Goal: Task Accomplishment & Management: Complete application form

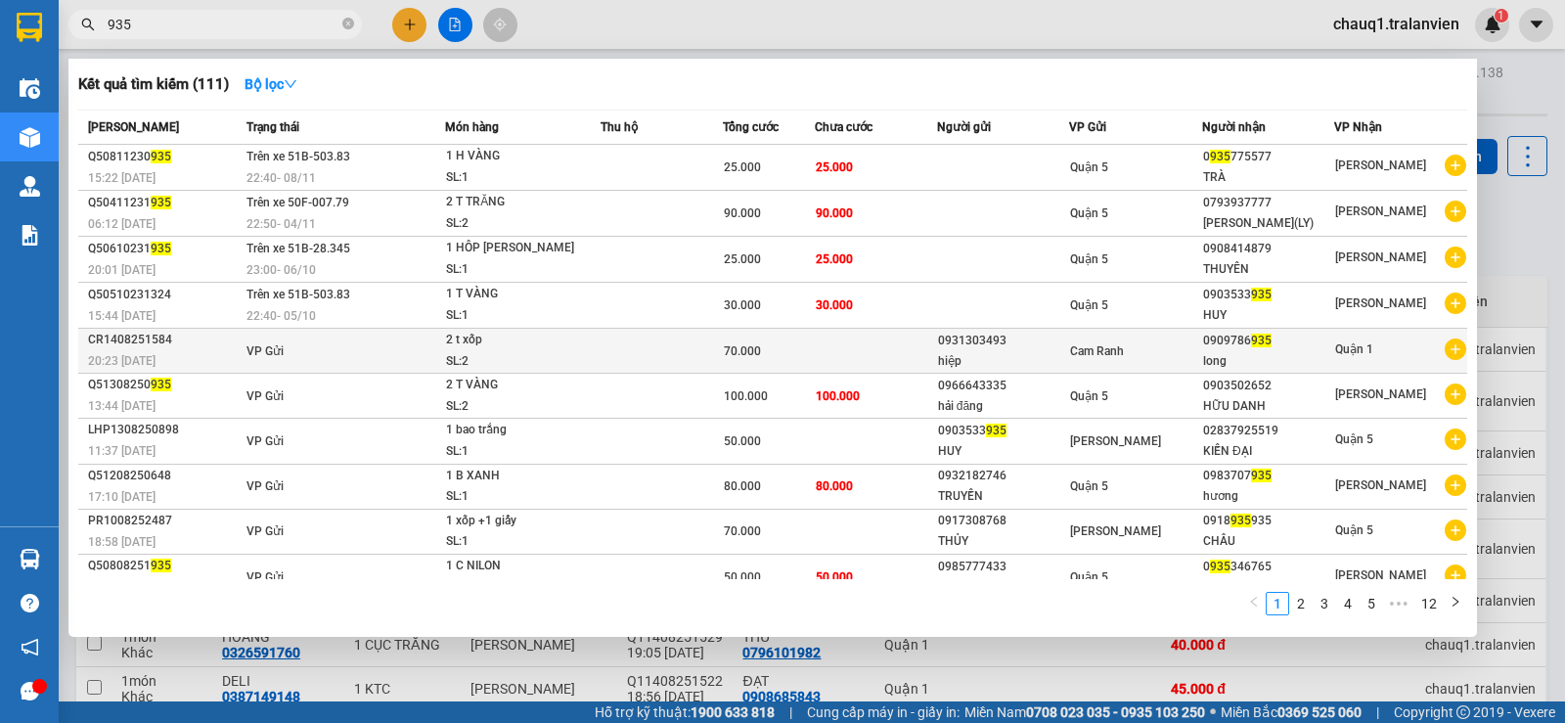
type input "935"
click at [1227, 344] on div "0909786 935" at bounding box center [1268, 341] width 131 height 21
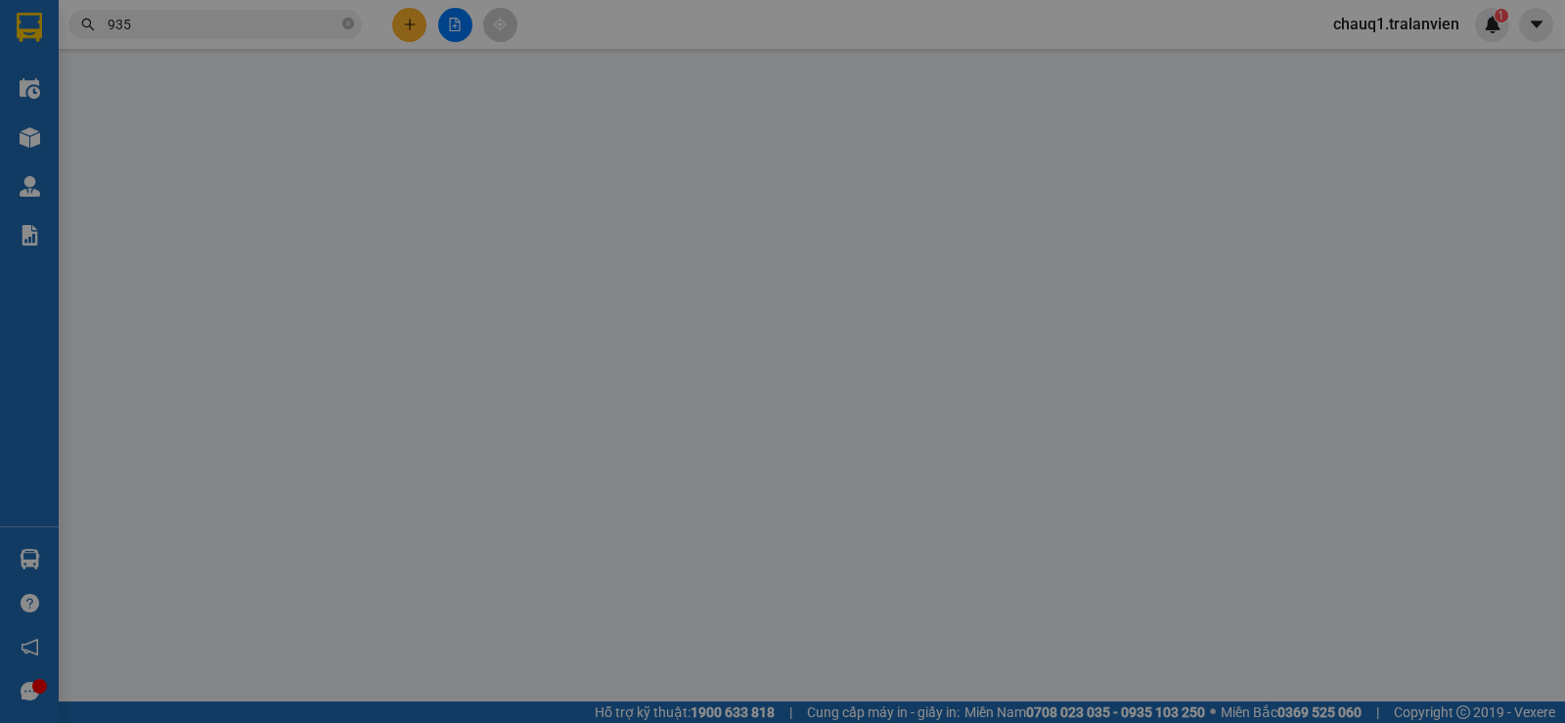
click at [1227, 343] on th "Ghi chú" at bounding box center [1160, 352] width 227 height 38
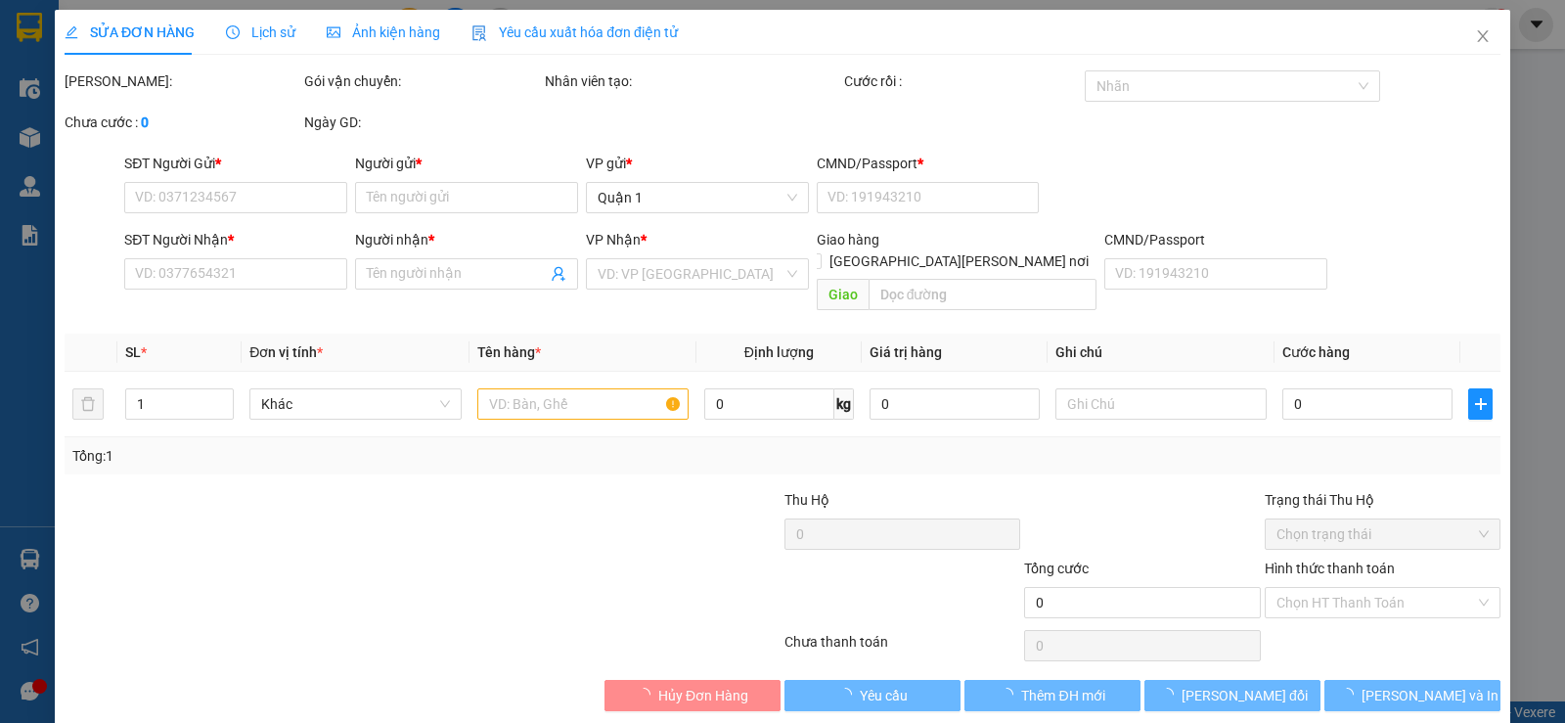
click at [1227, 343] on th "Ghi chú" at bounding box center [1160, 352] width 227 height 38
type input "0931303493"
type input "hiệp"
type input "1"
type input "0909786935"
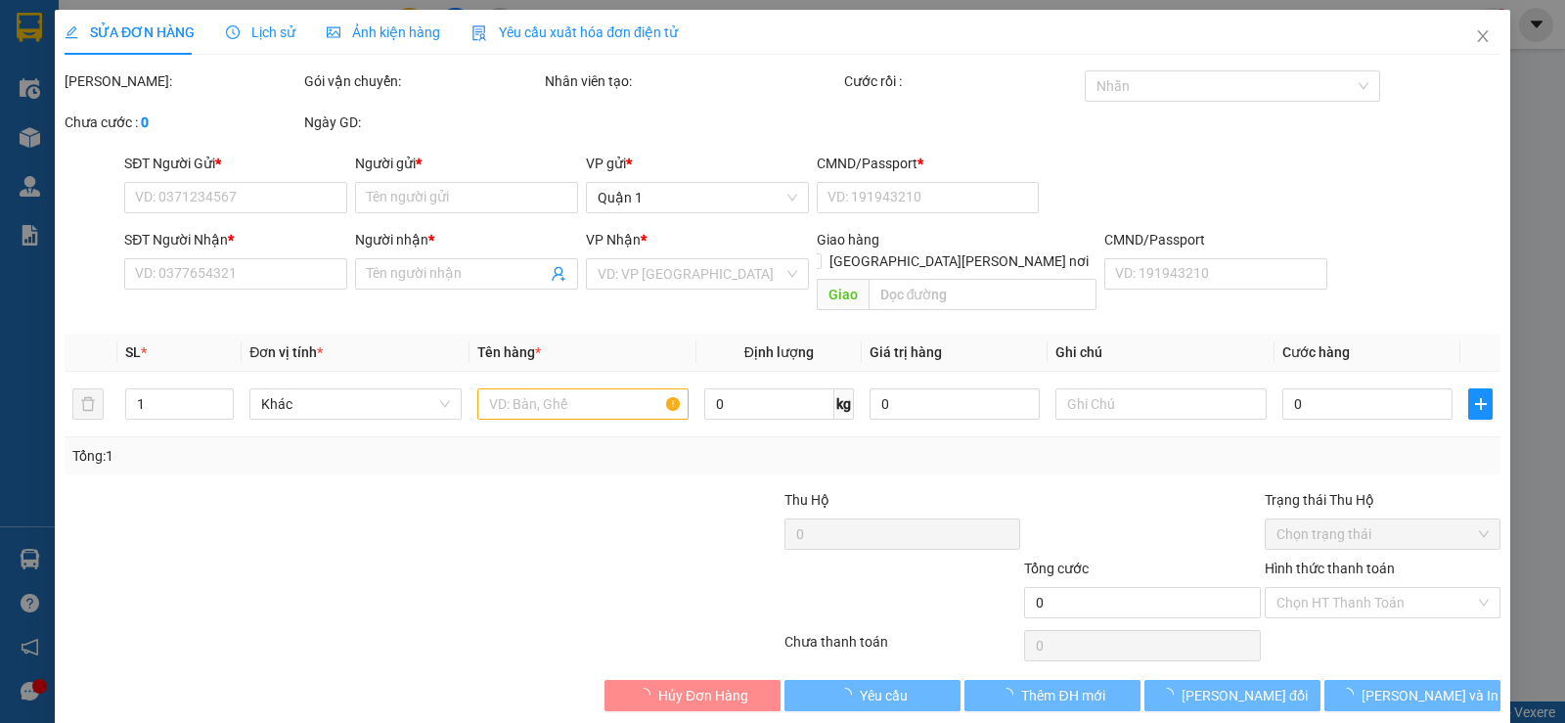
type input "long"
type input "70.000"
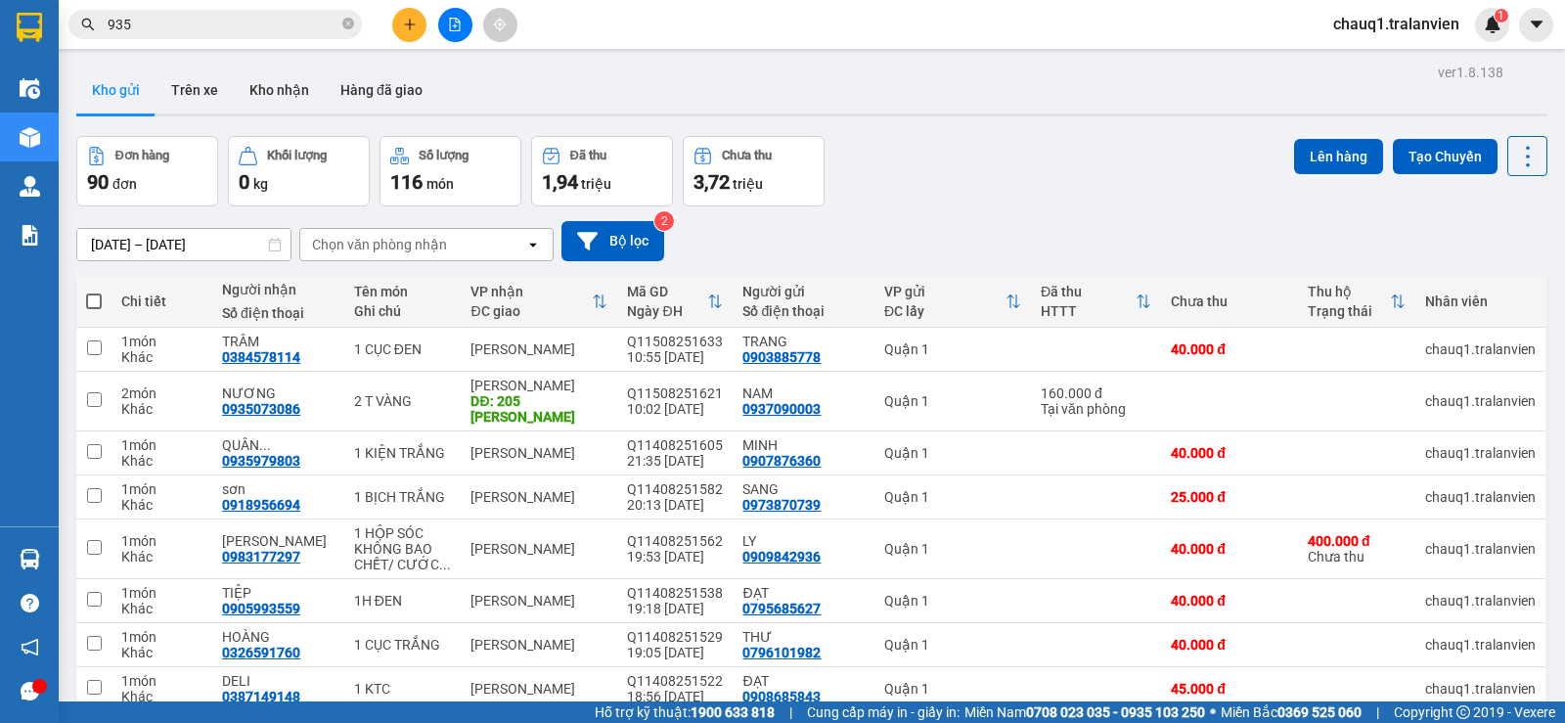
click at [235, 28] on input "935" at bounding box center [223, 25] width 231 height 22
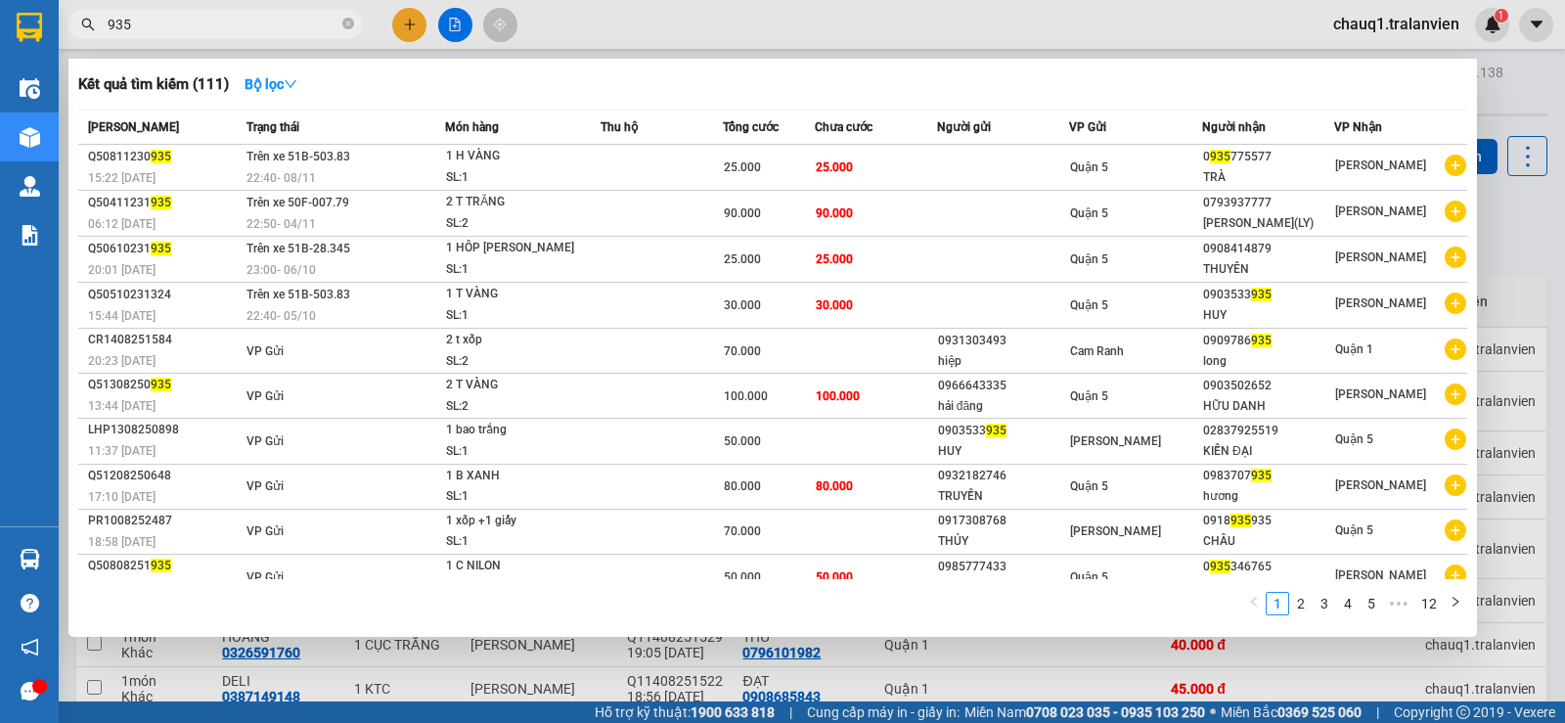
click at [107, 22] on span "935" at bounding box center [214, 24] width 293 height 29
click at [141, 27] on input "935" at bounding box center [223, 25] width 231 height 22
click at [142, 27] on input "935" at bounding box center [223, 25] width 231 height 22
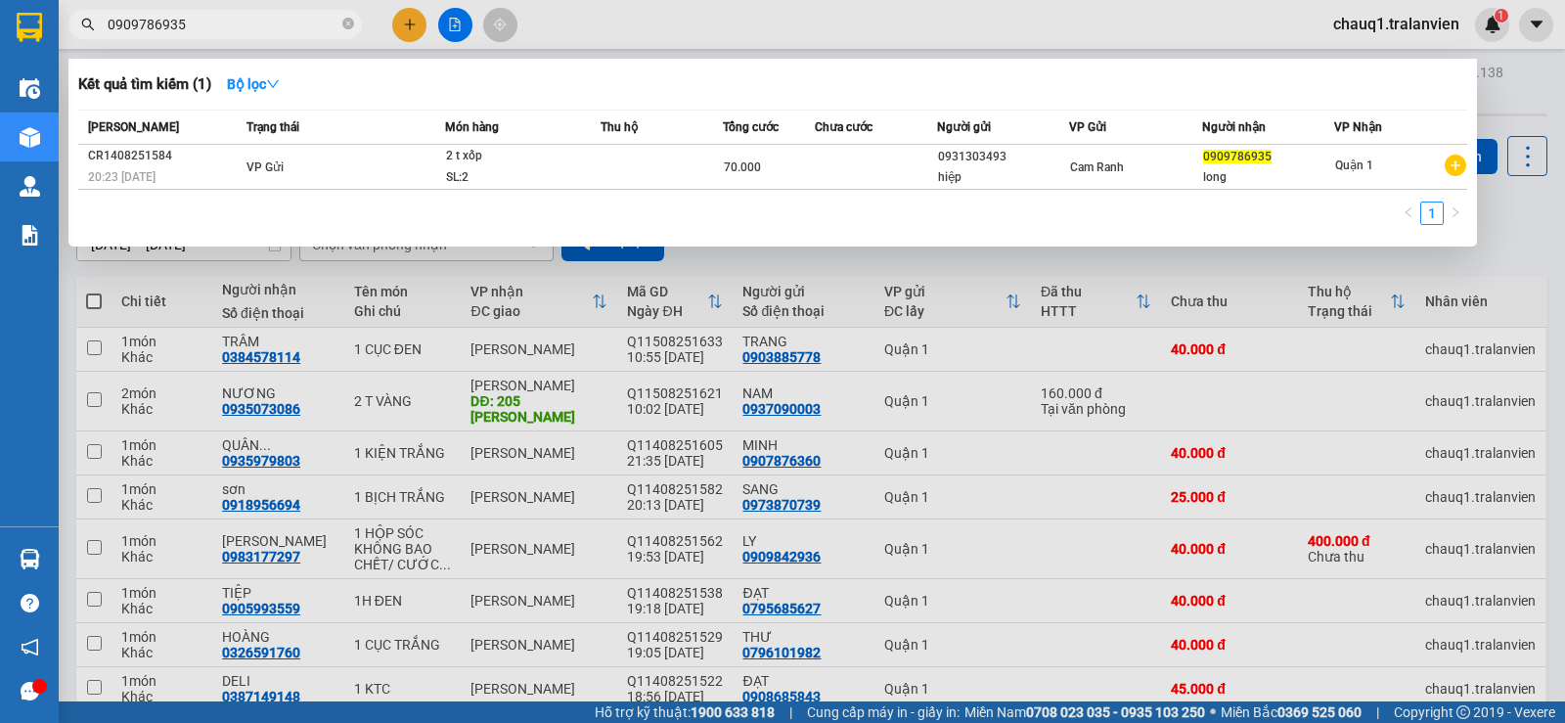
type input "0909786935"
click at [409, 19] on div at bounding box center [782, 361] width 1565 height 723
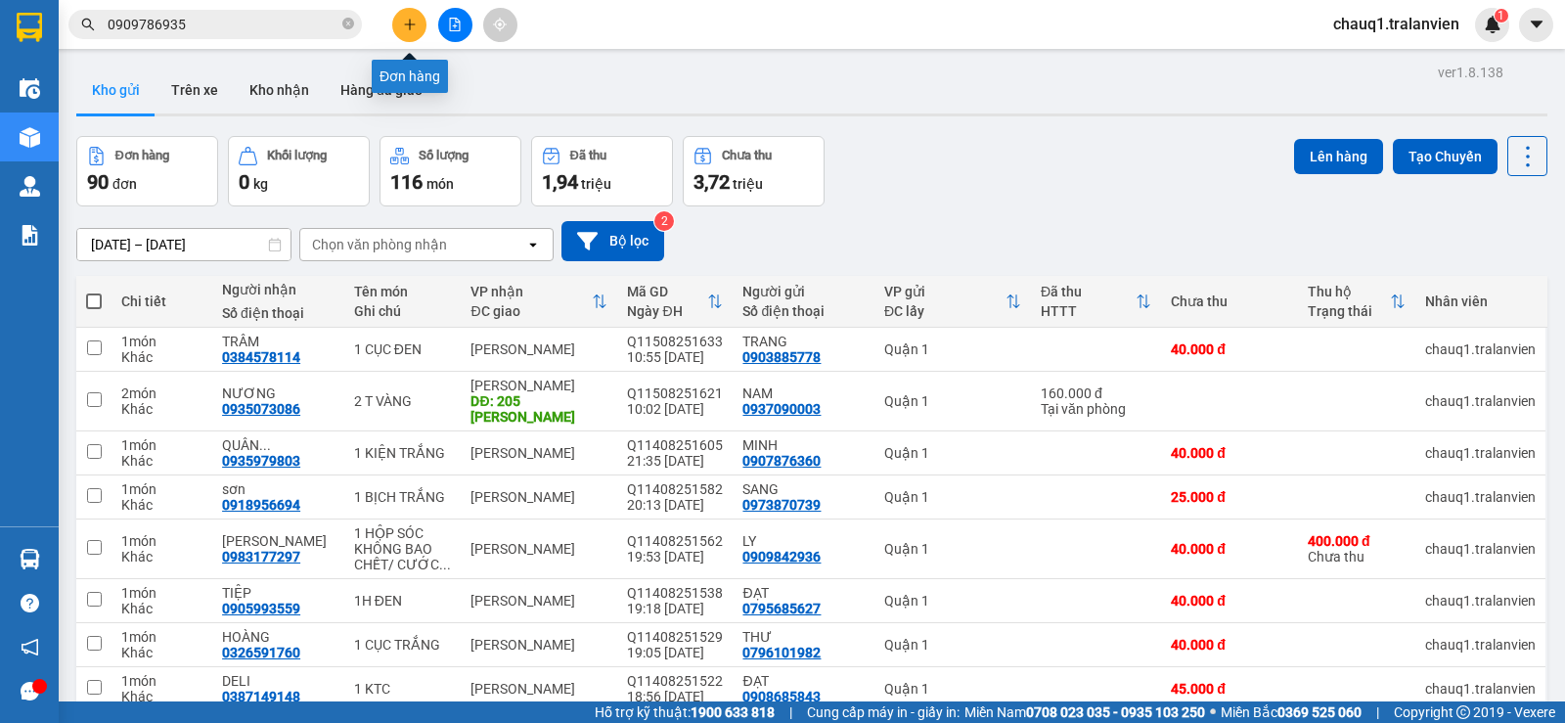
click at [409, 21] on icon "plus" at bounding box center [410, 25] width 14 height 14
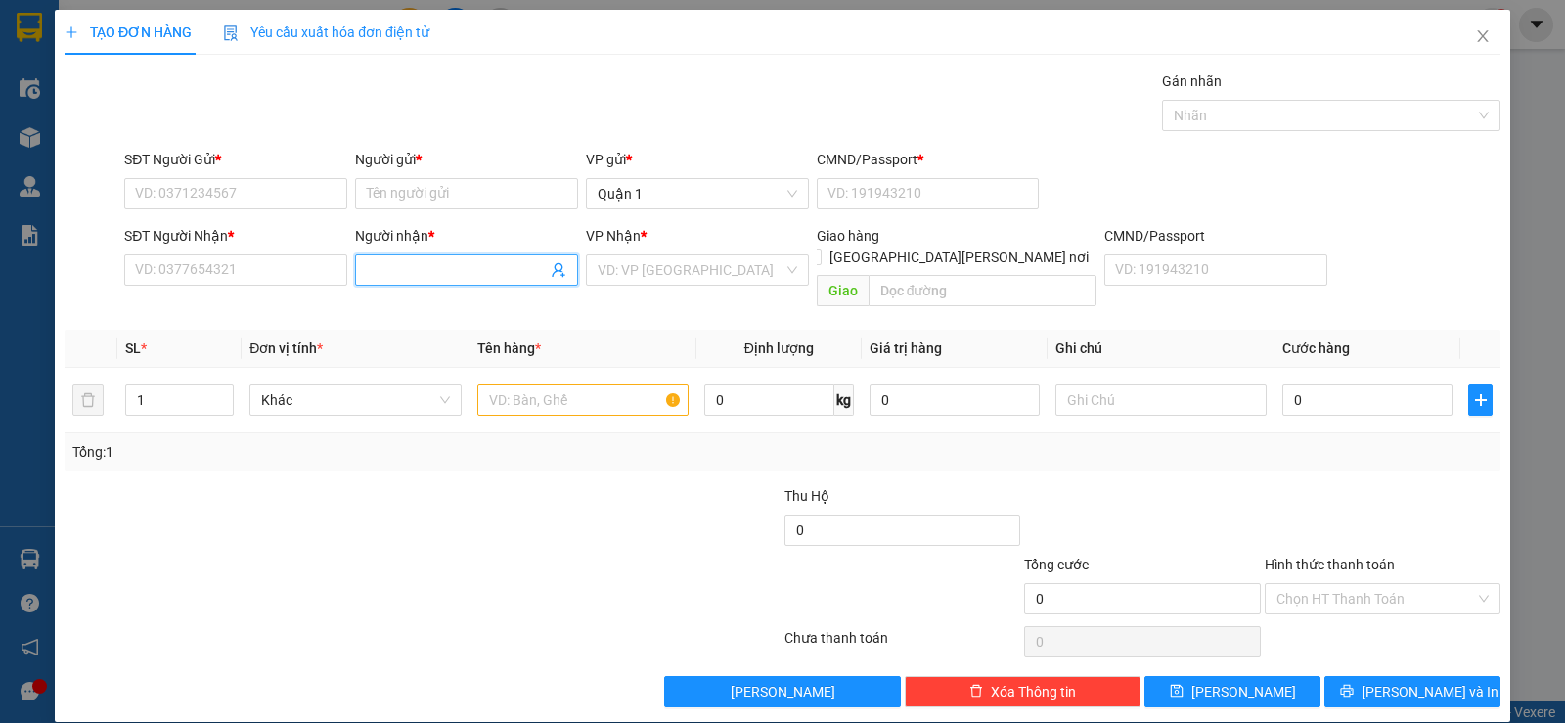
click at [508, 263] on input "Người nhận *" at bounding box center [457, 270] width 180 height 22
type input "T"
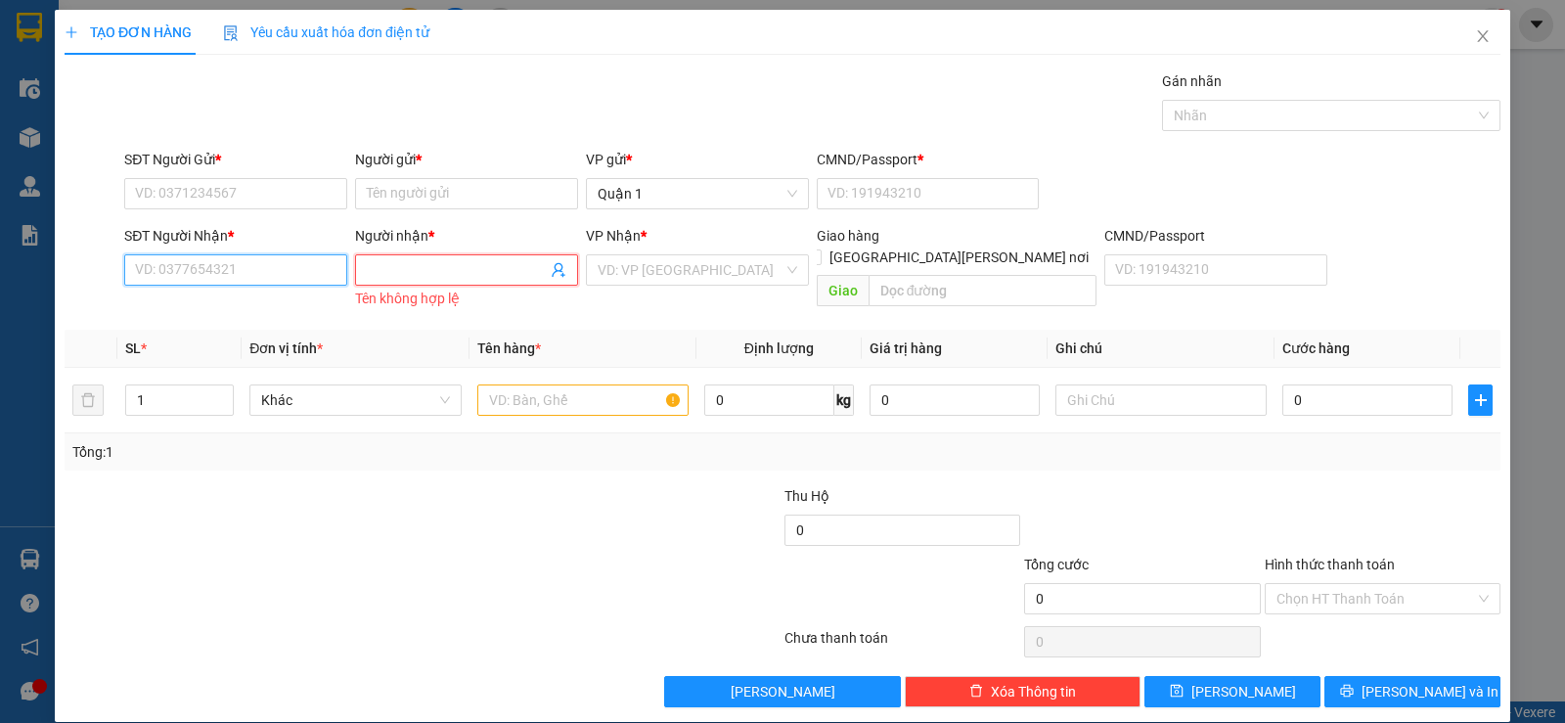
click at [259, 273] on input "SĐT Người Nhận *" at bounding box center [235, 269] width 223 height 31
click at [266, 309] on div "0935341161 - [PERSON_NAME]" at bounding box center [234, 309] width 198 height 22
type input "0935341161"
type input "GIANG"
type input "0935341161"
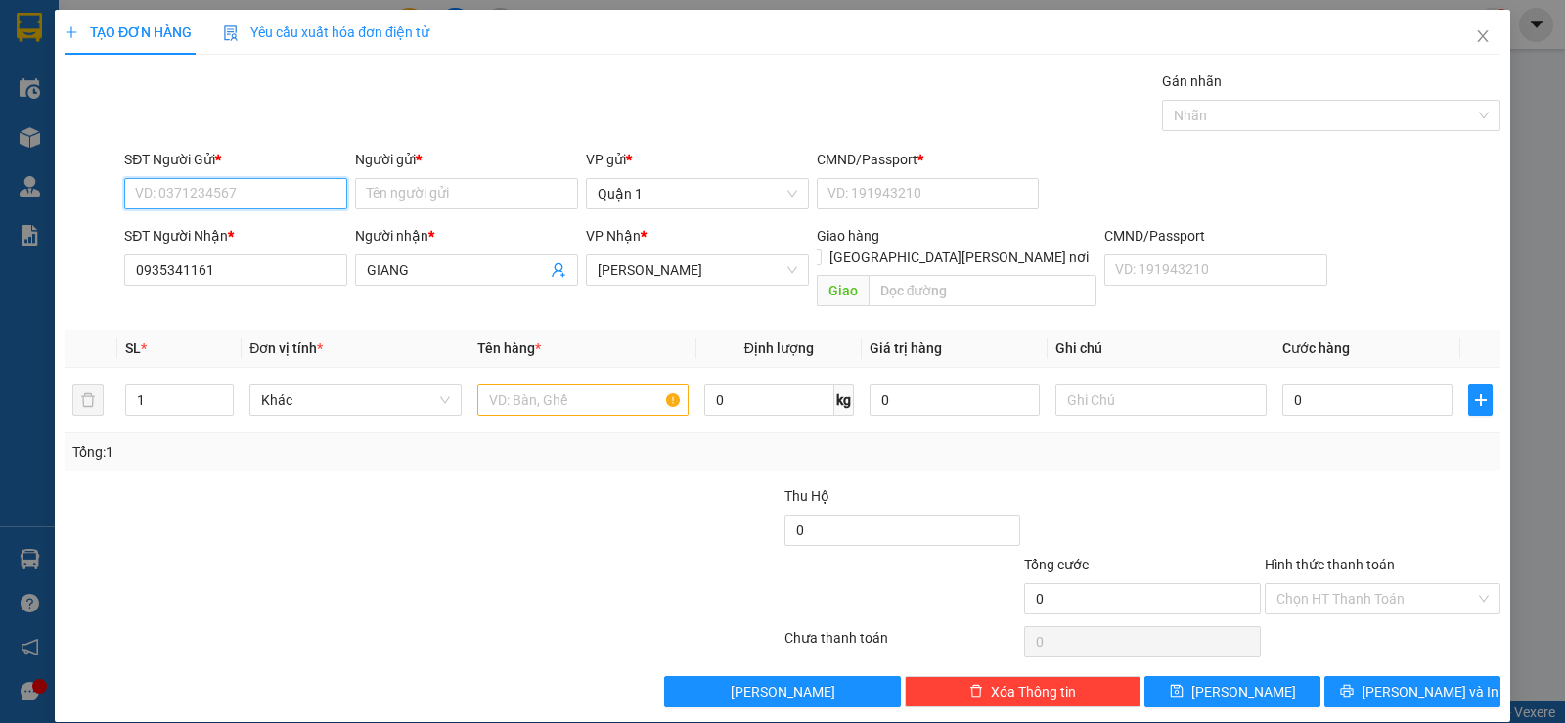
click at [236, 195] on input "SĐT Người Gửi *" at bounding box center [235, 193] width 223 height 31
click at [226, 226] on div "0902744904 - [PERSON_NAME]" at bounding box center [234, 233] width 198 height 22
type input "0902744904"
type input "KHOA"
type input "1"
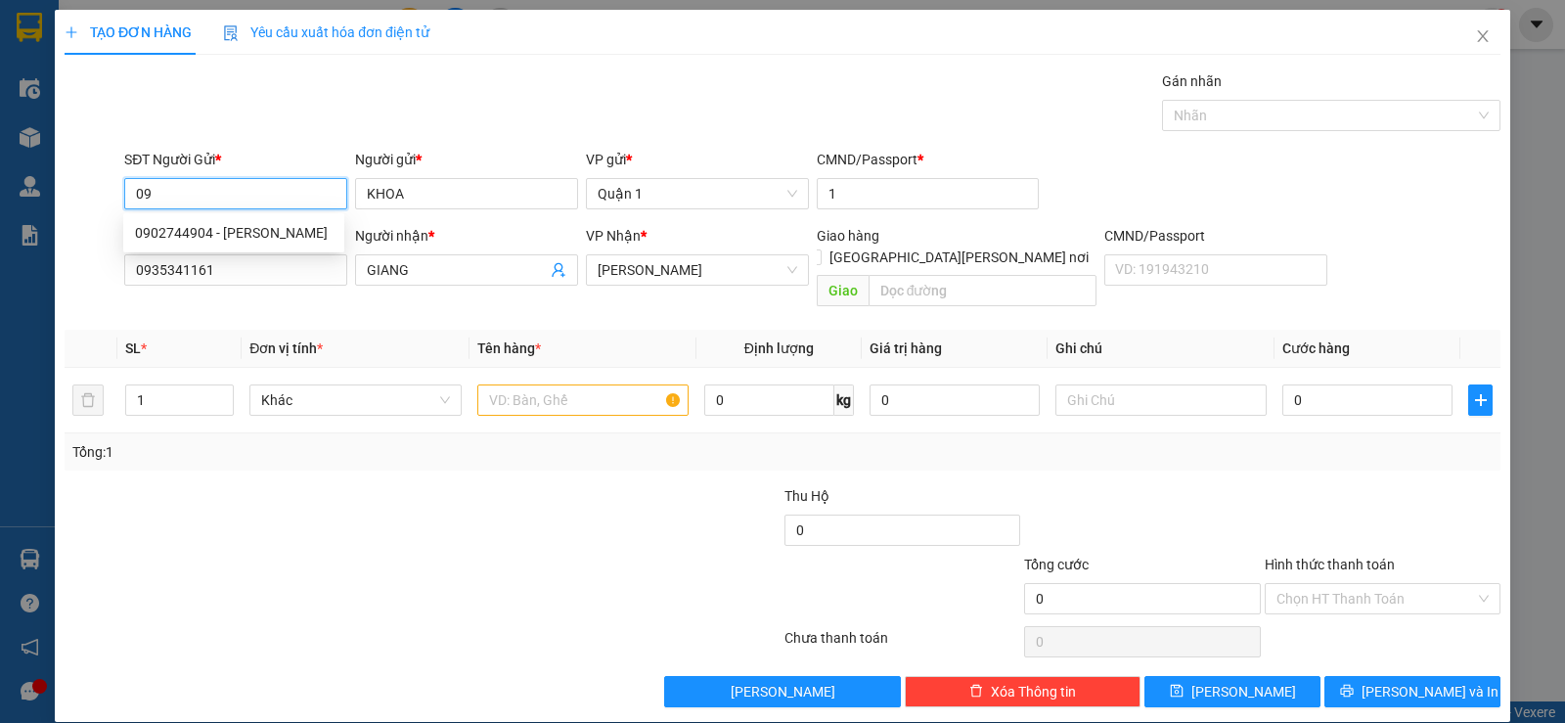
type input "0"
type input "0903835382"
click at [226, 232] on div "0903835382 - SƠN" at bounding box center [234, 233] width 198 height 22
type input "SƠN"
type input "0903835382"
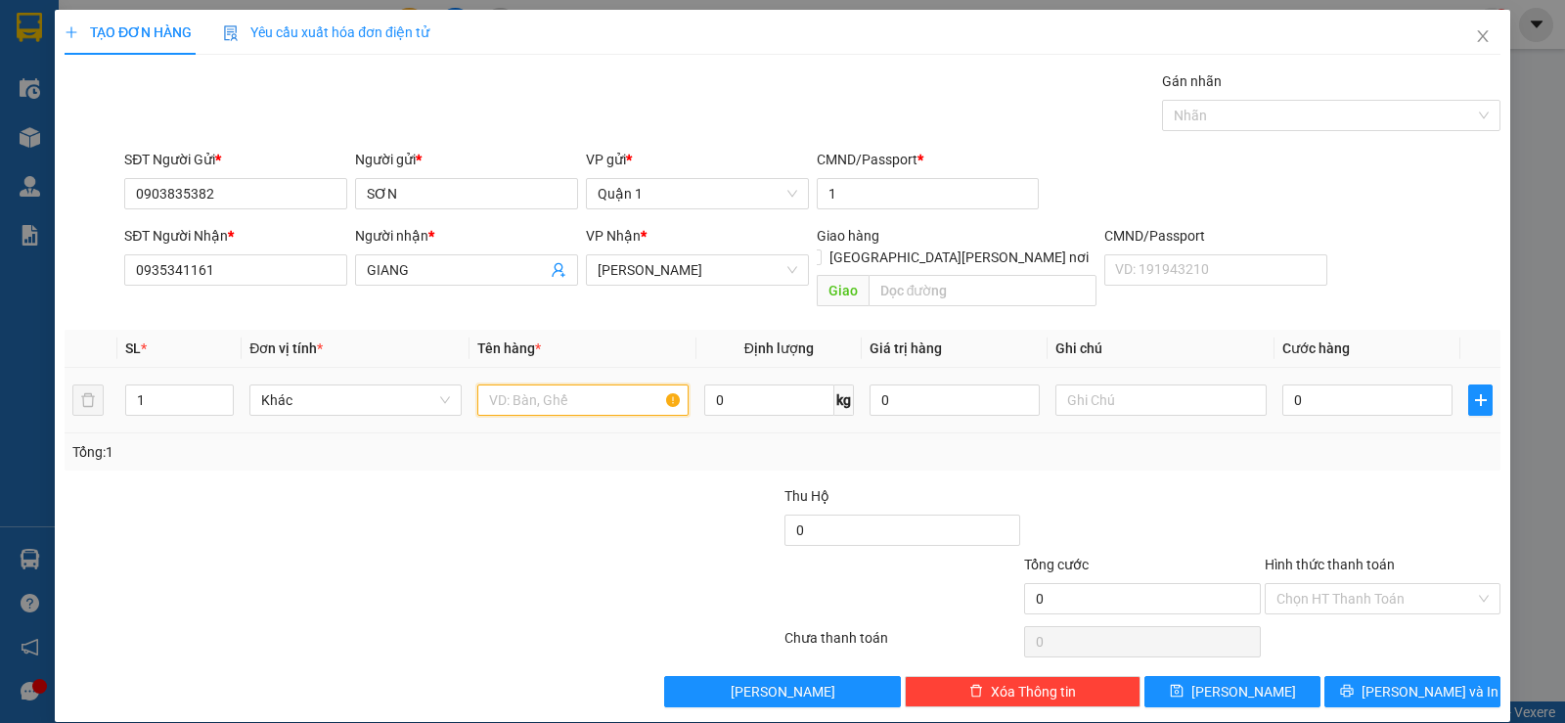
click at [533, 389] on input "text" at bounding box center [582, 399] width 211 height 31
type input "1 T VÀNG"
click at [1304, 384] on input "0" at bounding box center [1367, 399] width 170 height 31
type input "5"
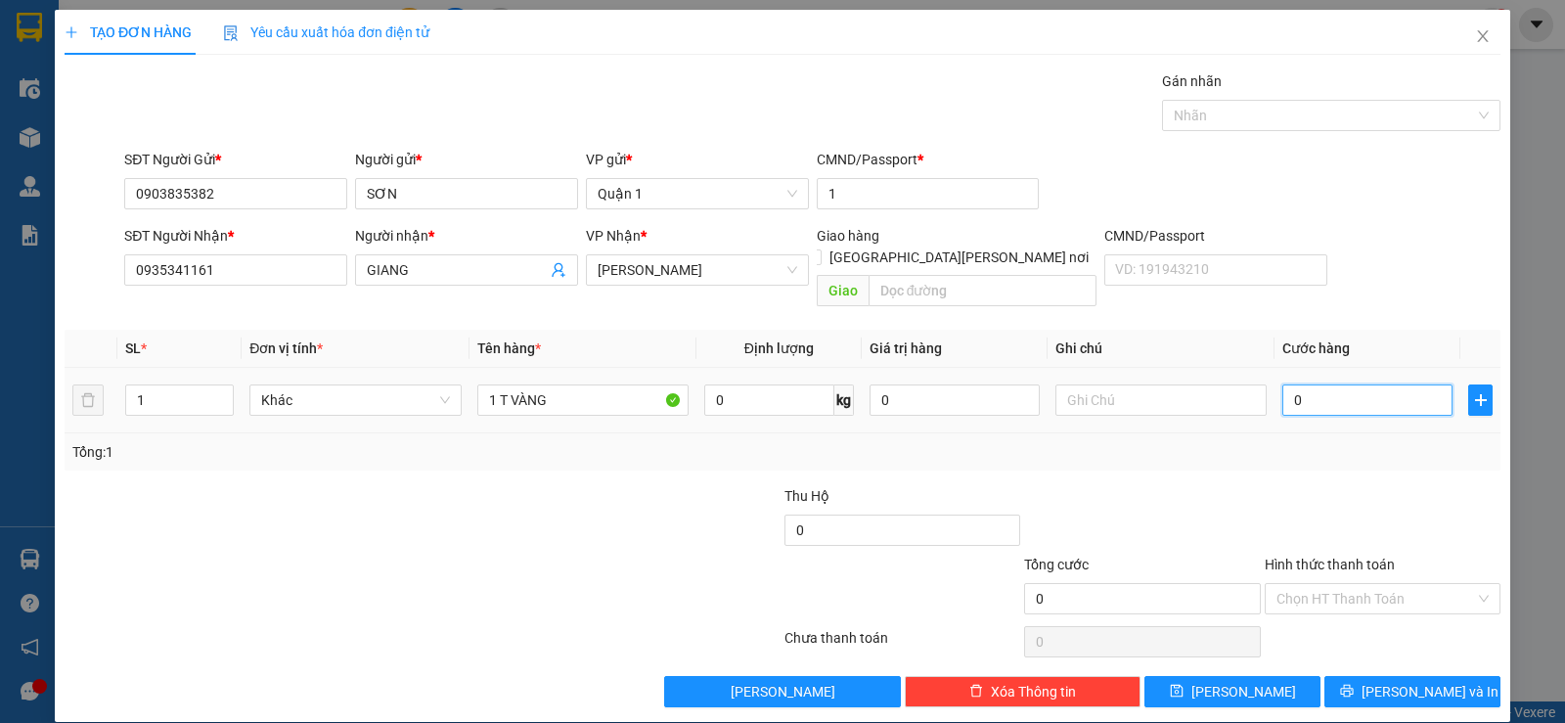
type input "5"
type input "50"
type input "50.000"
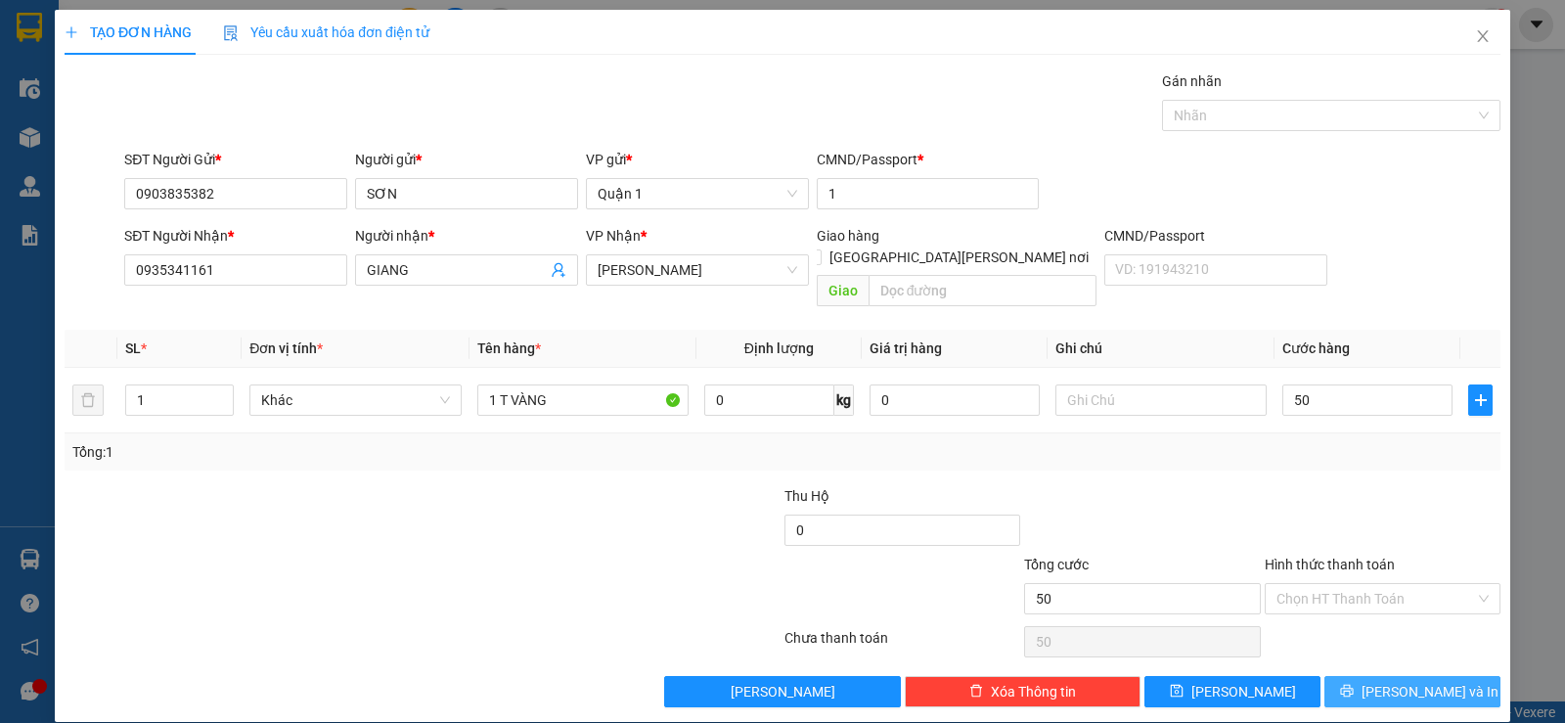
type input "50.000"
click at [1358, 679] on button "[PERSON_NAME] và In" at bounding box center [1412, 691] width 176 height 31
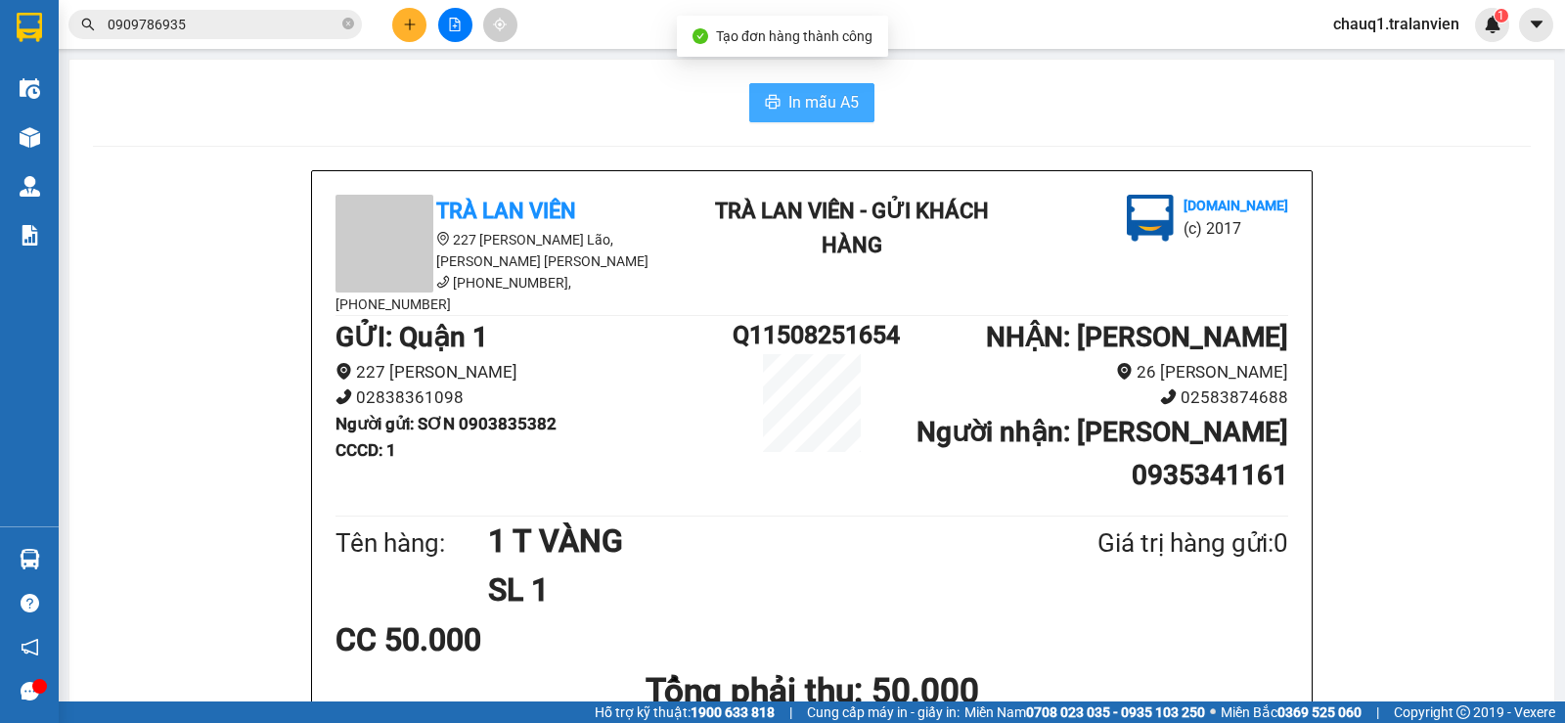
click at [806, 92] on span "In mẫu A5" at bounding box center [823, 102] width 70 height 24
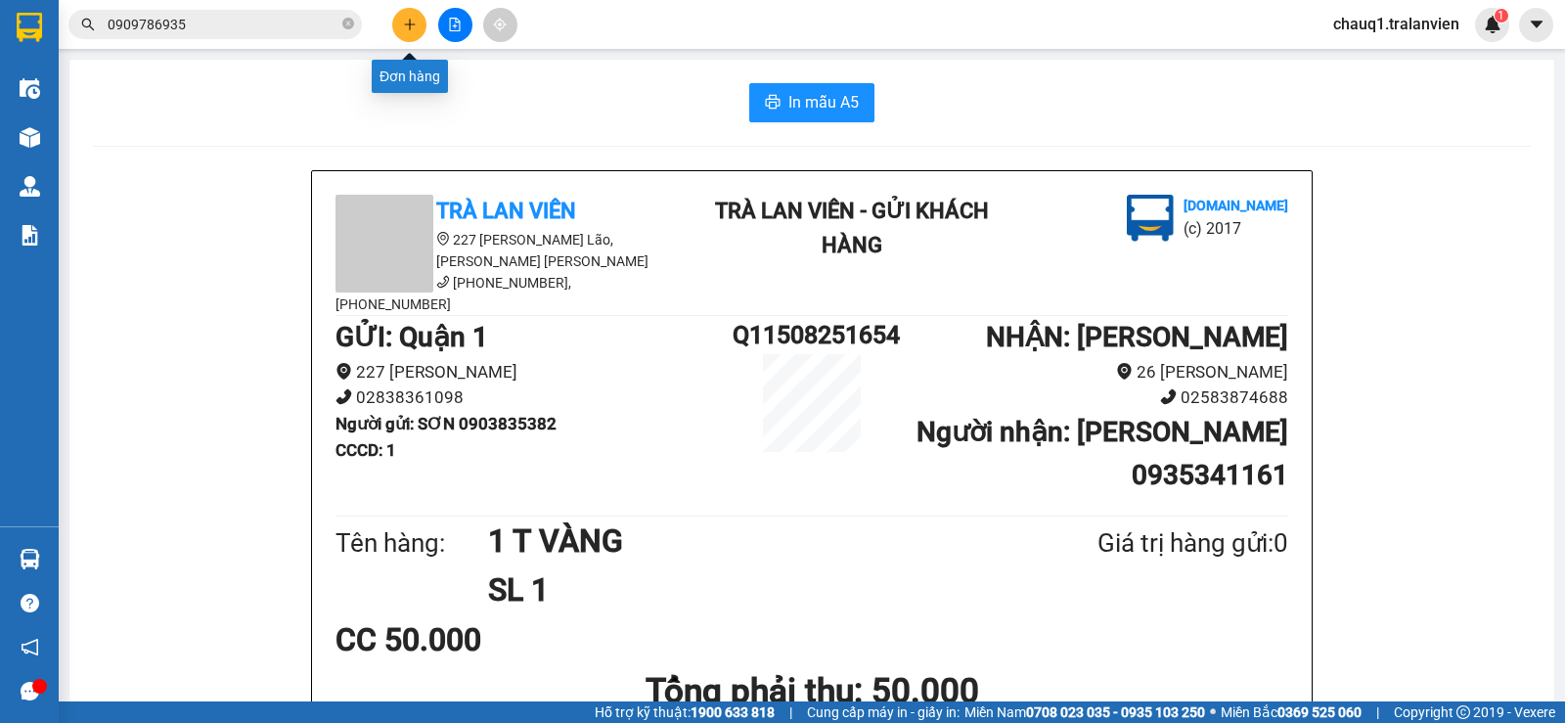
click at [404, 22] on icon "plus" at bounding box center [410, 25] width 14 height 14
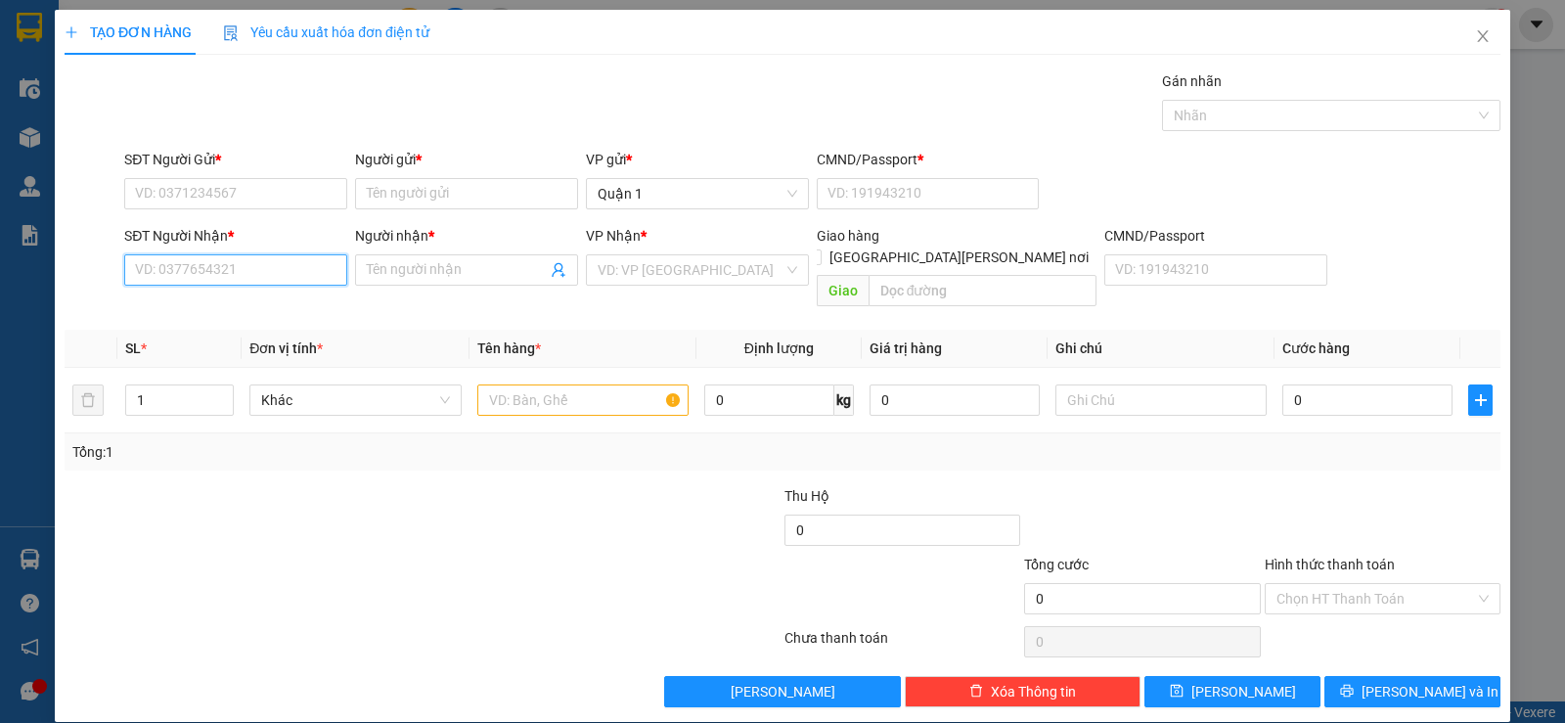
click at [276, 272] on input "SĐT Người Nhận *" at bounding box center [235, 269] width 223 height 31
type input "0"
click at [287, 313] on div "0931624797 - [PERSON_NAME]" at bounding box center [234, 309] width 198 height 22
type input "0931624797"
type input "CHƯƠNG"
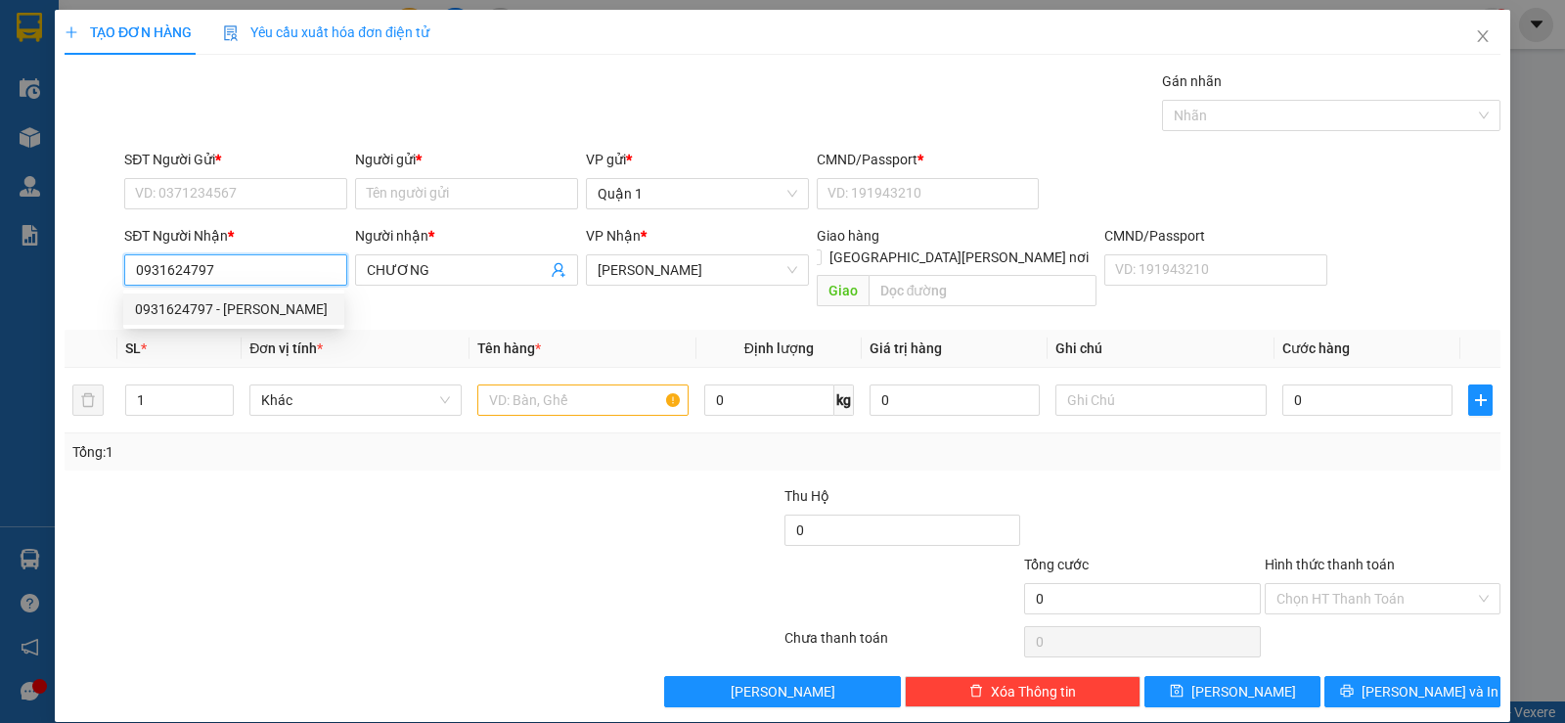
type input "0931624797"
click at [230, 157] on div "SĐT Người Gửi *" at bounding box center [235, 160] width 223 height 22
click at [230, 178] on input "SĐT Người Gửi *" at bounding box center [235, 193] width 223 height 31
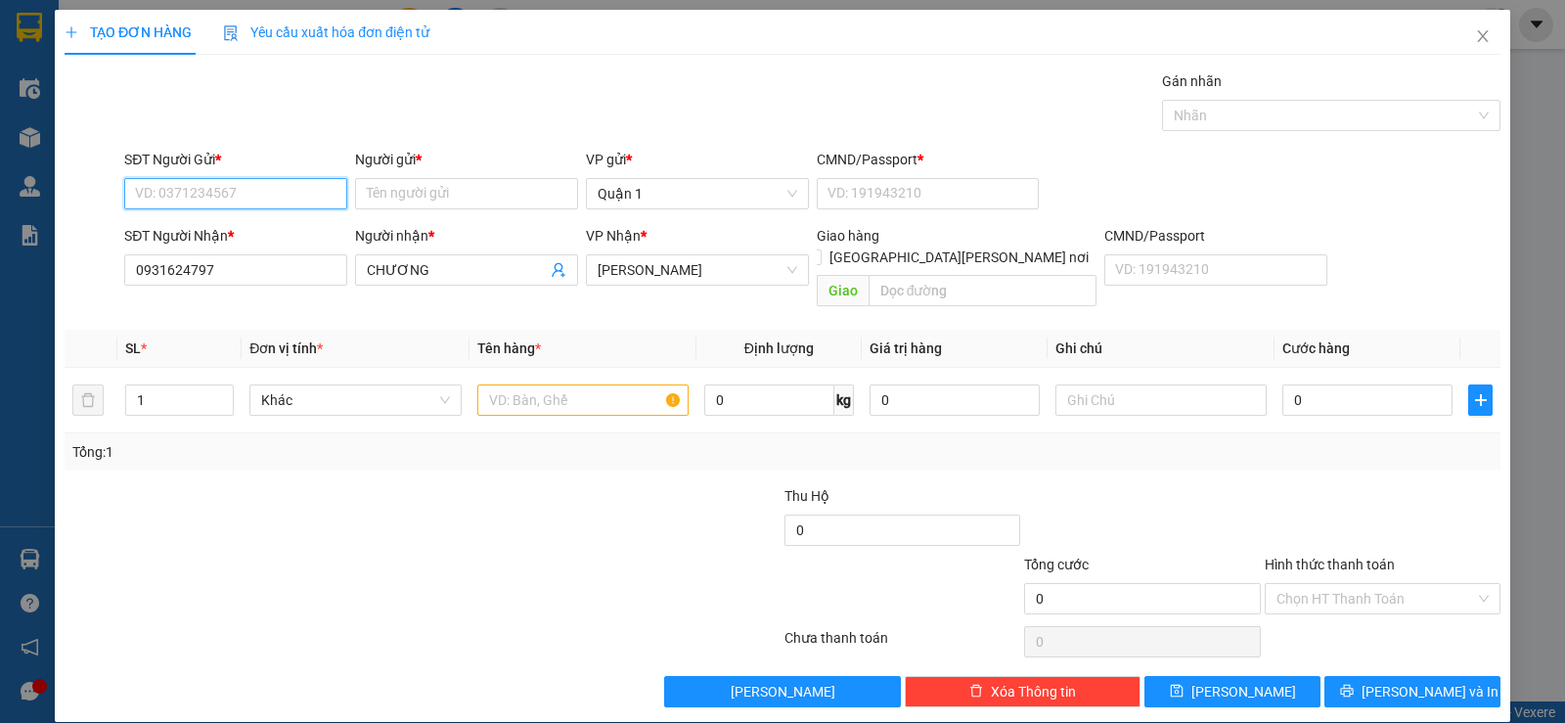
click at [230, 187] on input "SĐT Người Gửi *" at bounding box center [235, 193] width 223 height 31
click at [268, 229] on div "0707172179 - TRANG" at bounding box center [234, 233] width 198 height 22
type input "0707172179"
type input "TRANG"
type input "1"
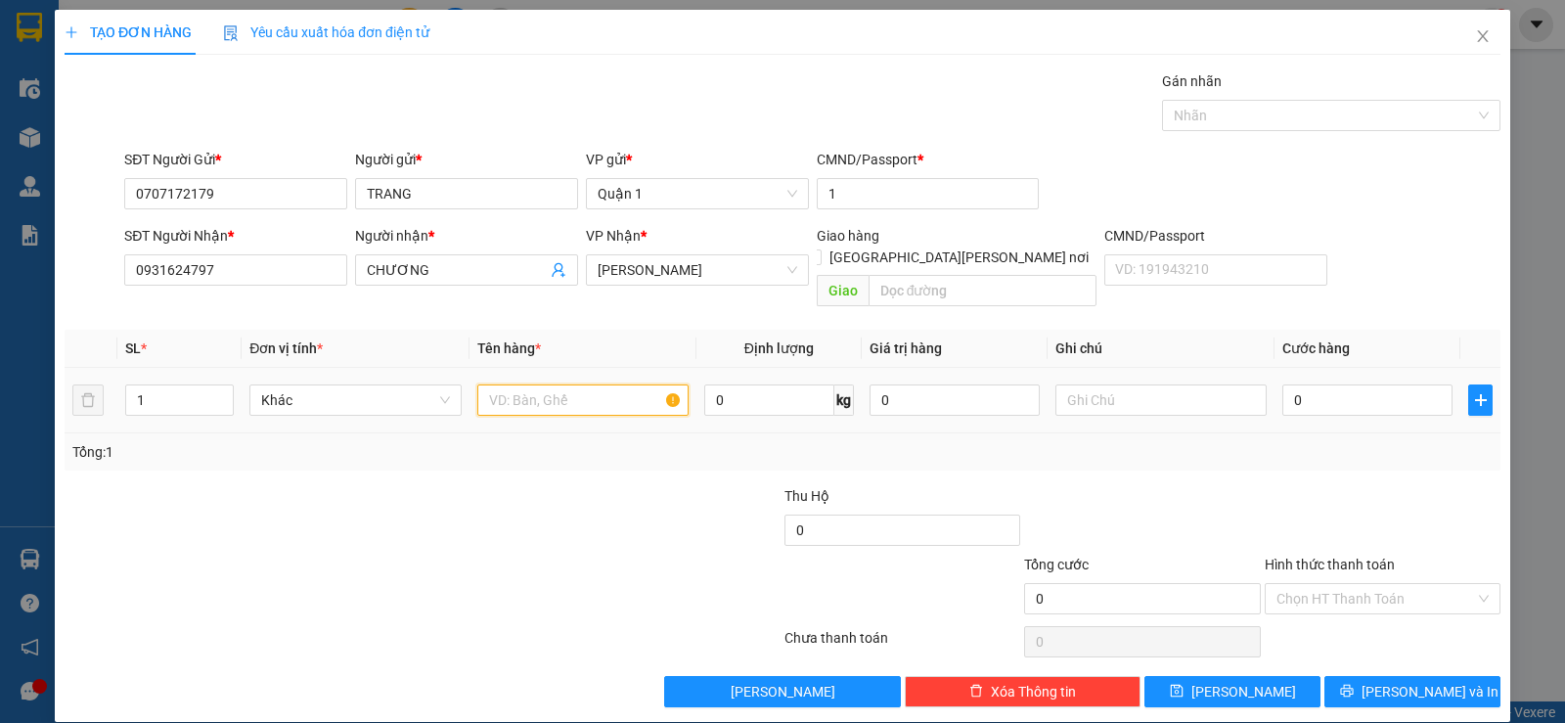
click at [566, 384] on input "text" at bounding box center [582, 399] width 211 height 31
type input "1TX TRẮNG"
click at [1343, 384] on input "0" at bounding box center [1367, 399] width 170 height 31
type input "4"
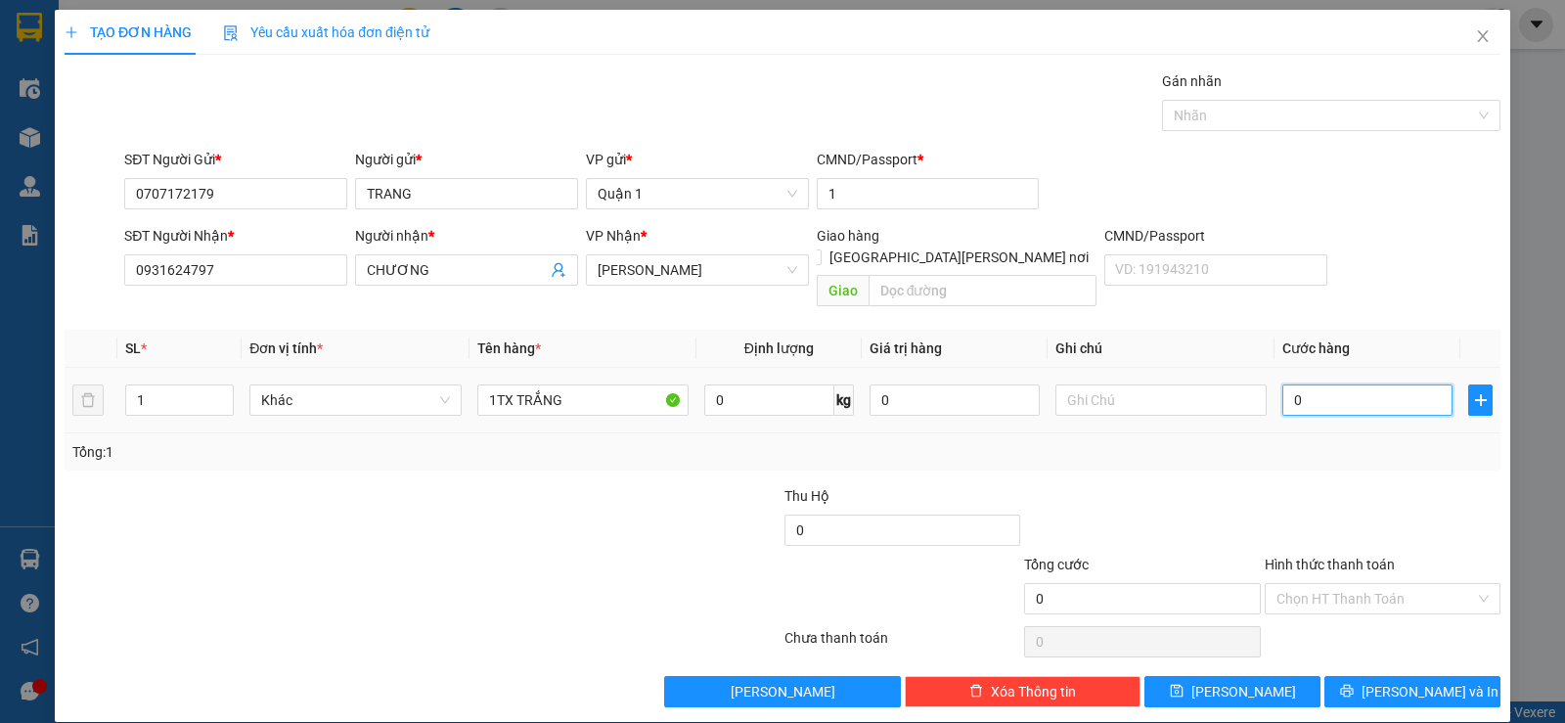
type input "4"
type input "45"
type input "45.000"
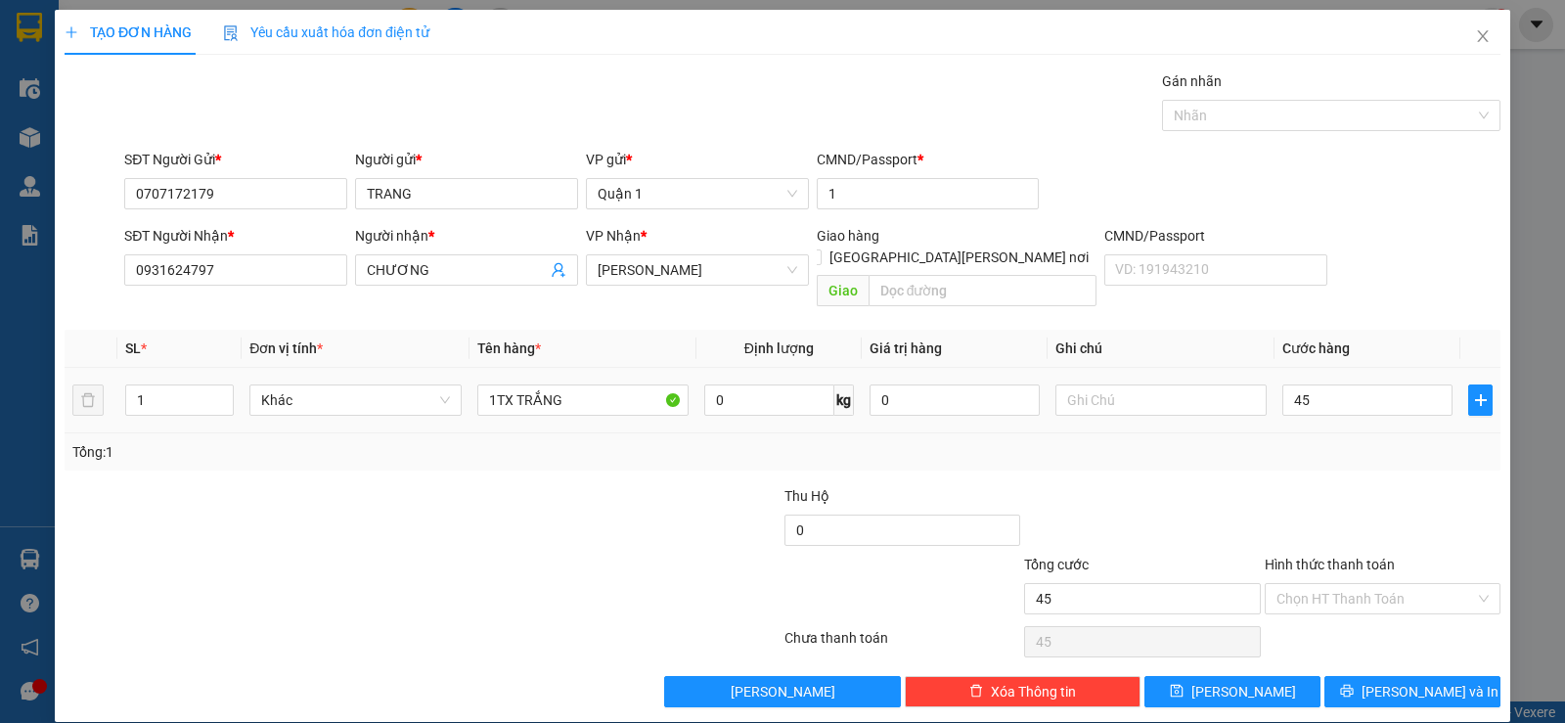
type input "45.000"
click at [1386, 485] on div at bounding box center [1383, 519] width 240 height 68
click at [1435, 652] on div "Transit Pickup Surcharge Ids Transit Deliver Surcharge Ids Transit Deliver Surc…" at bounding box center [783, 388] width 1436 height 637
click at [1435, 681] on span "[PERSON_NAME] và In" at bounding box center [1429, 692] width 137 height 22
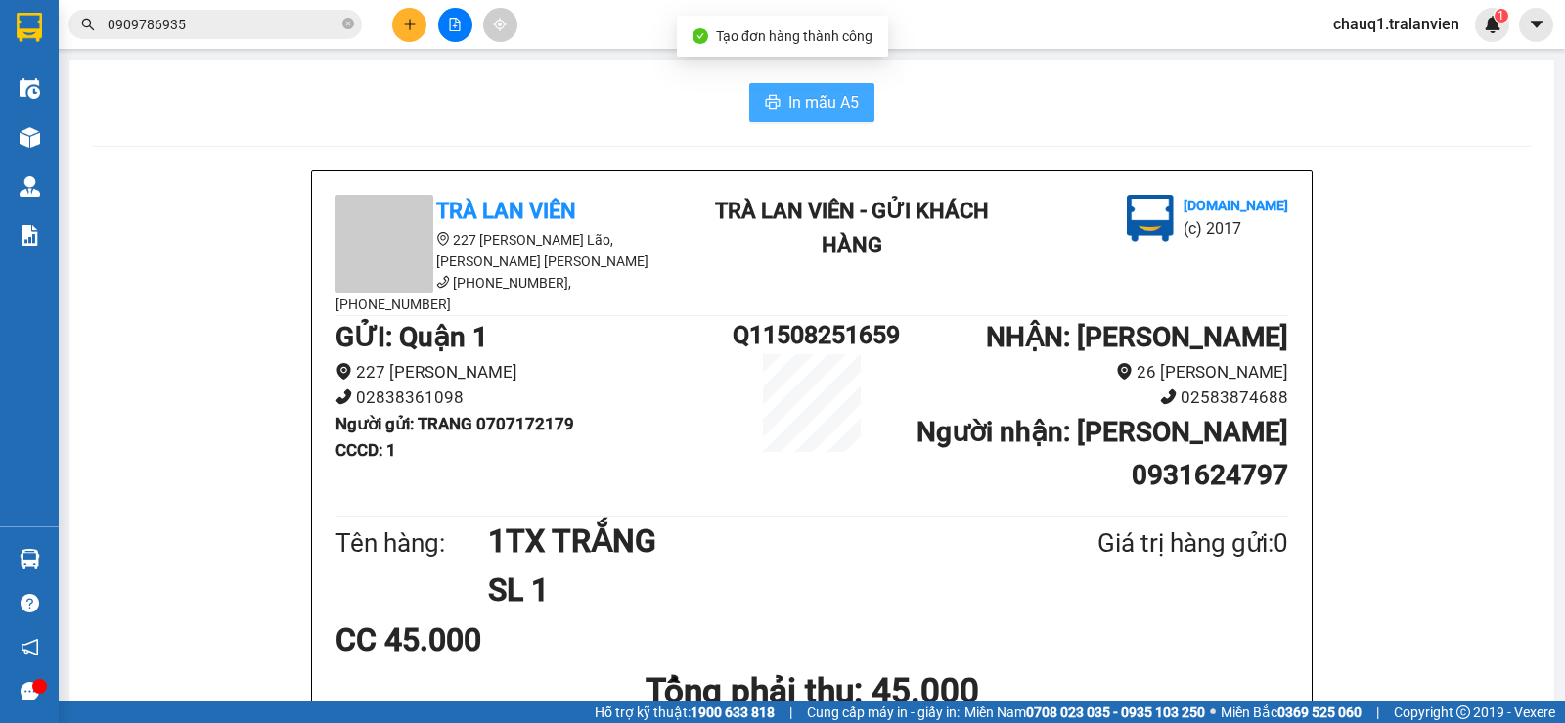
click at [836, 109] on span "In mẫu A5" at bounding box center [823, 102] width 70 height 24
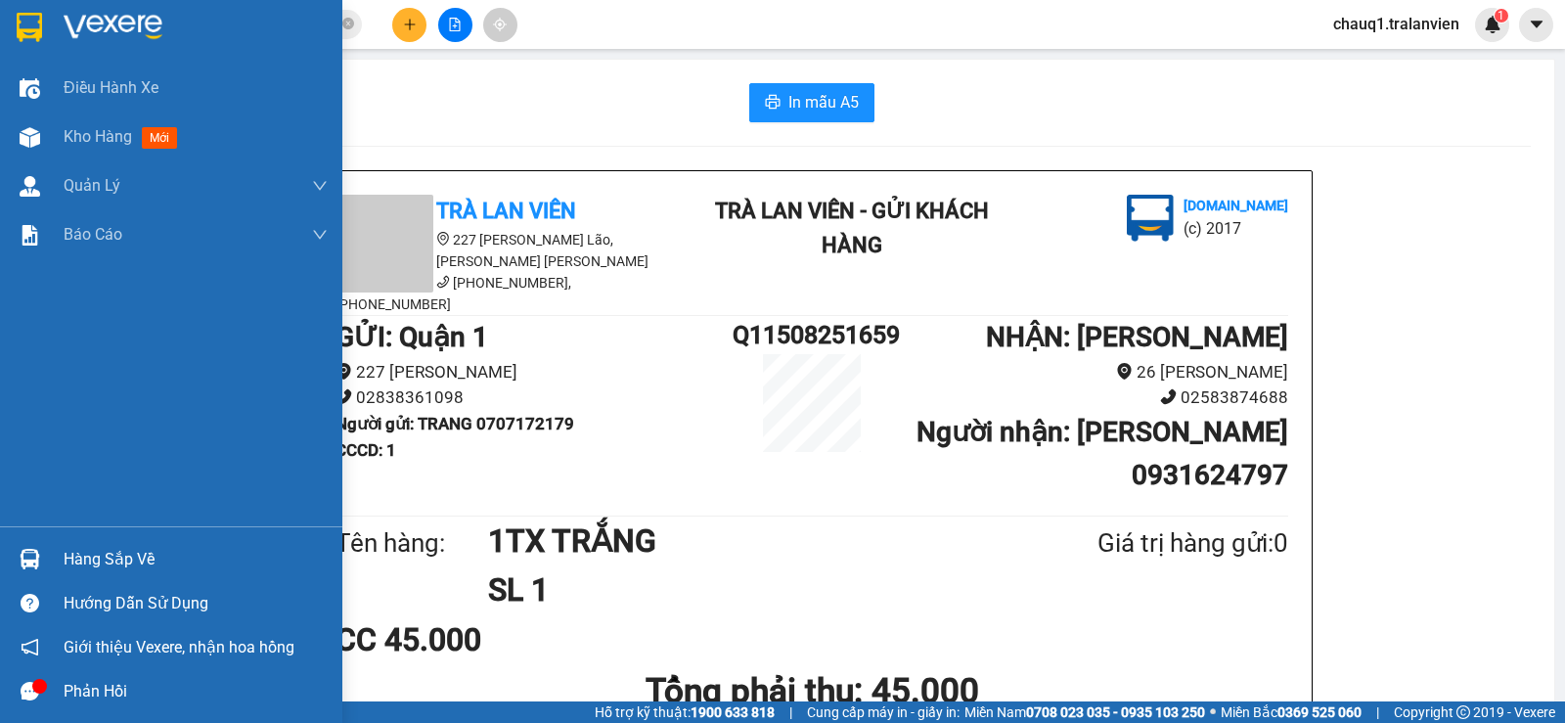
click at [31, 26] on img at bounding box center [29, 27] width 25 height 29
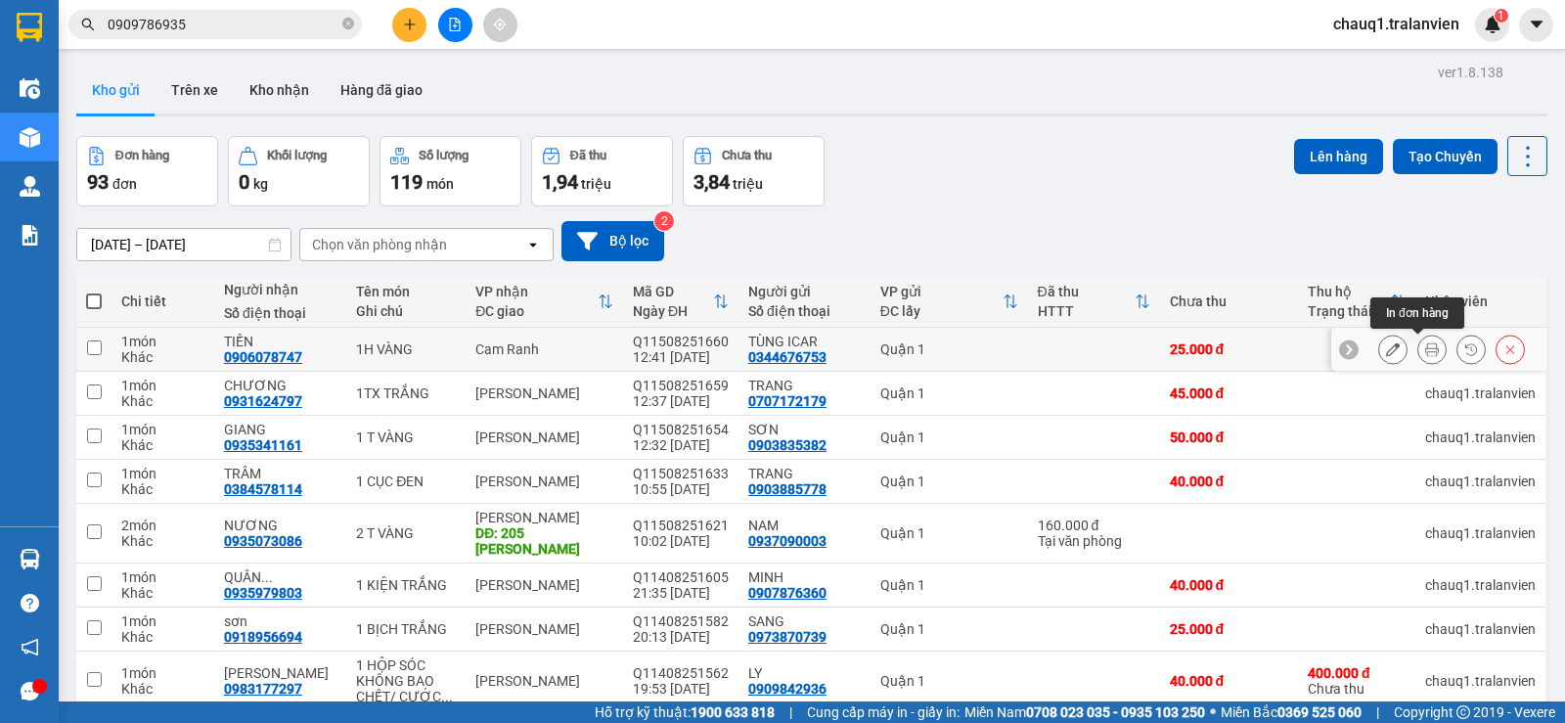
click at [1425, 345] on icon at bounding box center [1432, 349] width 14 height 14
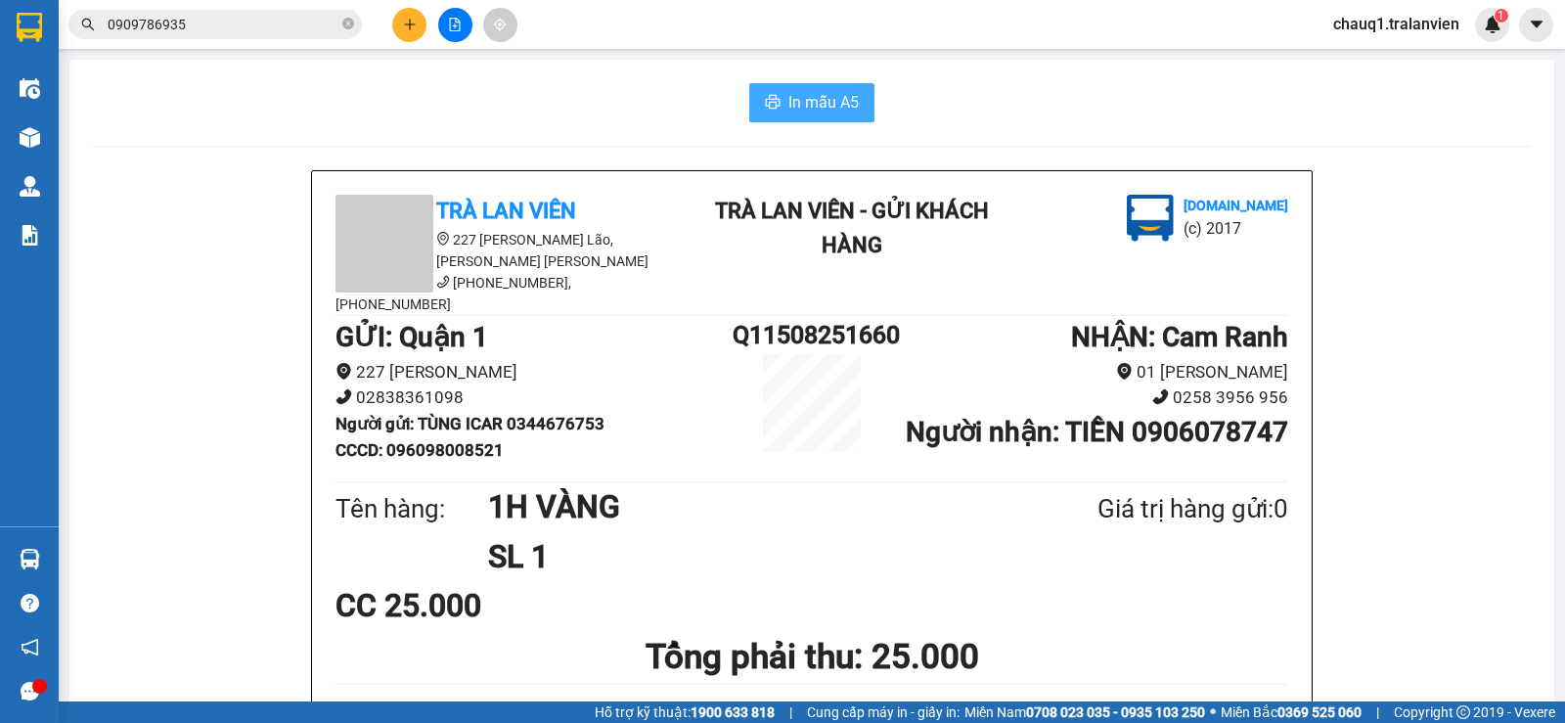
click at [815, 101] on span "In mẫu A5" at bounding box center [823, 102] width 70 height 24
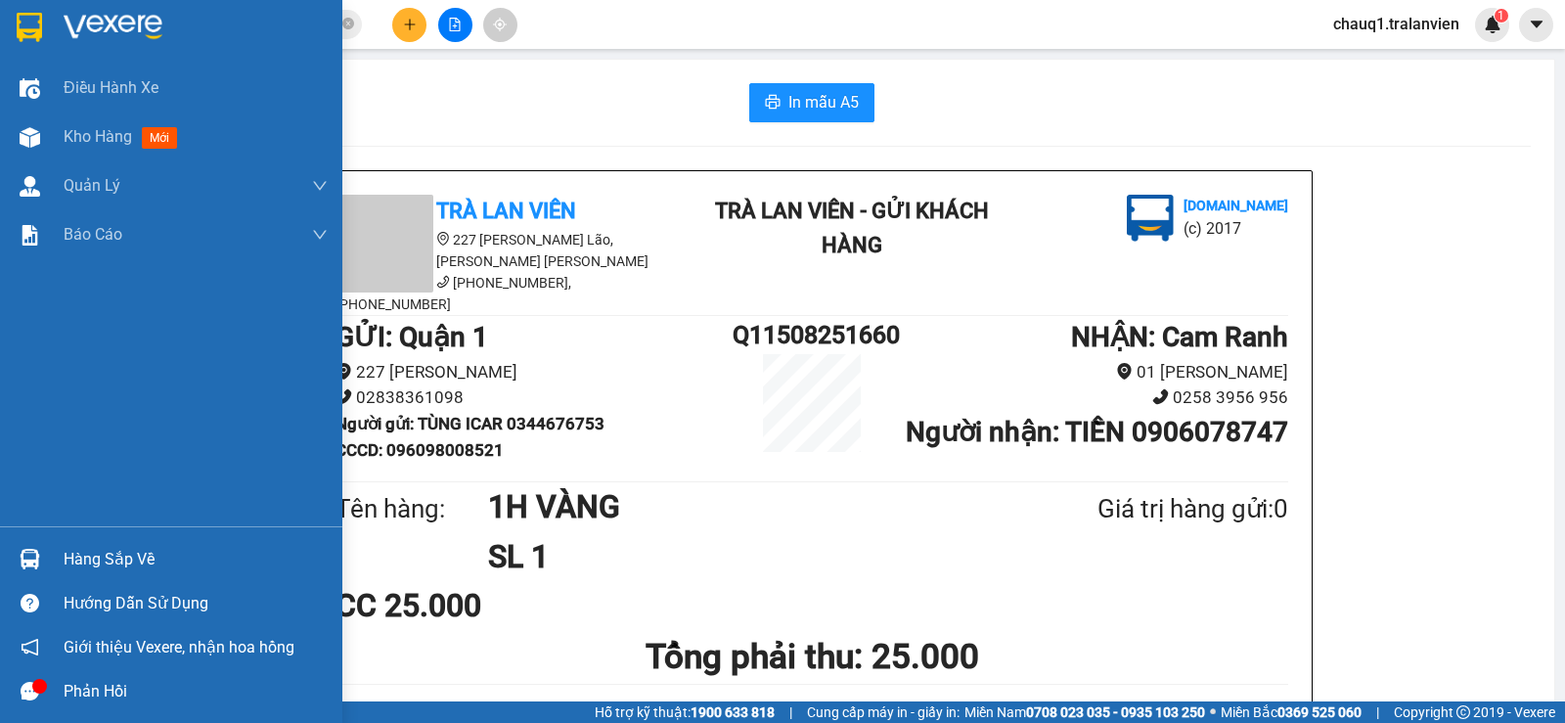
click at [86, 13] on img at bounding box center [113, 27] width 99 height 29
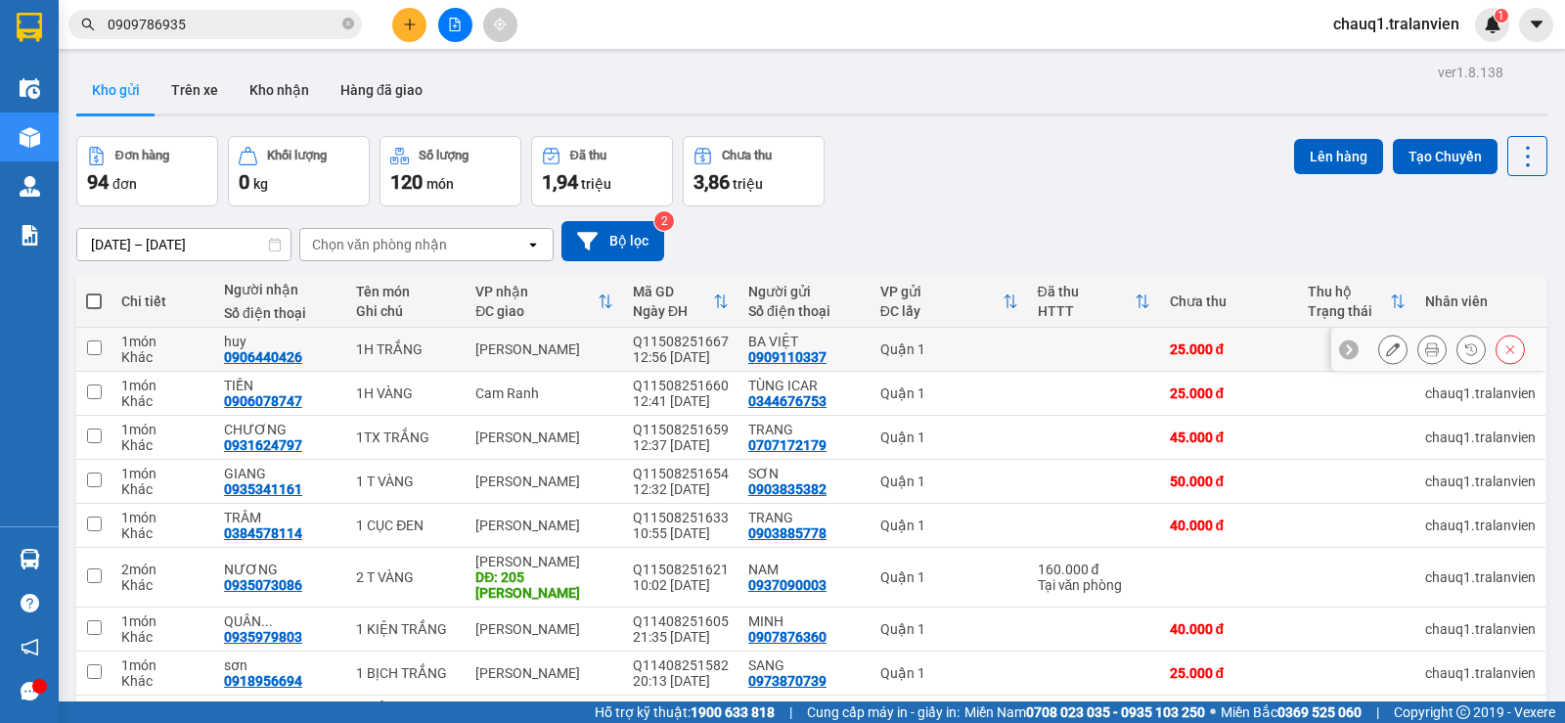
click at [1425, 355] on icon at bounding box center [1432, 349] width 14 height 14
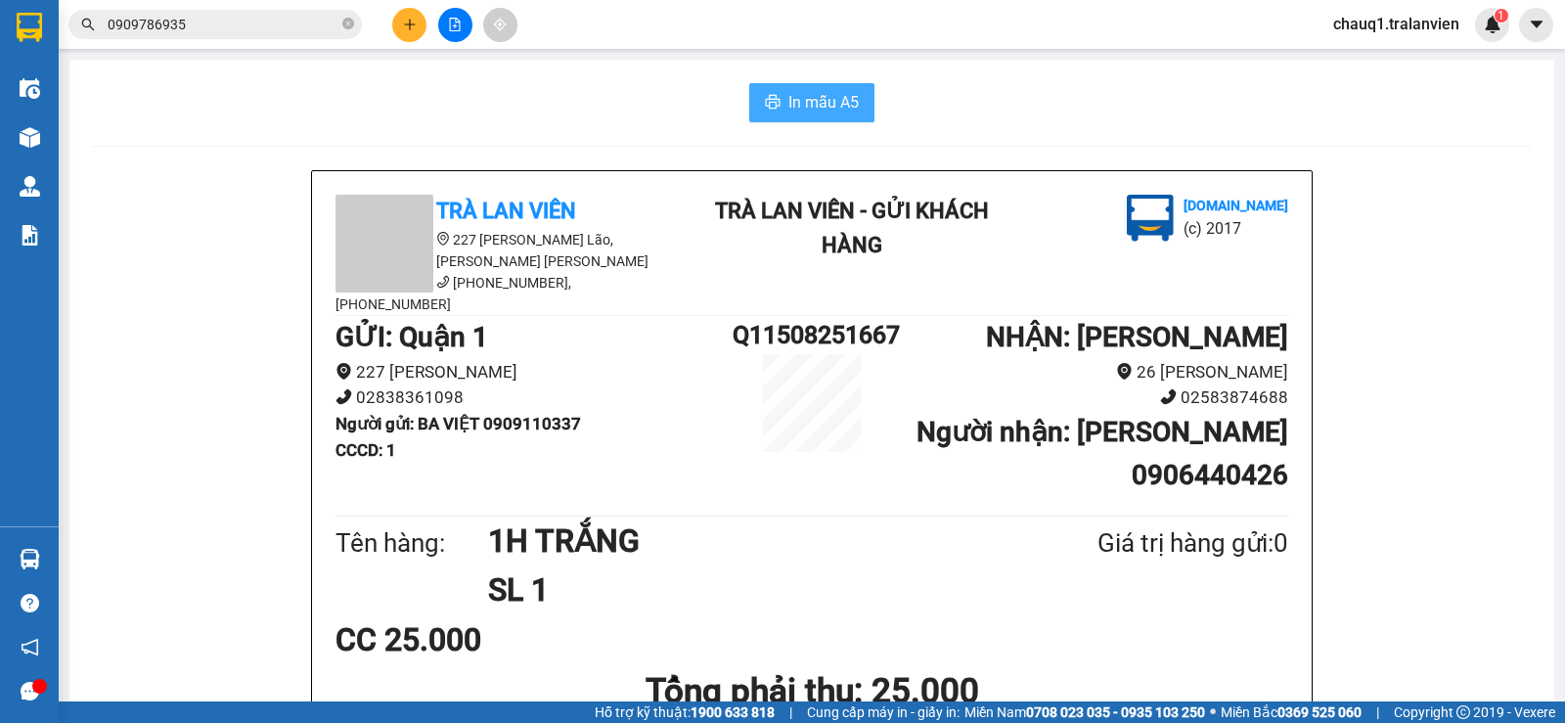
click at [757, 93] on button "In mẫu A5" at bounding box center [811, 102] width 125 height 39
click at [248, 31] on input "0909786935" at bounding box center [223, 25] width 231 height 22
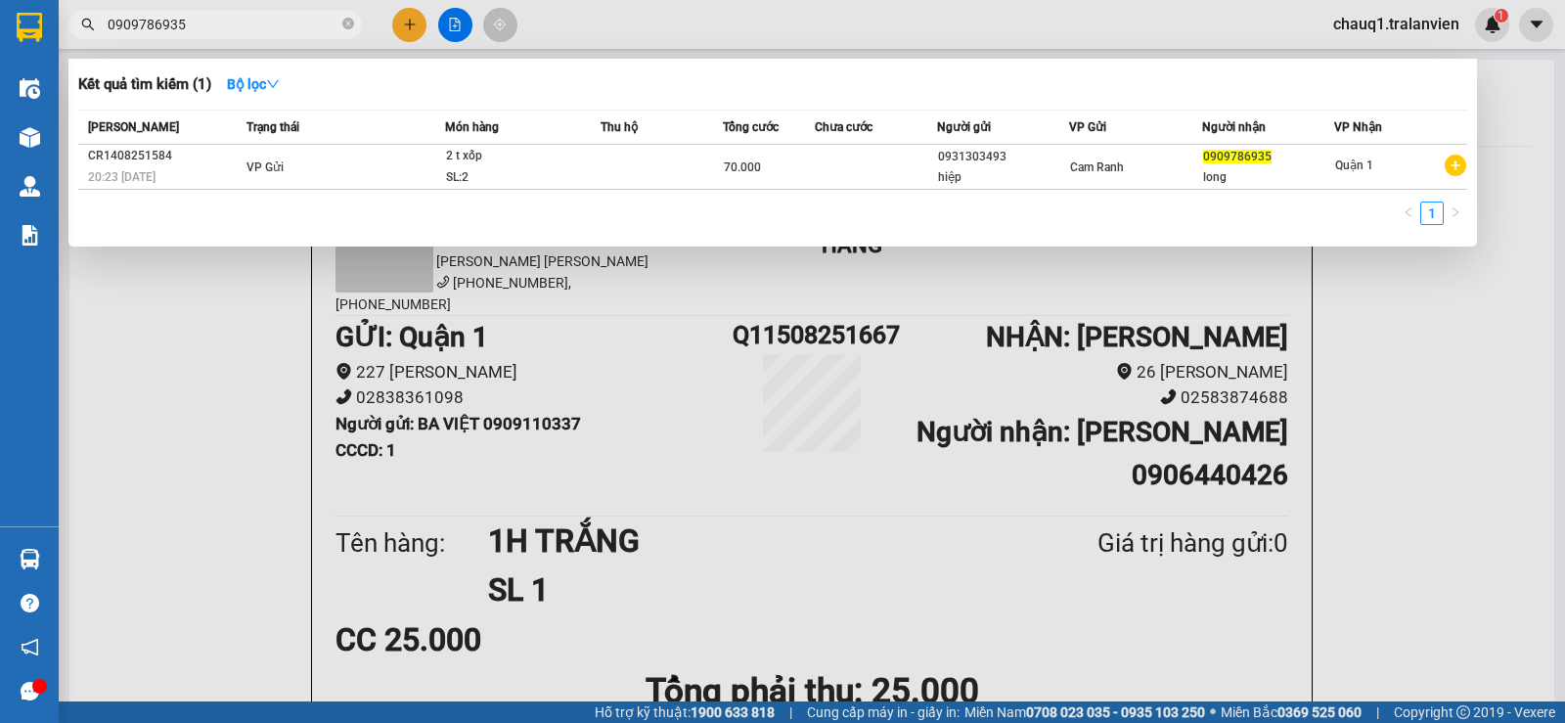
click at [248, 31] on input "0909786935" at bounding box center [223, 25] width 231 height 22
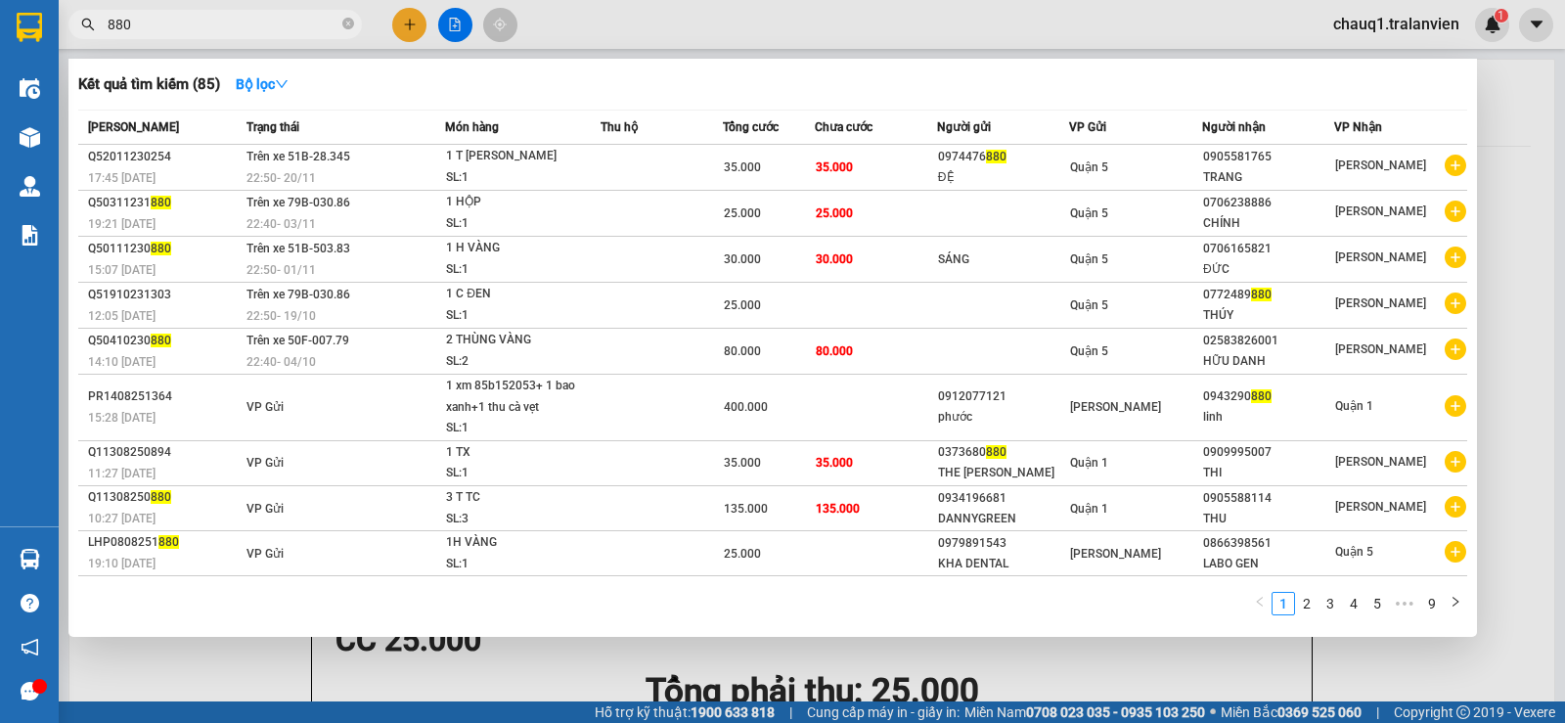
click at [147, 30] on input "880" at bounding box center [223, 25] width 231 height 22
type input "8"
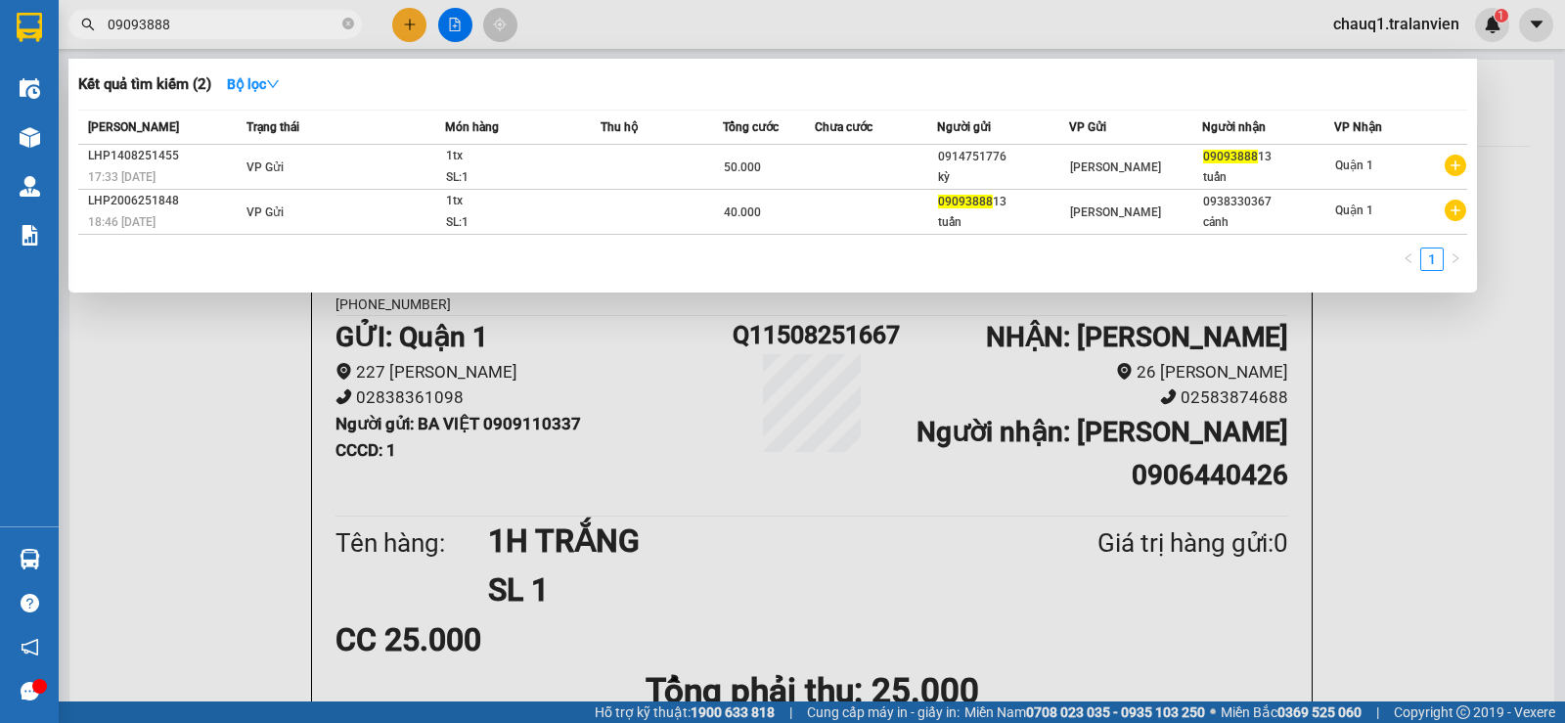
type input "09093888"
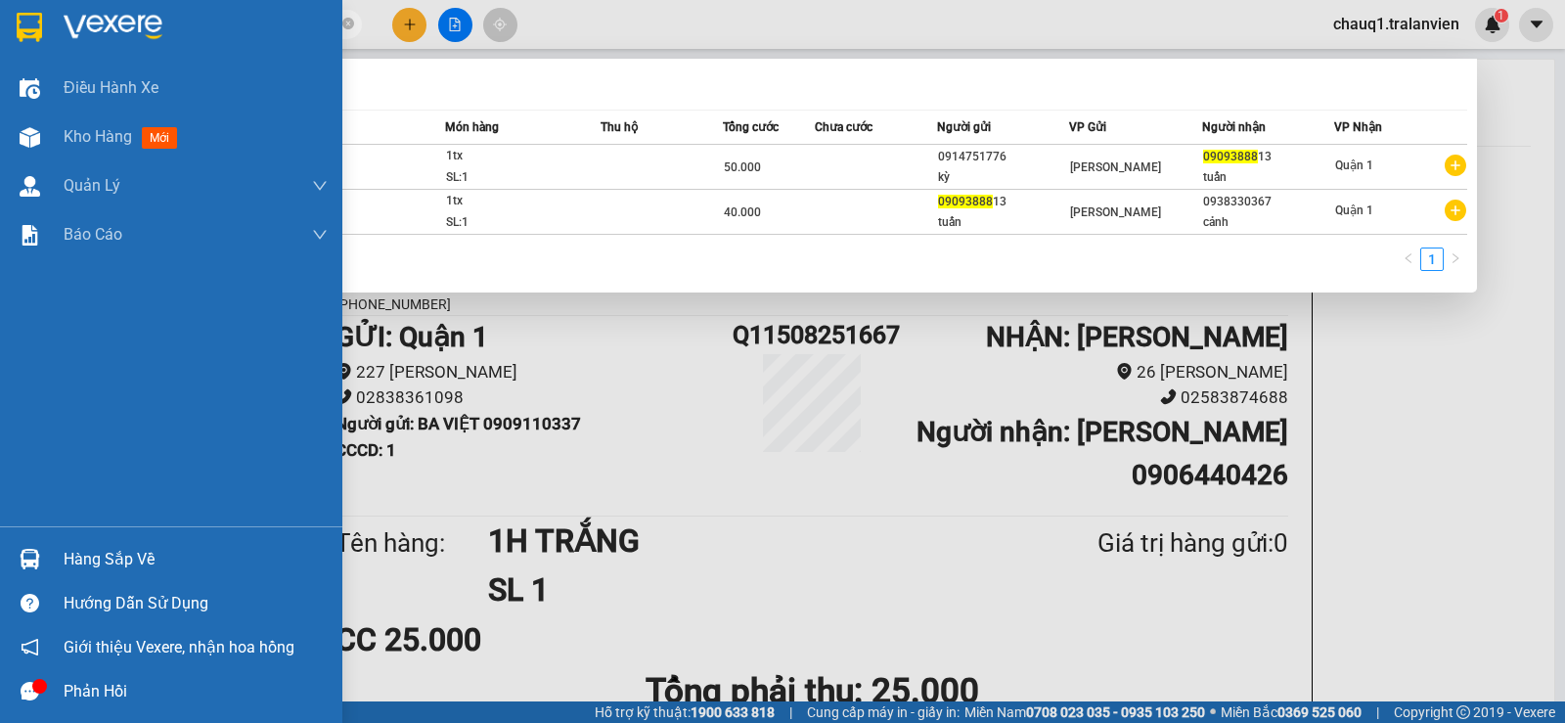
click at [98, 23] on img at bounding box center [113, 27] width 99 height 29
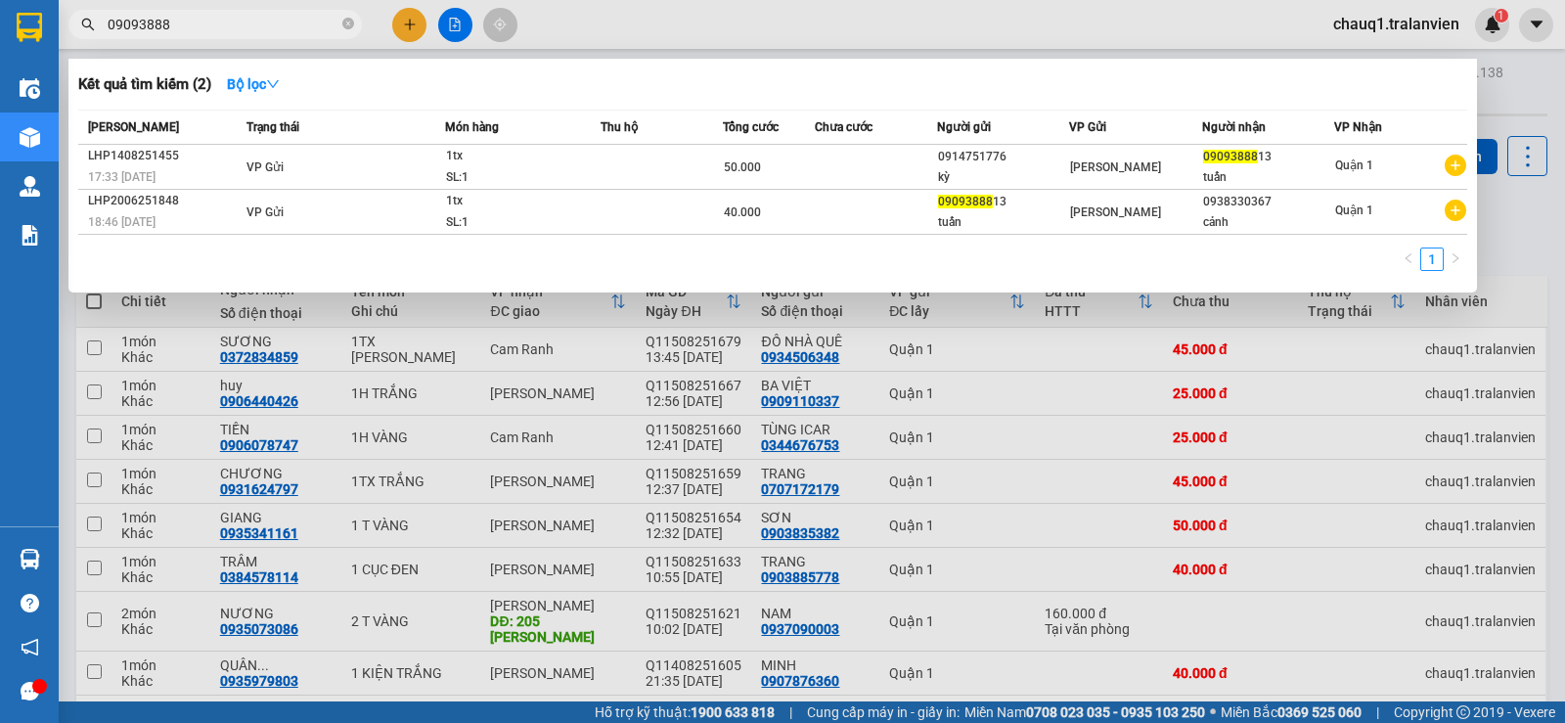
click at [1323, 329] on div at bounding box center [782, 361] width 1565 height 723
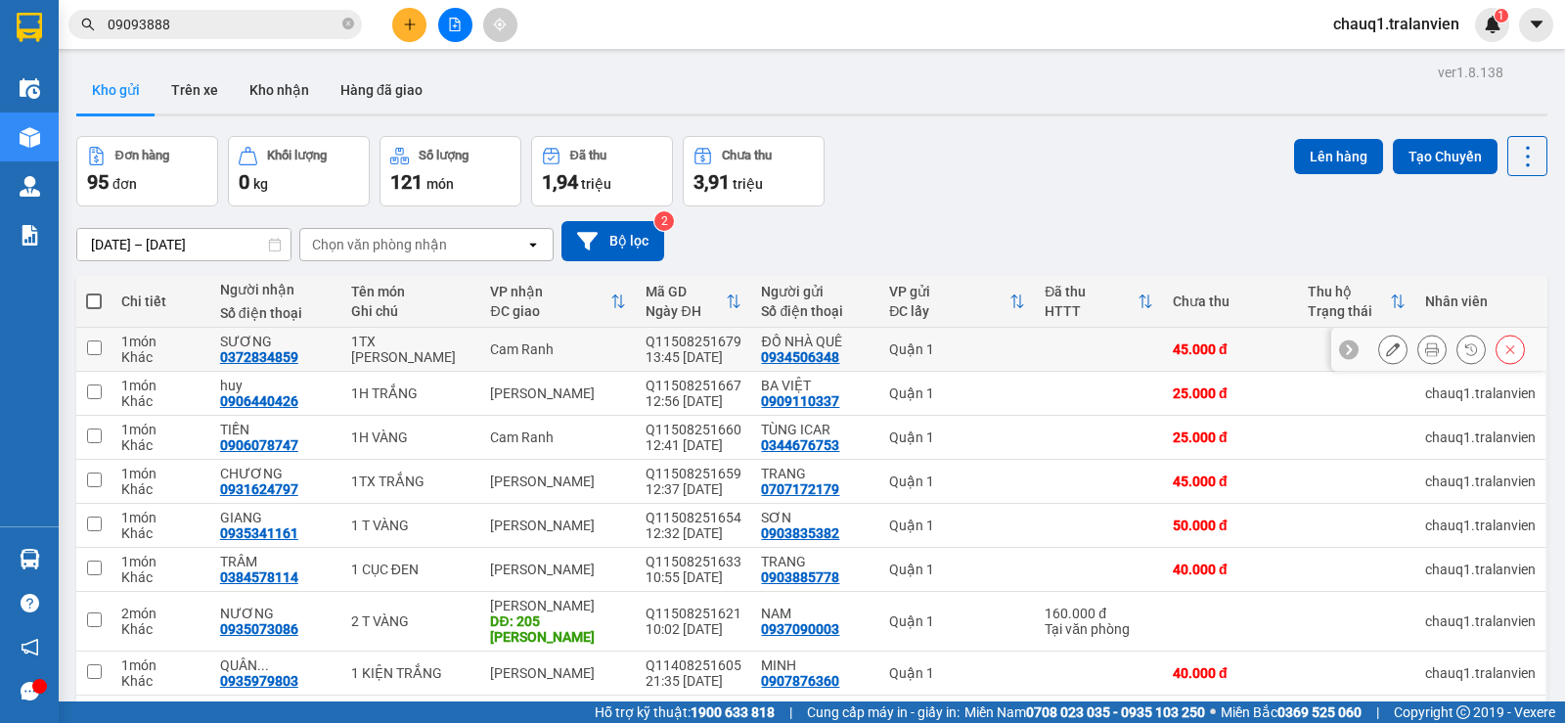
click at [1425, 347] on icon at bounding box center [1432, 349] width 14 height 14
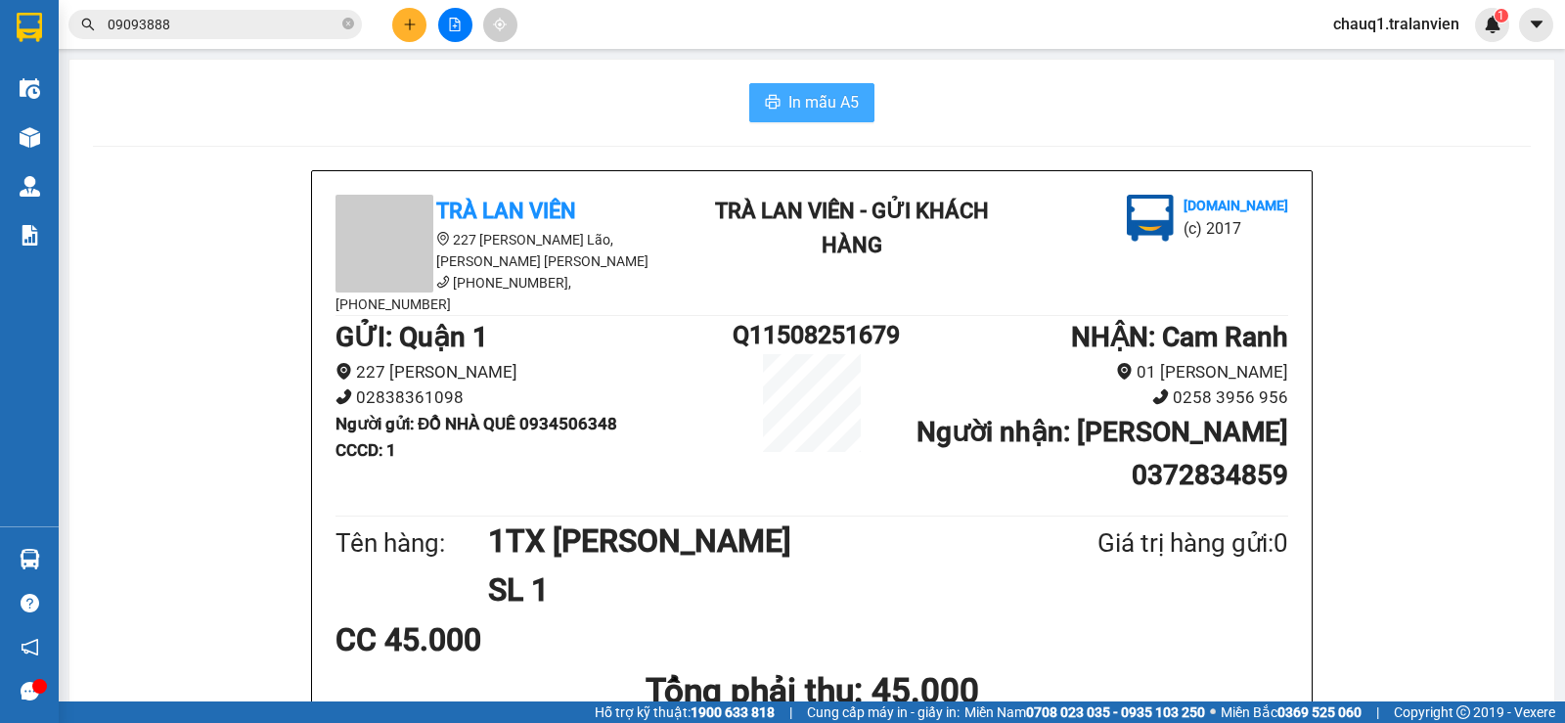
click at [790, 108] on span "In mẫu A5" at bounding box center [823, 102] width 70 height 24
click at [413, 19] on icon "plus" at bounding box center [410, 25] width 14 height 14
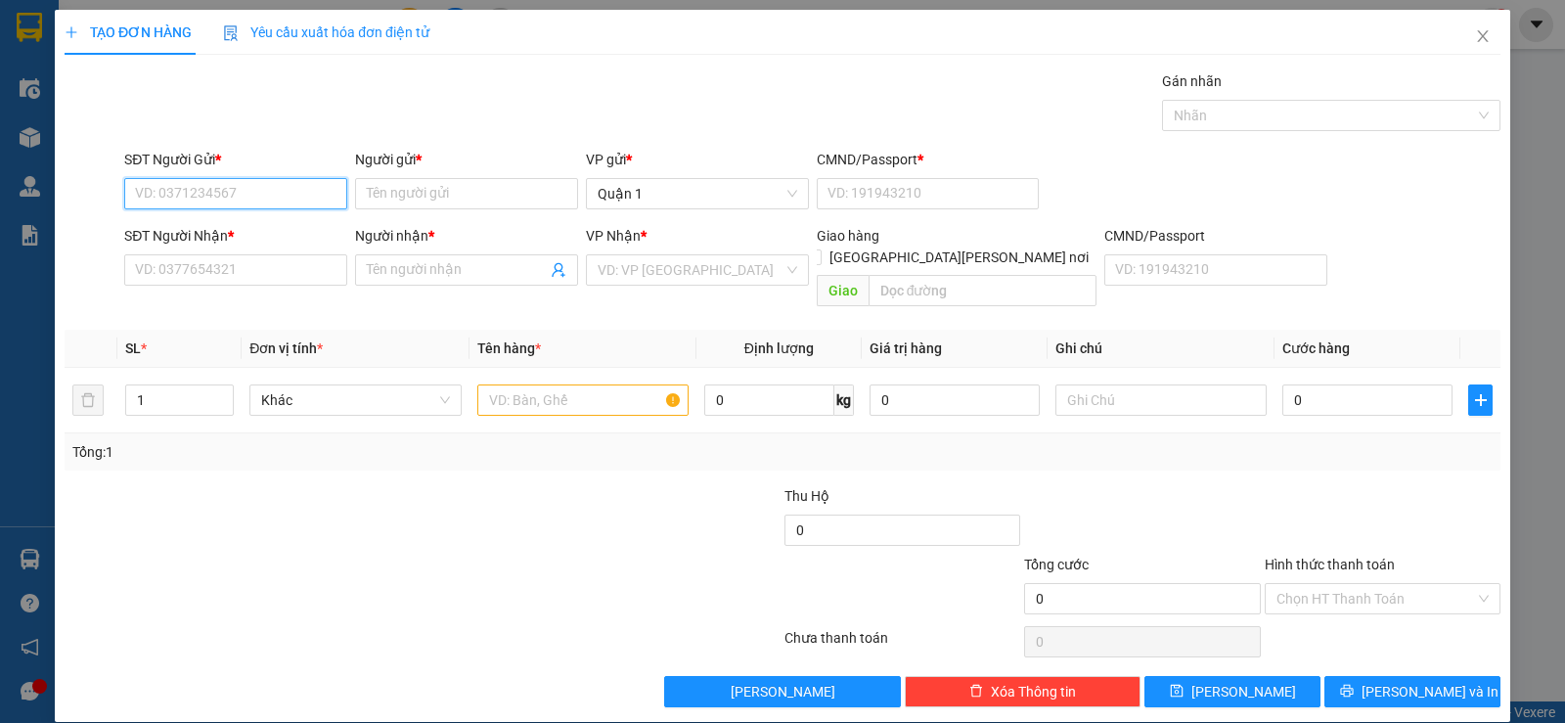
click at [171, 191] on input "SĐT Người Gửi *" at bounding box center [235, 193] width 223 height 31
type input "0973818344"
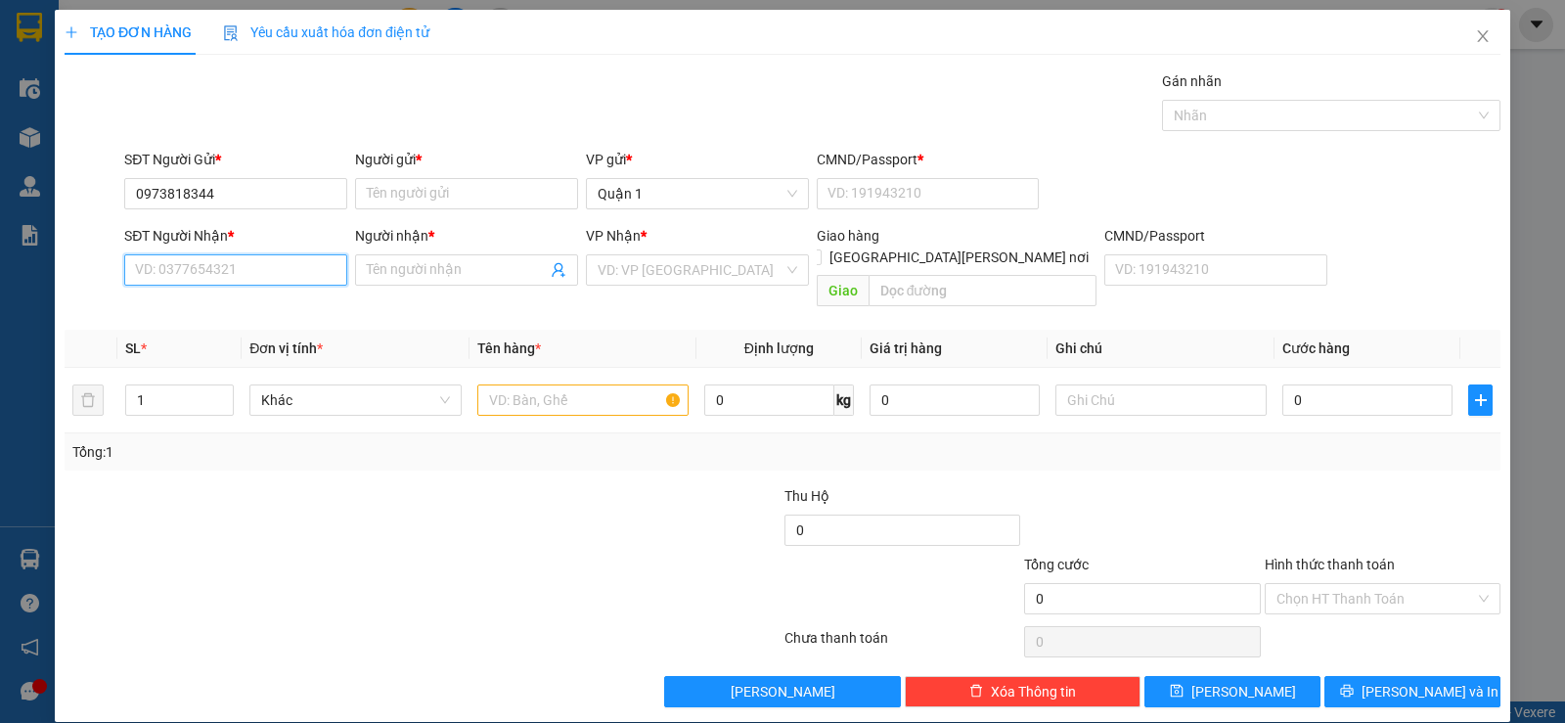
click at [161, 275] on input "SĐT Người Nhận *" at bounding box center [235, 269] width 223 height 31
type input "0"
click at [422, 210] on div "Người gửi * Tên người gửi" at bounding box center [466, 183] width 223 height 68
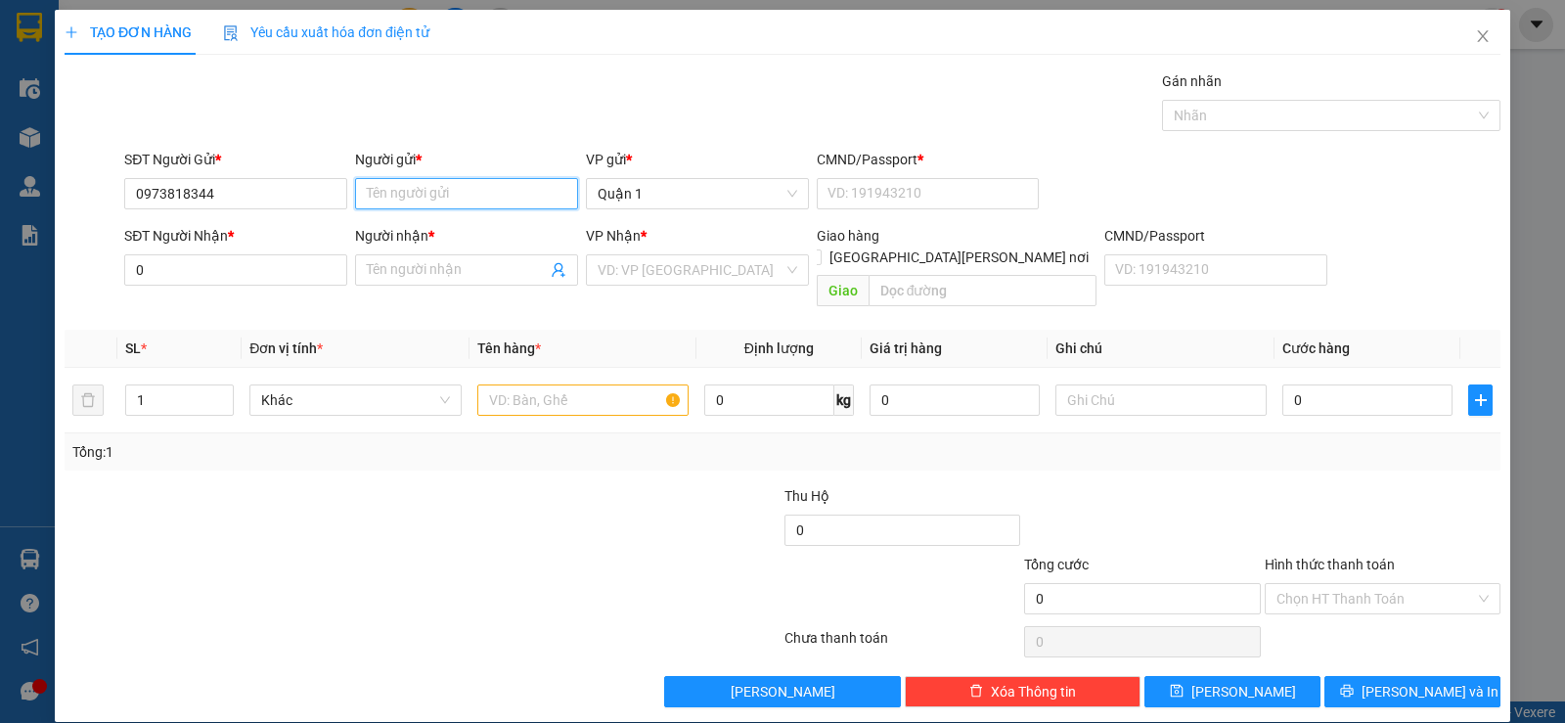
click at [422, 208] on input "Người gửi *" at bounding box center [466, 193] width 223 height 31
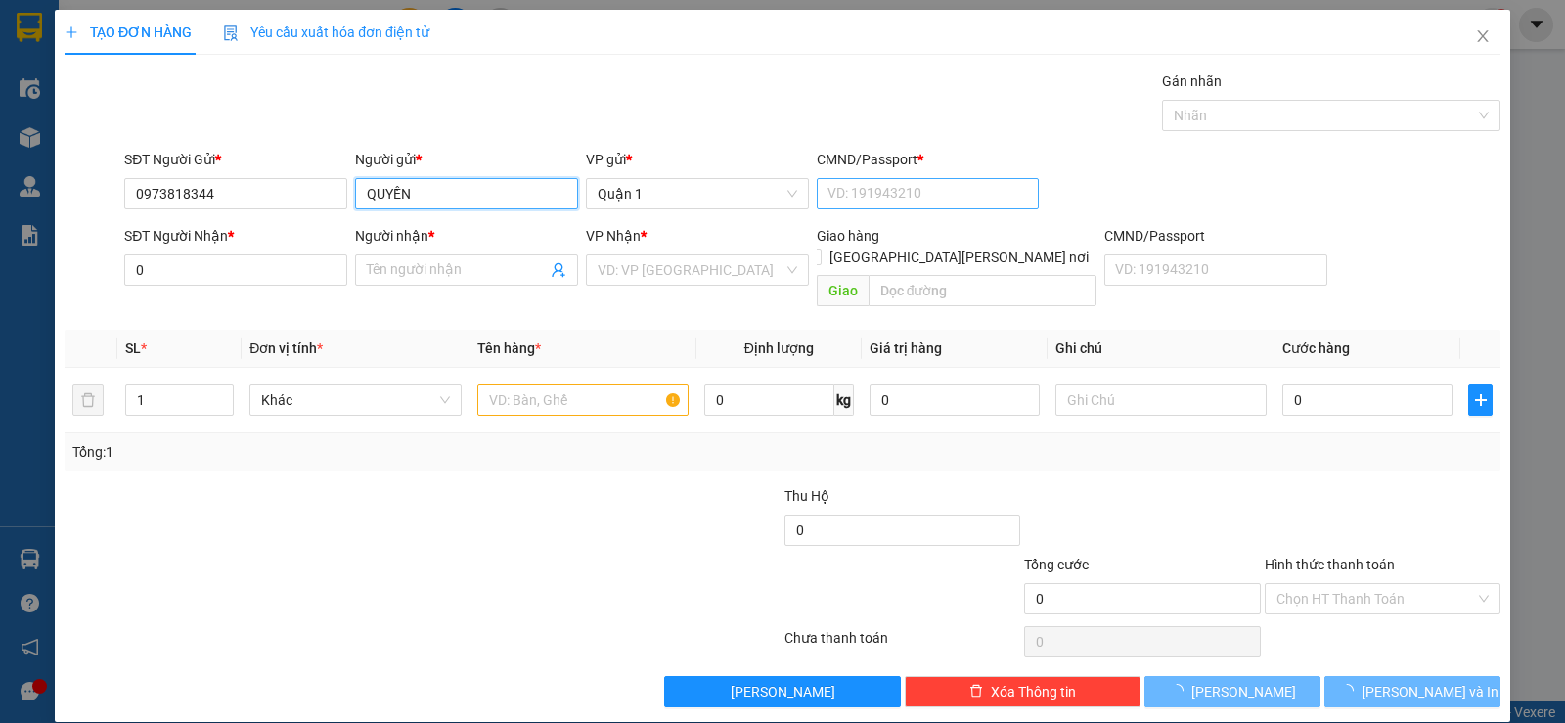
type input "QUYỀN"
click at [838, 195] on input "CMND/Passport *" at bounding box center [928, 193] width 223 height 31
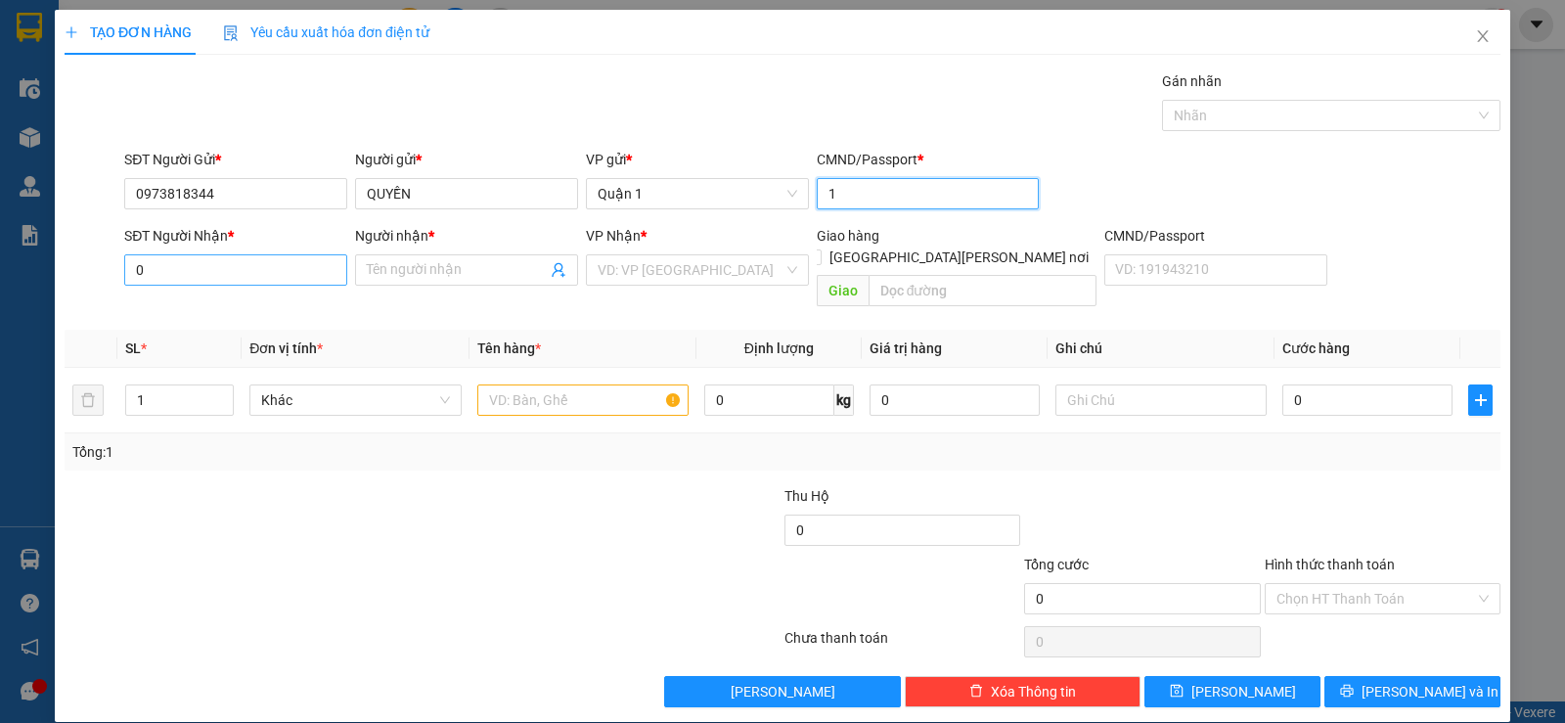
type input "1"
click at [300, 278] on input "0" at bounding box center [235, 269] width 223 height 31
type input "0935824490"
click at [413, 264] on input "Người nhận *" at bounding box center [457, 270] width 180 height 22
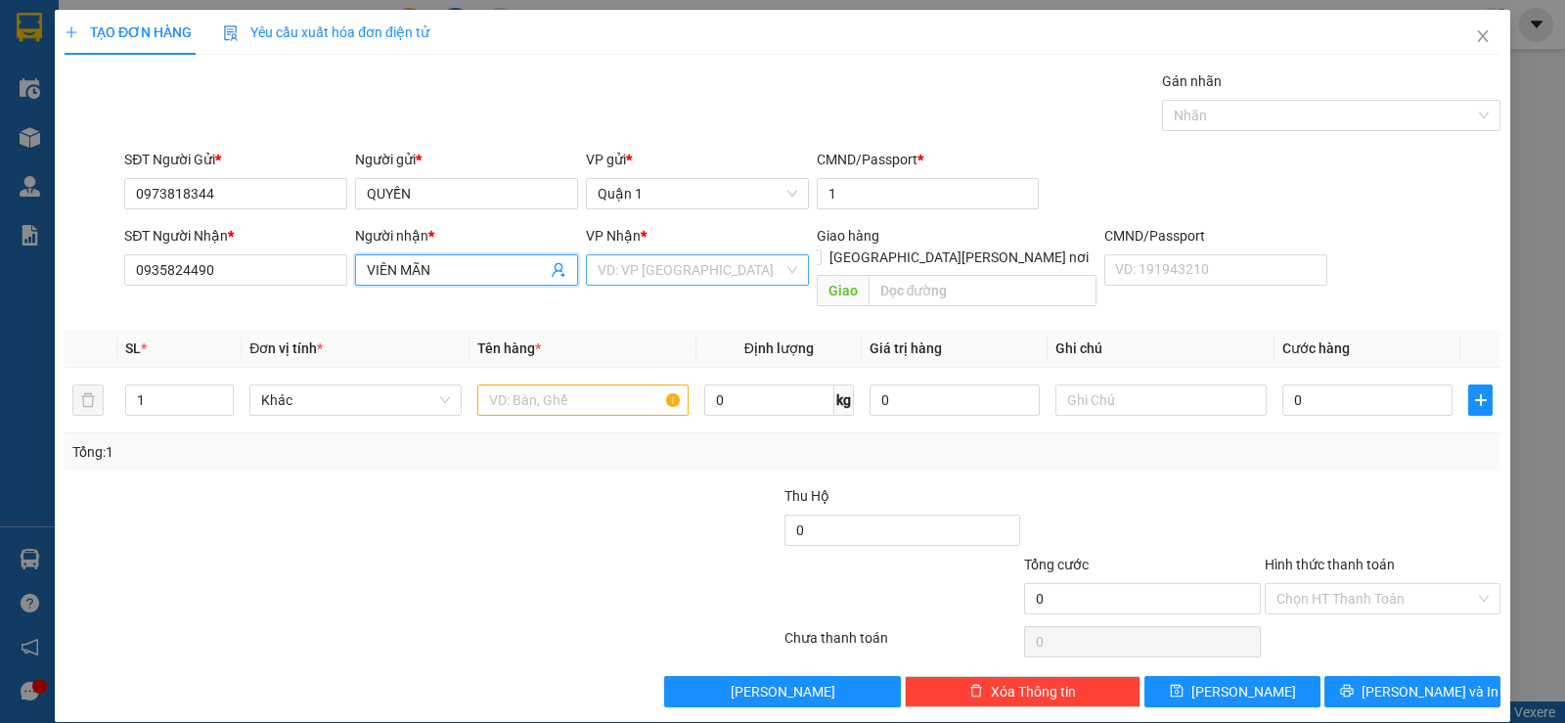
click at [591, 268] on div "VD: VP [GEOGRAPHIC_DATA]" at bounding box center [697, 269] width 223 height 31
type input "VIÊN MÃN"
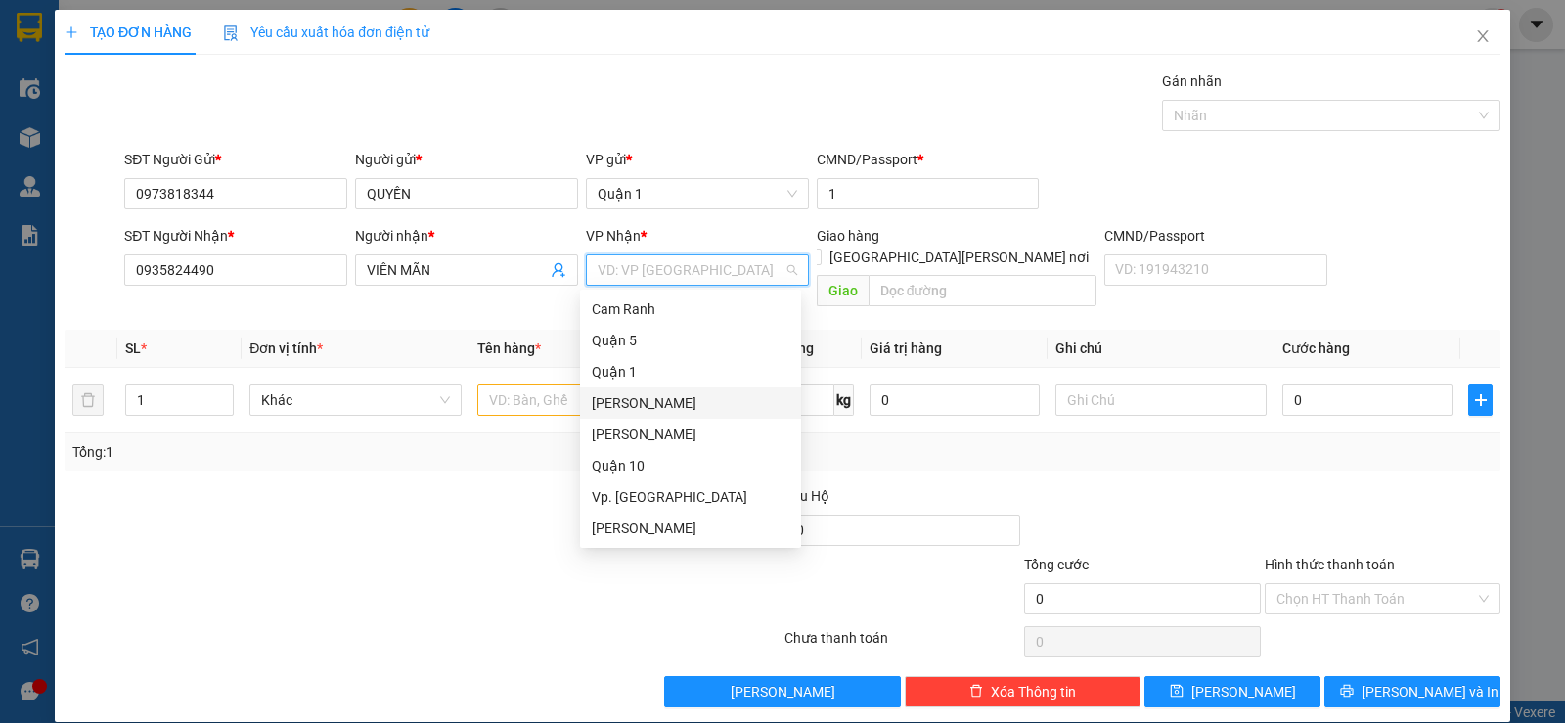
click at [633, 405] on div "[PERSON_NAME]" at bounding box center [691, 403] width 198 height 22
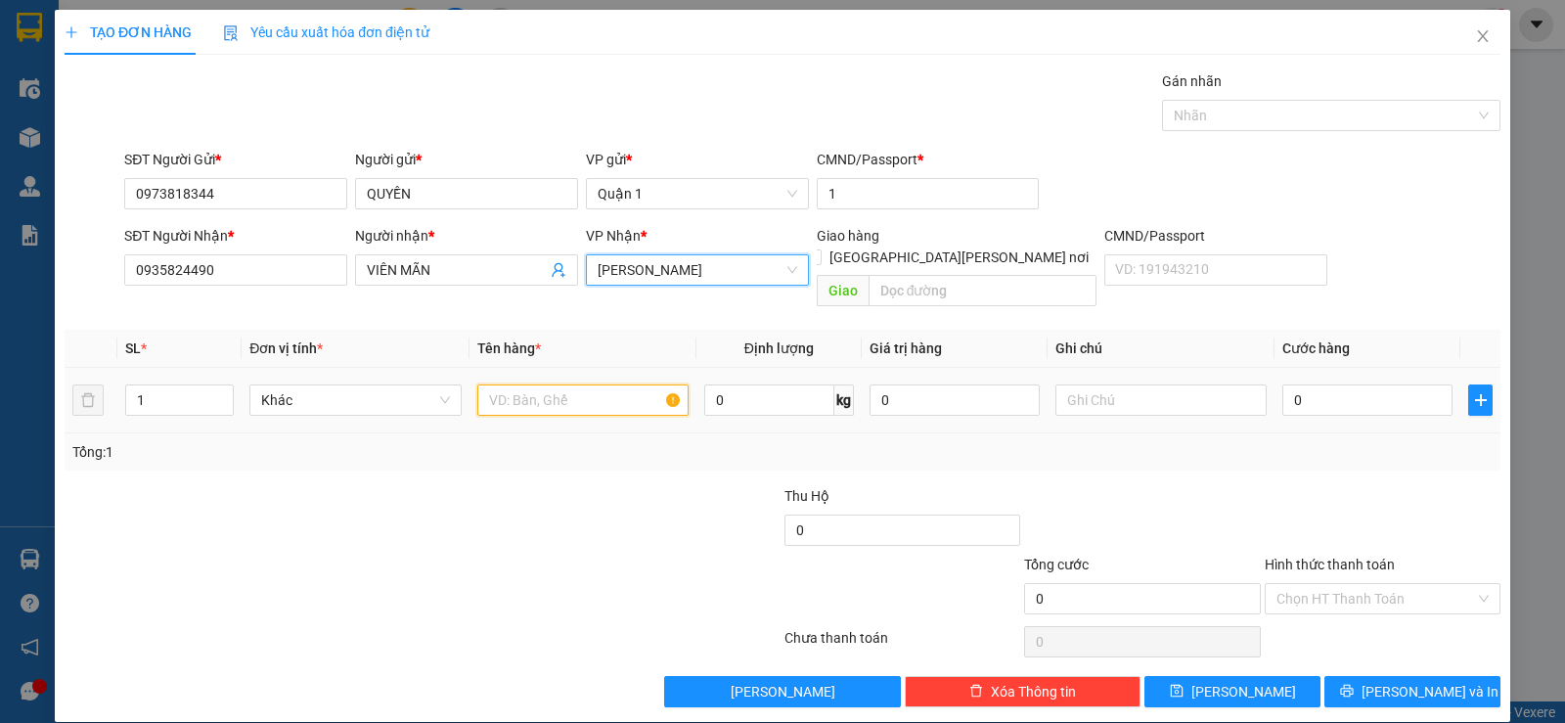
click at [532, 384] on input "text" at bounding box center [582, 399] width 211 height 31
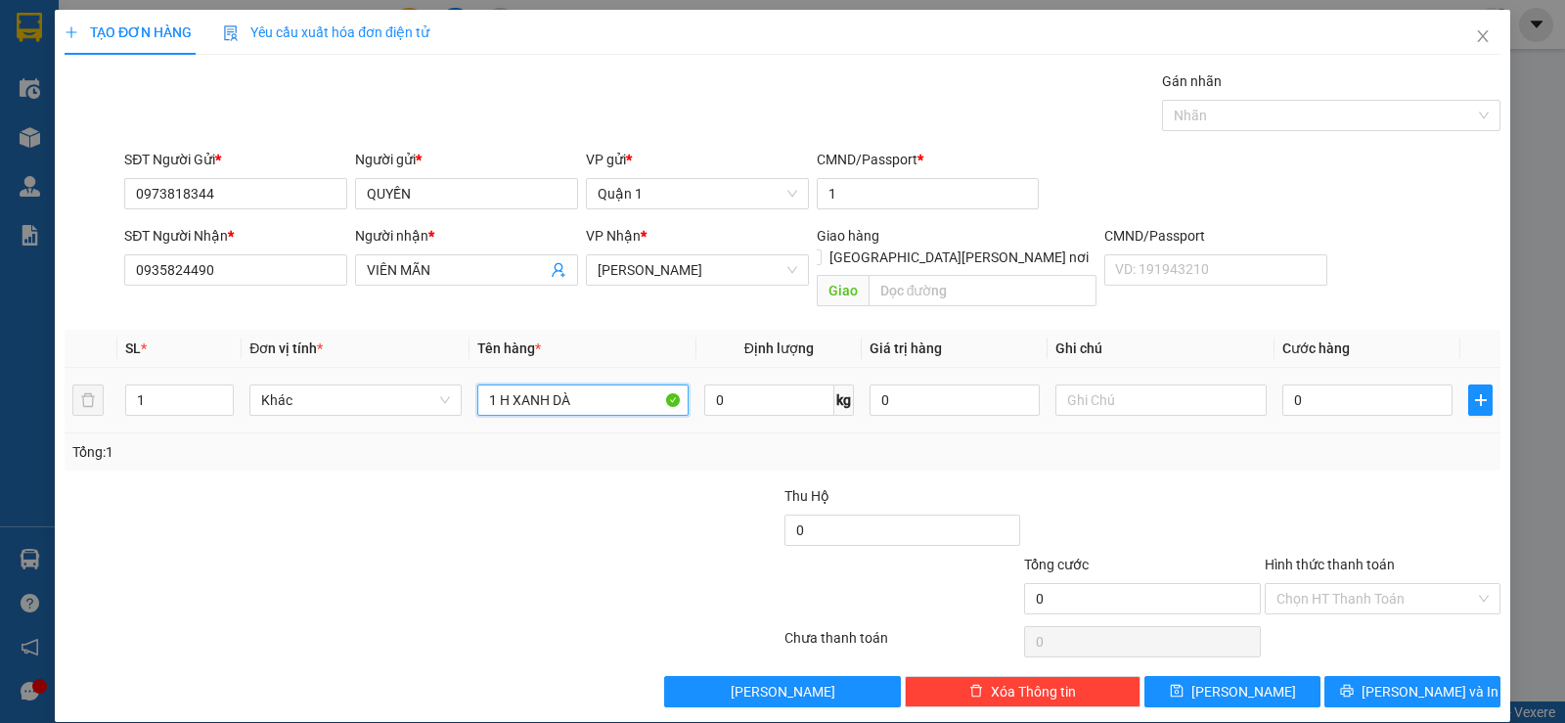
type input "1 H XANH DÀI"
click at [1310, 387] on input "0" at bounding box center [1367, 399] width 170 height 31
click at [1325, 584] on input "Hình thức thanh toán" at bounding box center [1375, 598] width 199 height 29
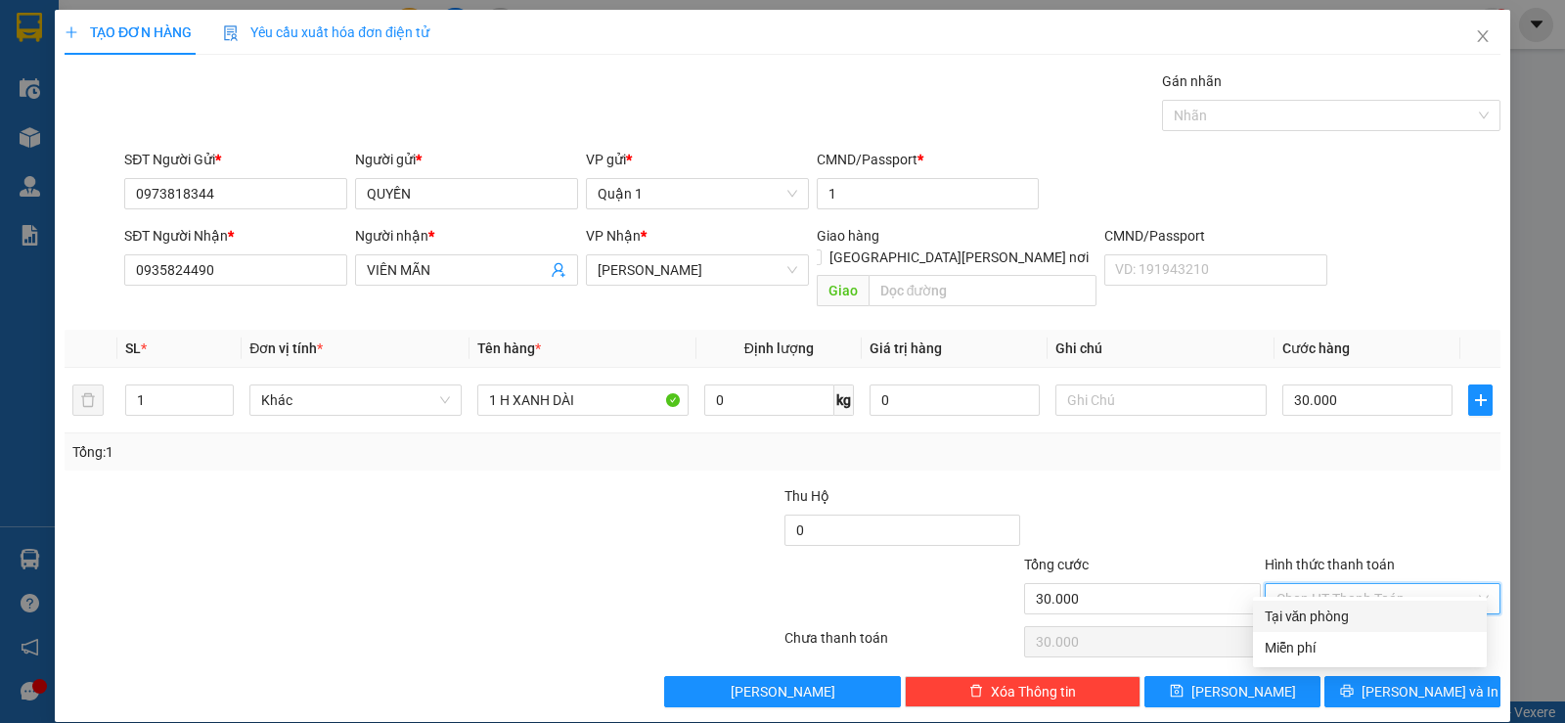
click at [1326, 620] on div "Tại văn phòng" at bounding box center [1370, 616] width 210 height 22
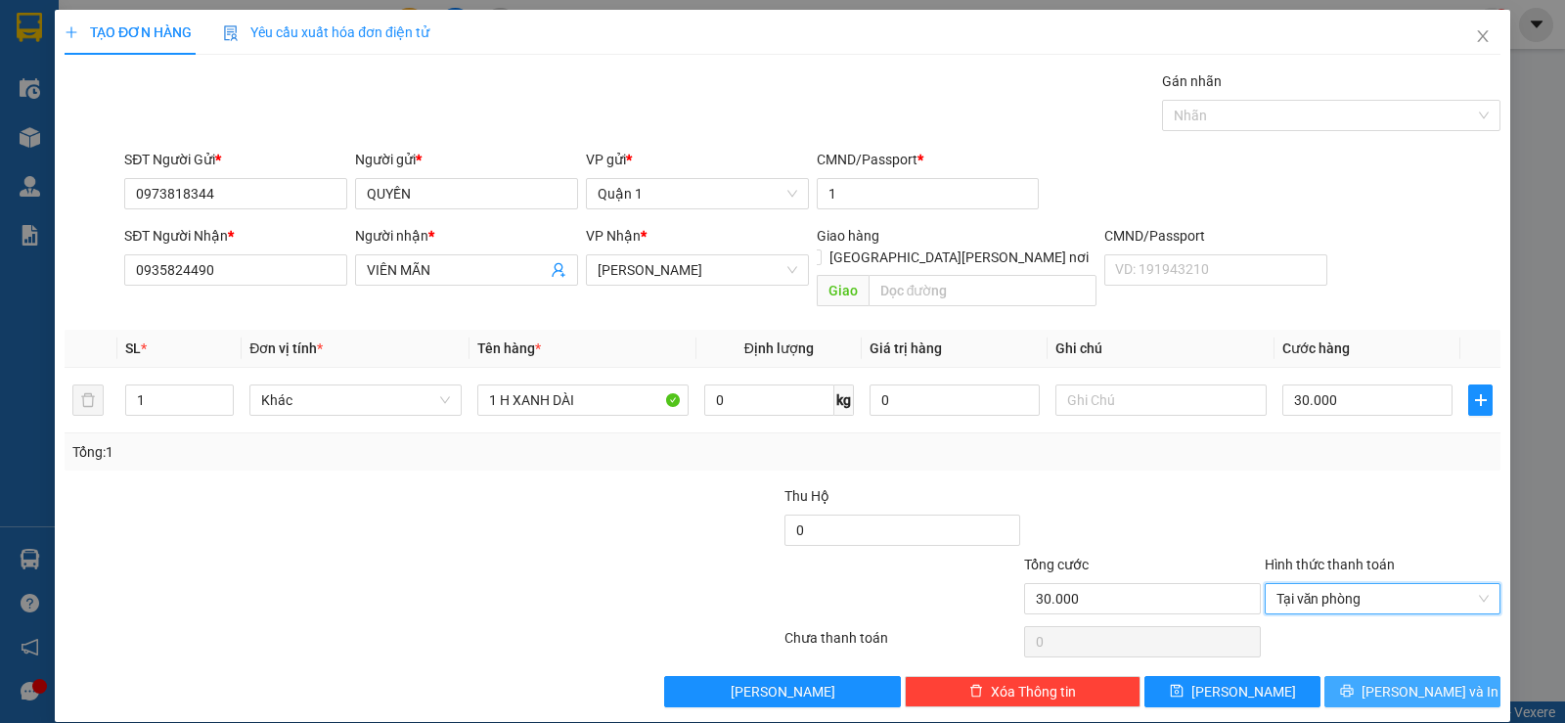
click at [1388, 681] on span "[PERSON_NAME] và In" at bounding box center [1429, 692] width 137 height 22
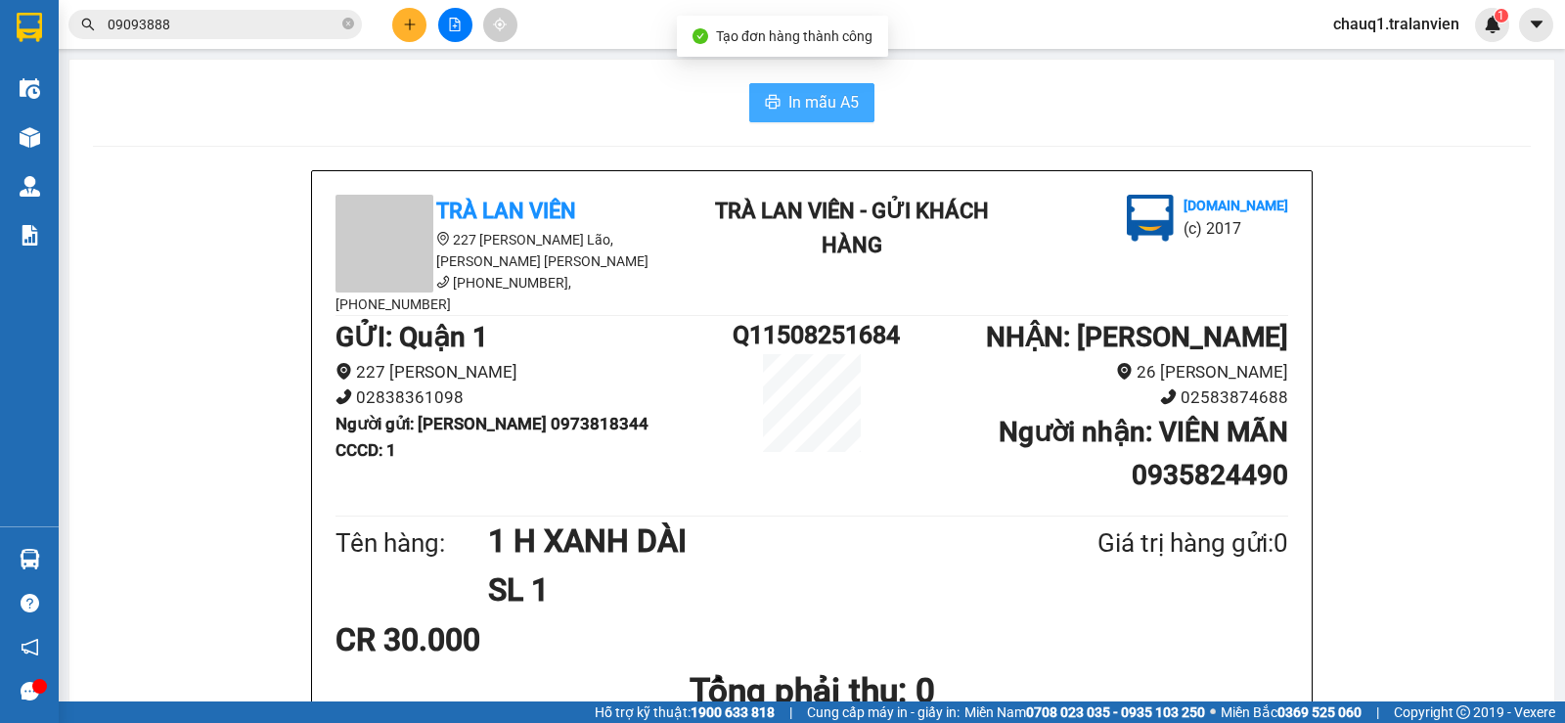
drag, startPoint x: 843, startPoint y: 107, endPoint x: 894, endPoint y: 119, distance: 52.4
click at [845, 107] on span "In mẫu A5" at bounding box center [823, 102] width 70 height 24
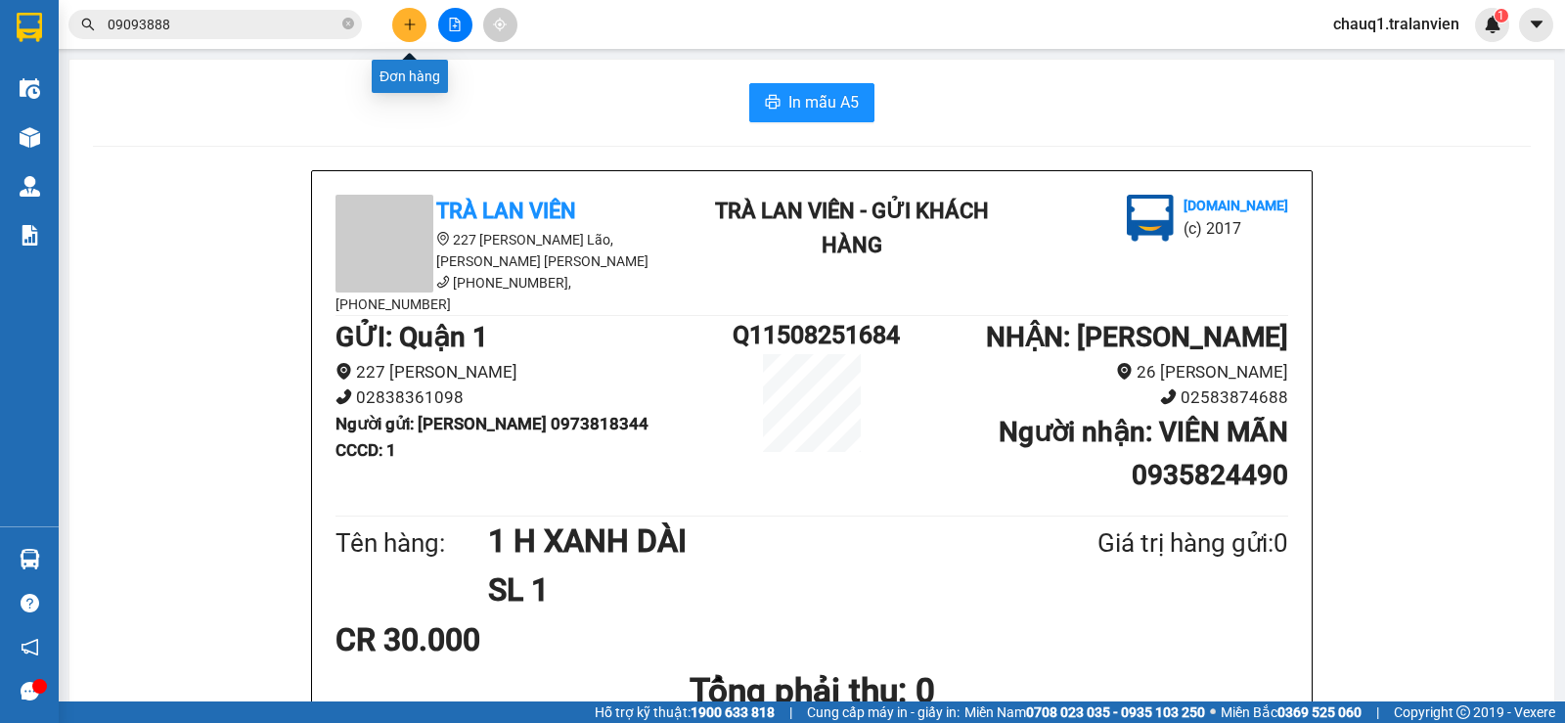
click at [403, 19] on icon "plus" at bounding box center [410, 25] width 14 height 14
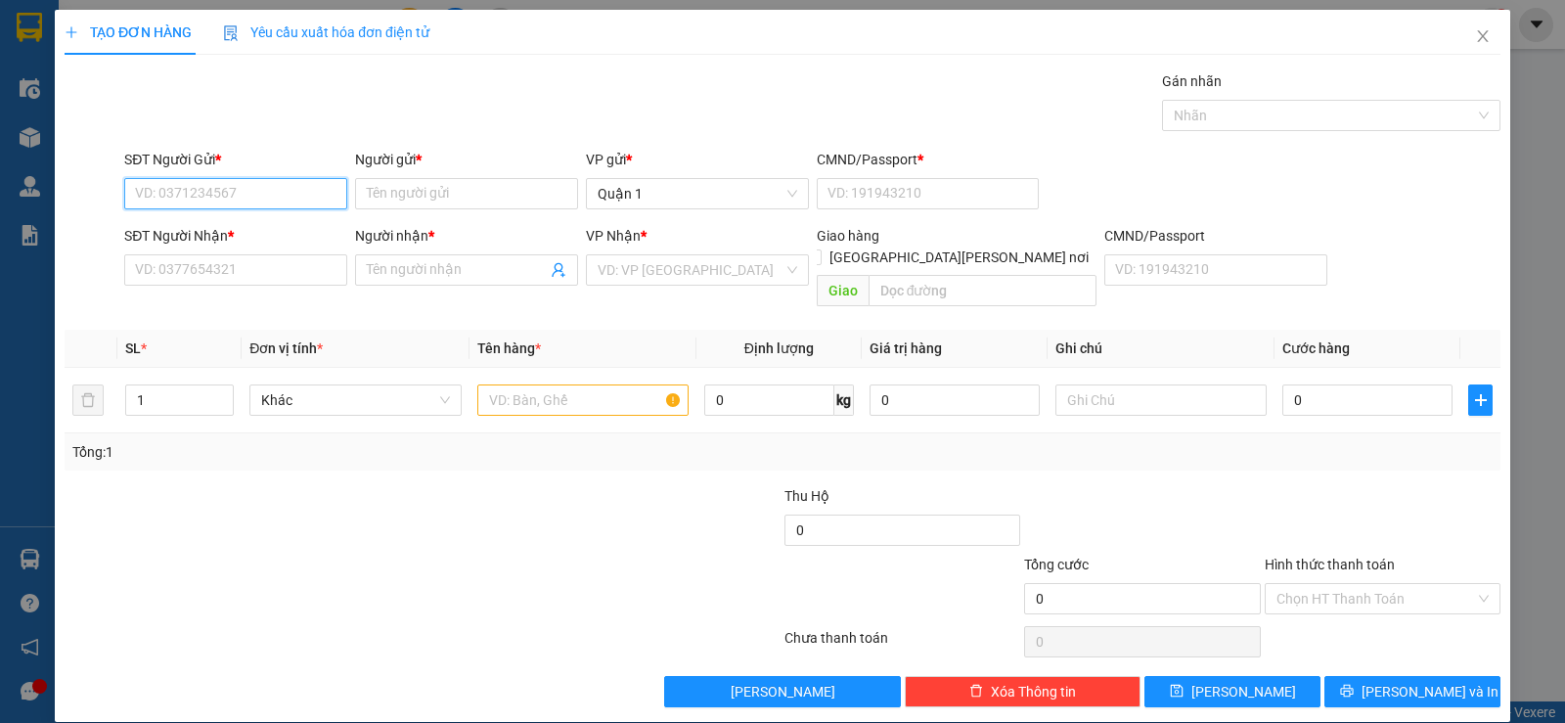
click at [221, 196] on input "SĐT Người Gửi *" at bounding box center [235, 193] width 223 height 31
click at [204, 233] on div "0965542212 - [PERSON_NAME]" at bounding box center [234, 233] width 198 height 22
type input "0965542212"
type input "CƯỜNG"
type input "1"
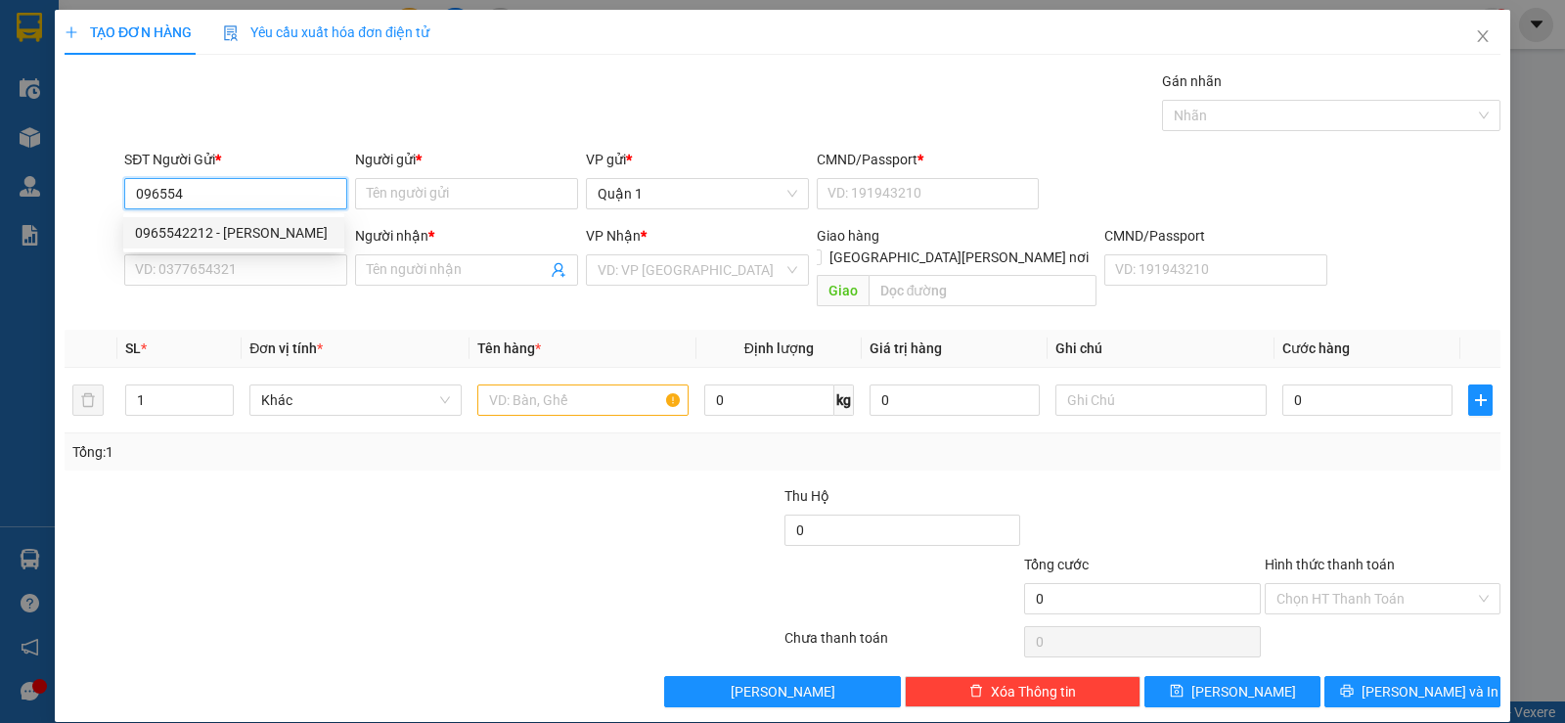
type input "0978221782"
type input "VĨNH"
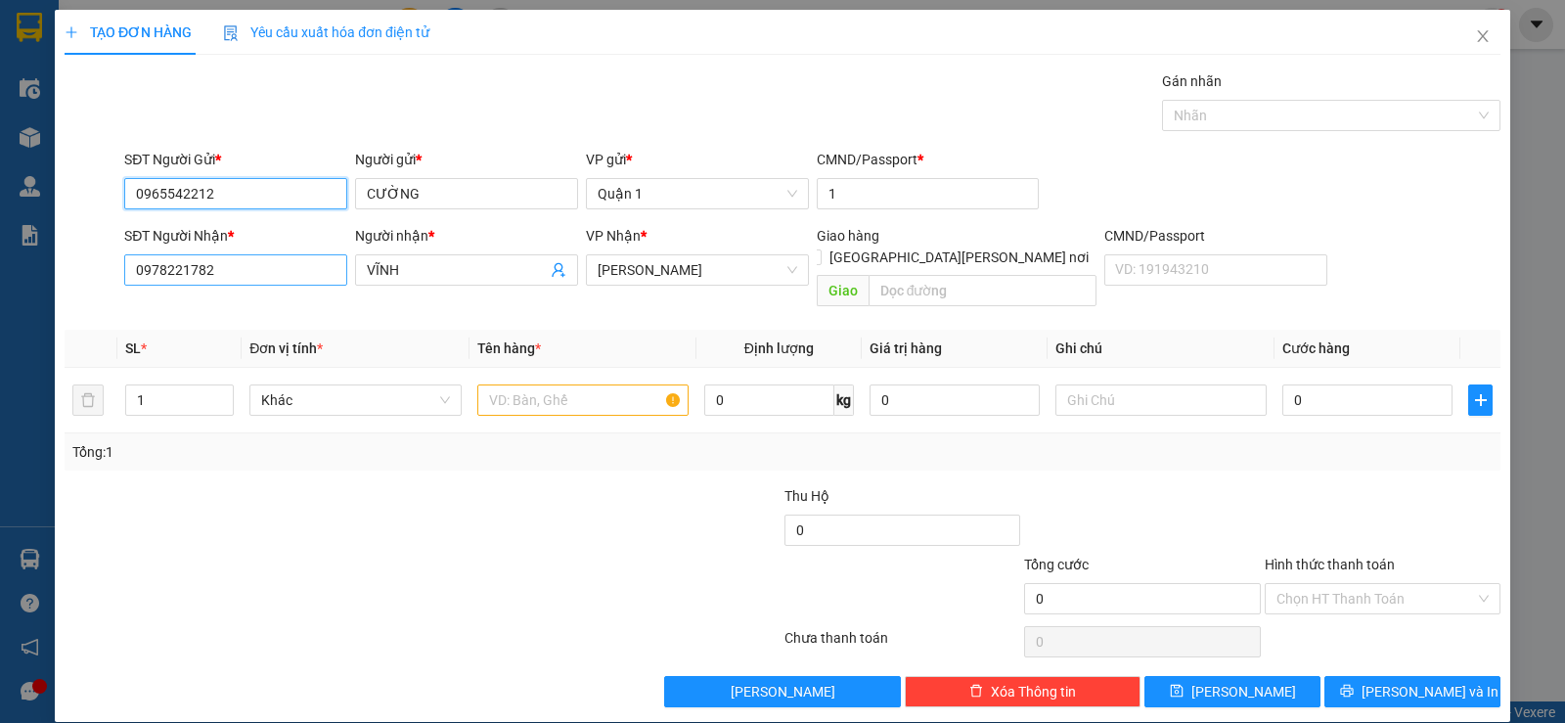
type input "0965542212"
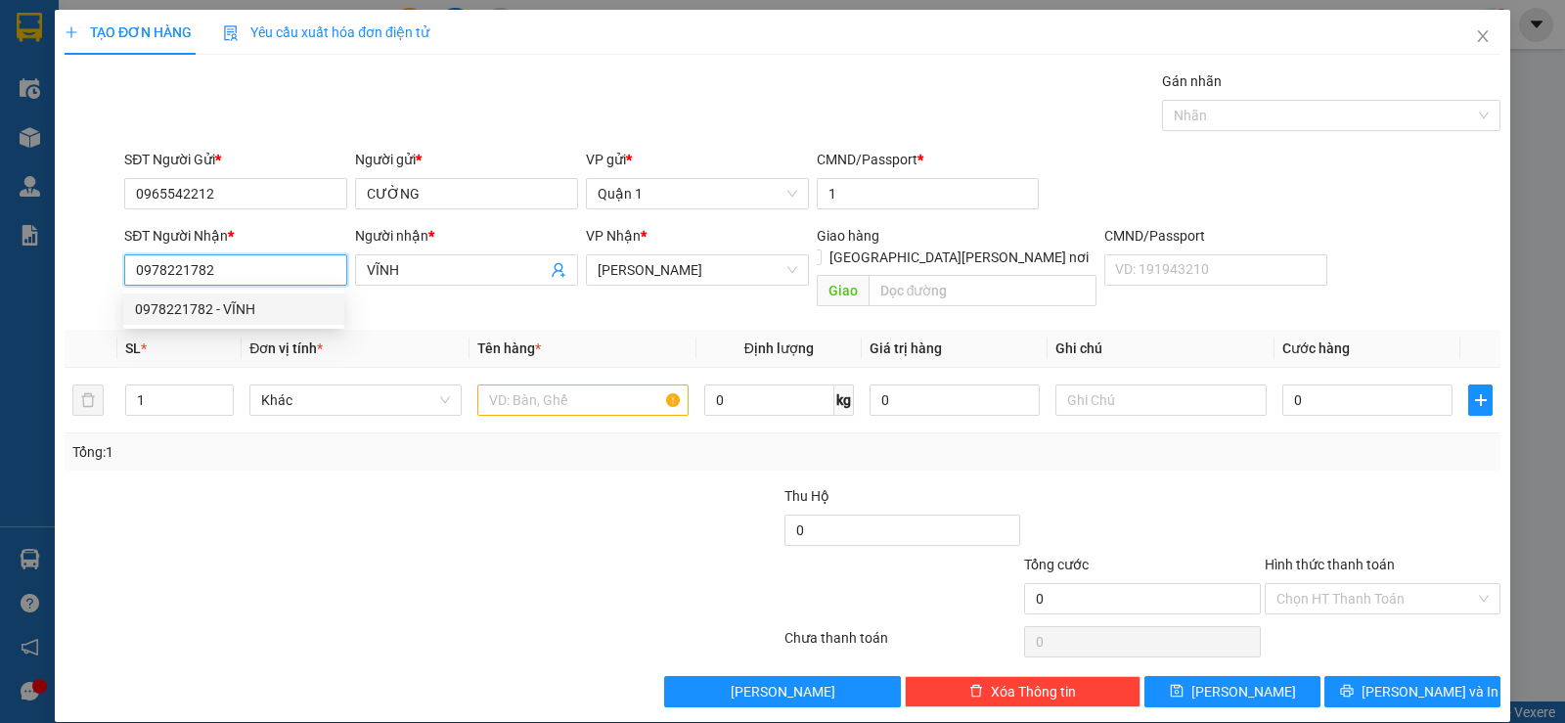
drag, startPoint x: 245, startPoint y: 263, endPoint x: 39, endPoint y: 296, distance: 209.0
click at [39, 297] on div "TẠO ĐƠN HÀNG Yêu cầu xuất [PERSON_NAME] điện tử Transit Pickup Surcharge Ids Tr…" at bounding box center [782, 361] width 1565 height 723
click at [155, 339] on div "0792292999 - tú" at bounding box center [234, 341] width 198 height 22
type input "0792292999"
type input "tú"
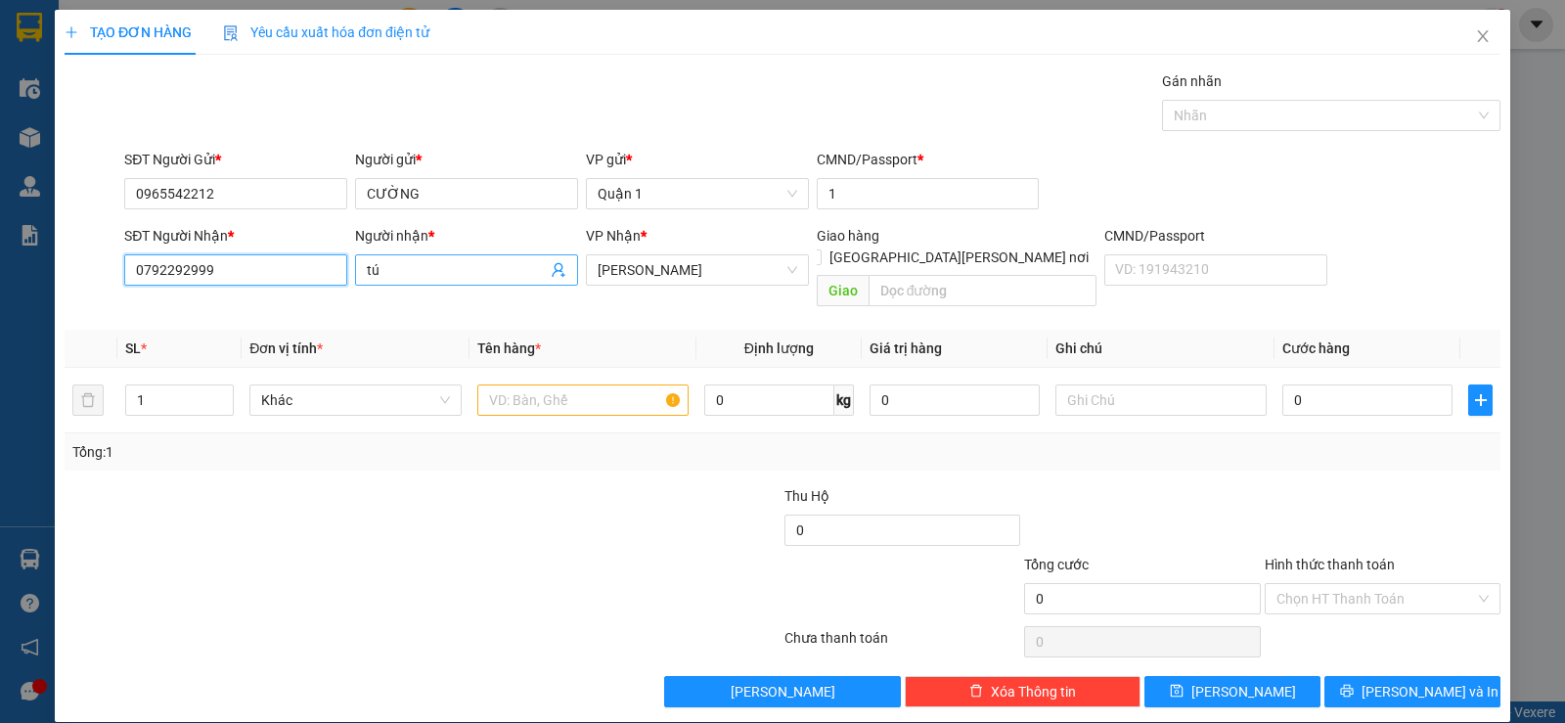
type input "0792292999"
drag, startPoint x: 412, startPoint y: 281, endPoint x: 347, endPoint y: 283, distance: 64.6
click at [351, 283] on div "Người [PERSON_NAME] * tú tú" at bounding box center [466, 270] width 231 height 90
type input "t"
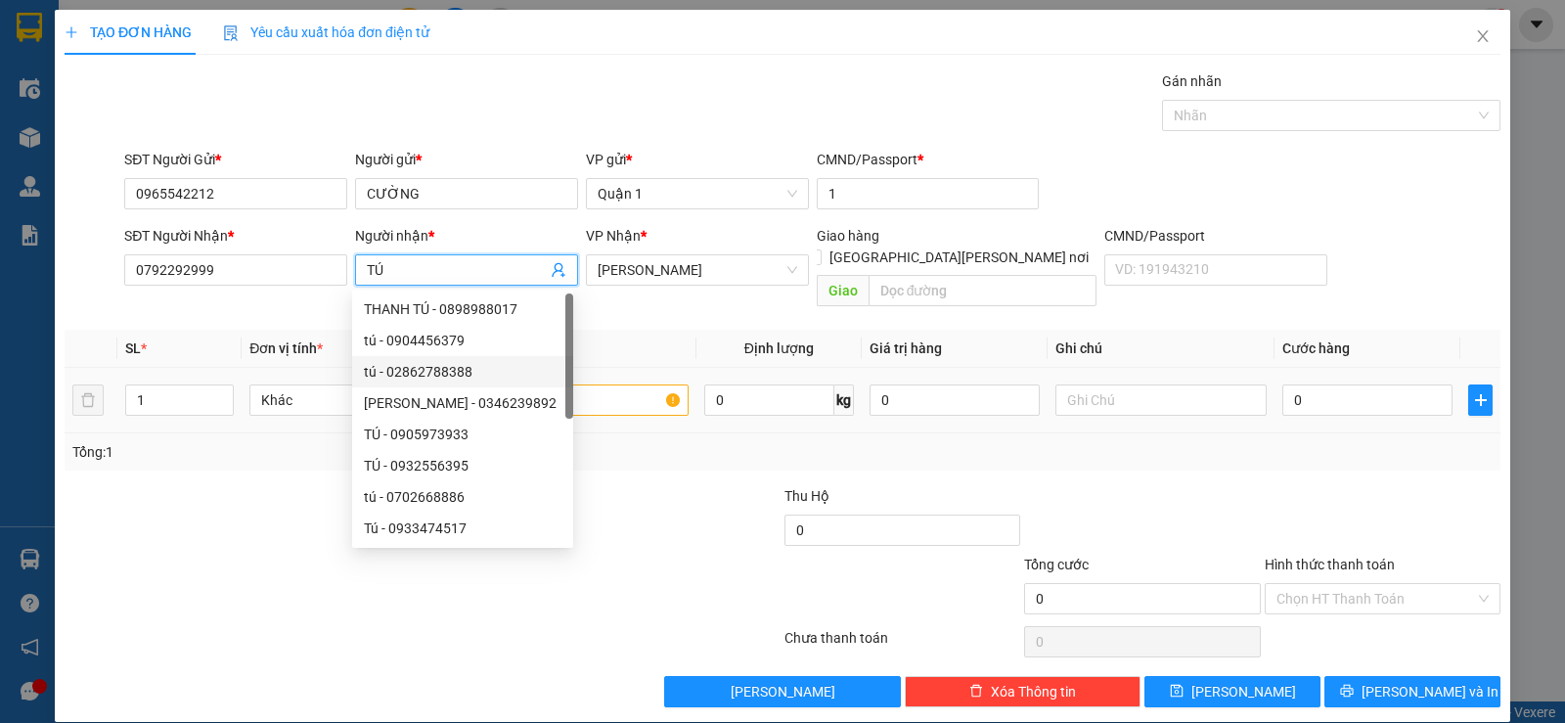
type input "TÚ"
click at [619, 384] on input "text" at bounding box center [582, 399] width 211 height 31
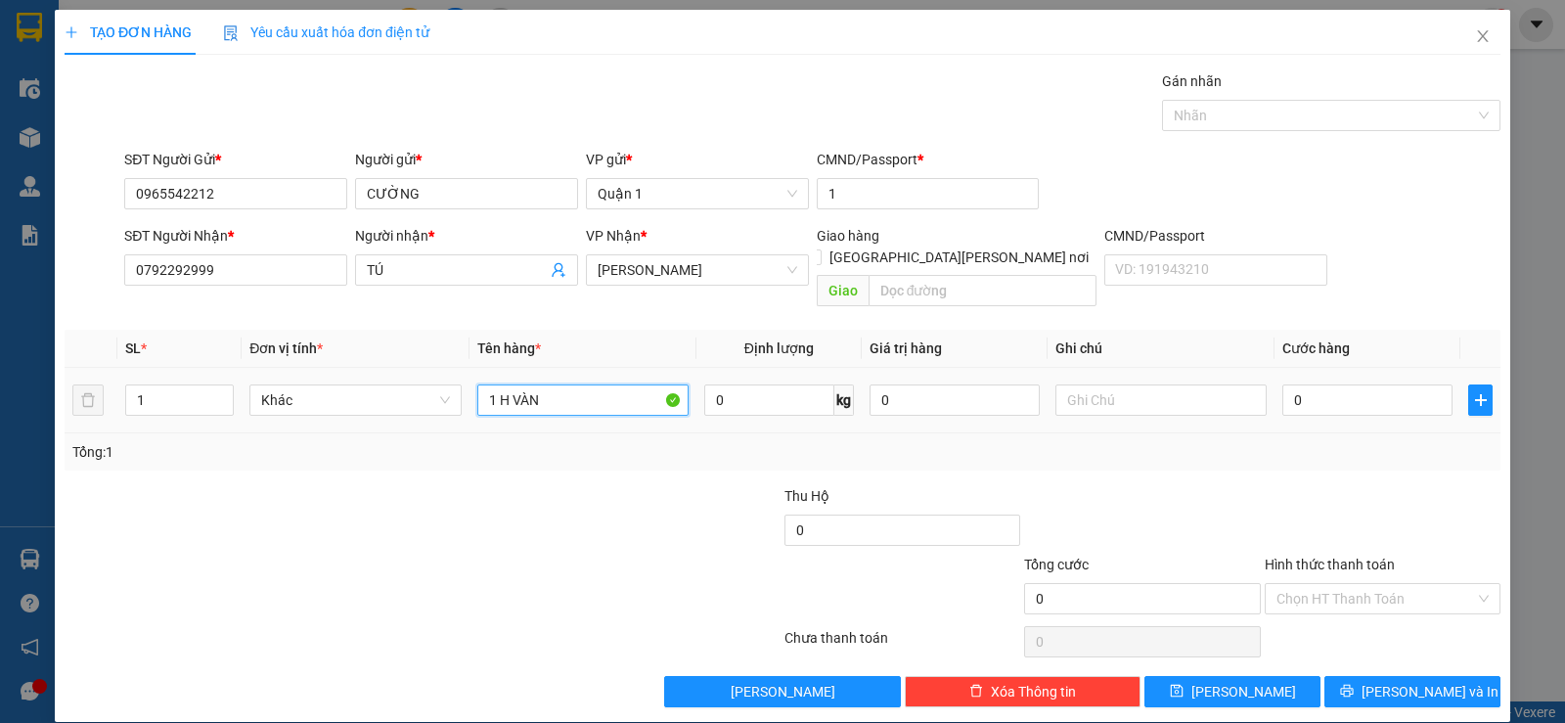
type input "1 H VÀNG"
click at [1321, 389] on input "0" at bounding box center [1367, 399] width 170 height 31
drag, startPoint x: 1357, startPoint y: 669, endPoint x: 1317, endPoint y: 507, distance: 167.2
click at [1357, 676] on button "[PERSON_NAME] và In" at bounding box center [1412, 691] width 176 height 31
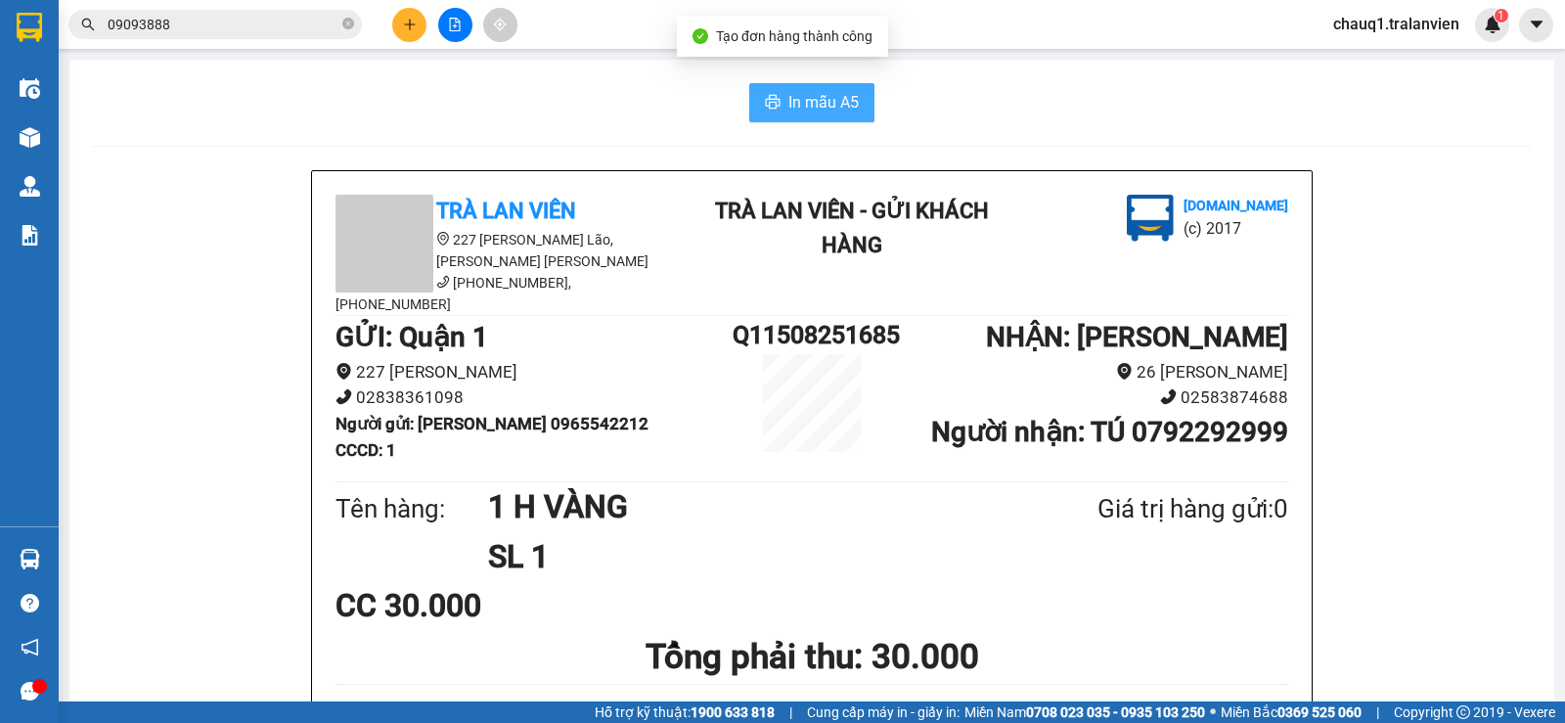
click at [842, 104] on span "In mẫu A5" at bounding box center [823, 102] width 70 height 24
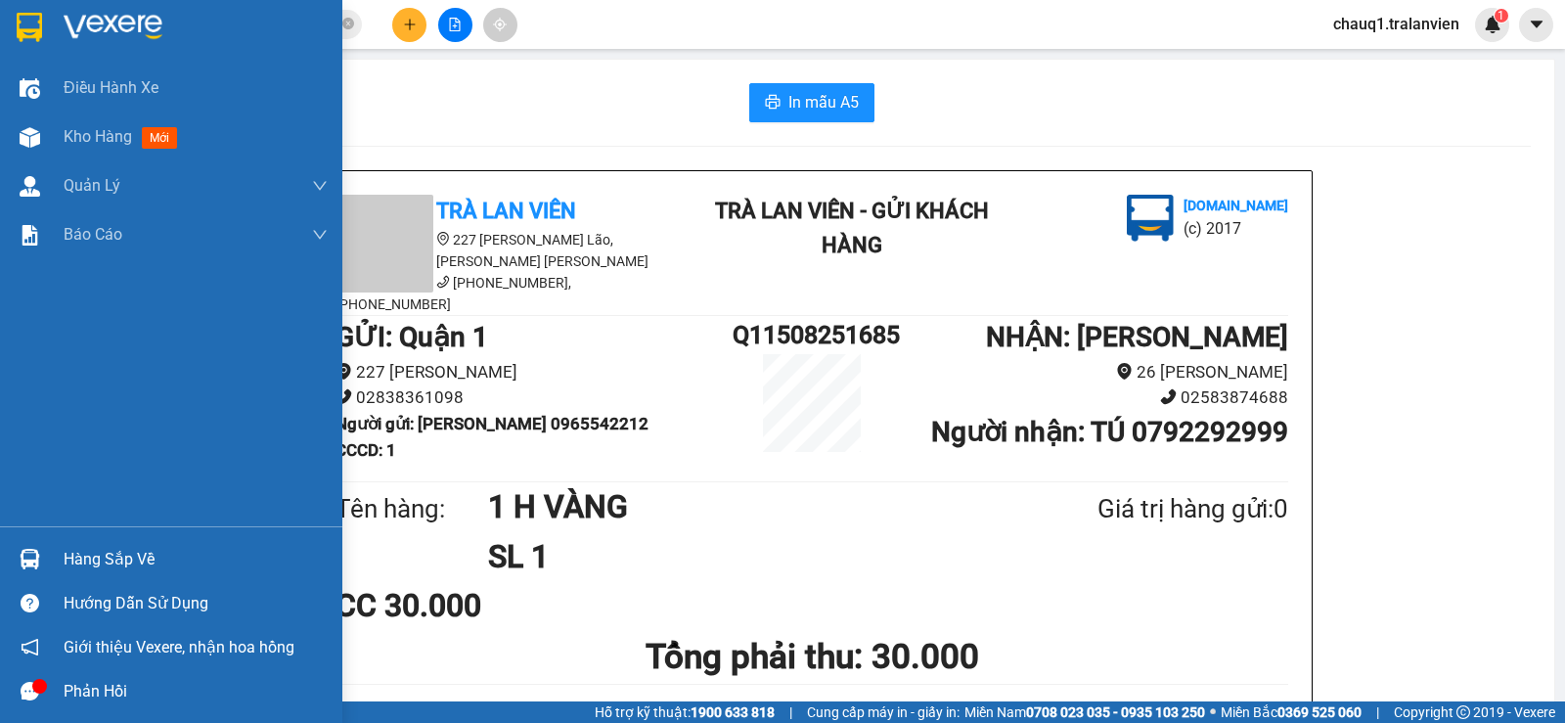
click at [56, 27] on div at bounding box center [171, 32] width 342 height 64
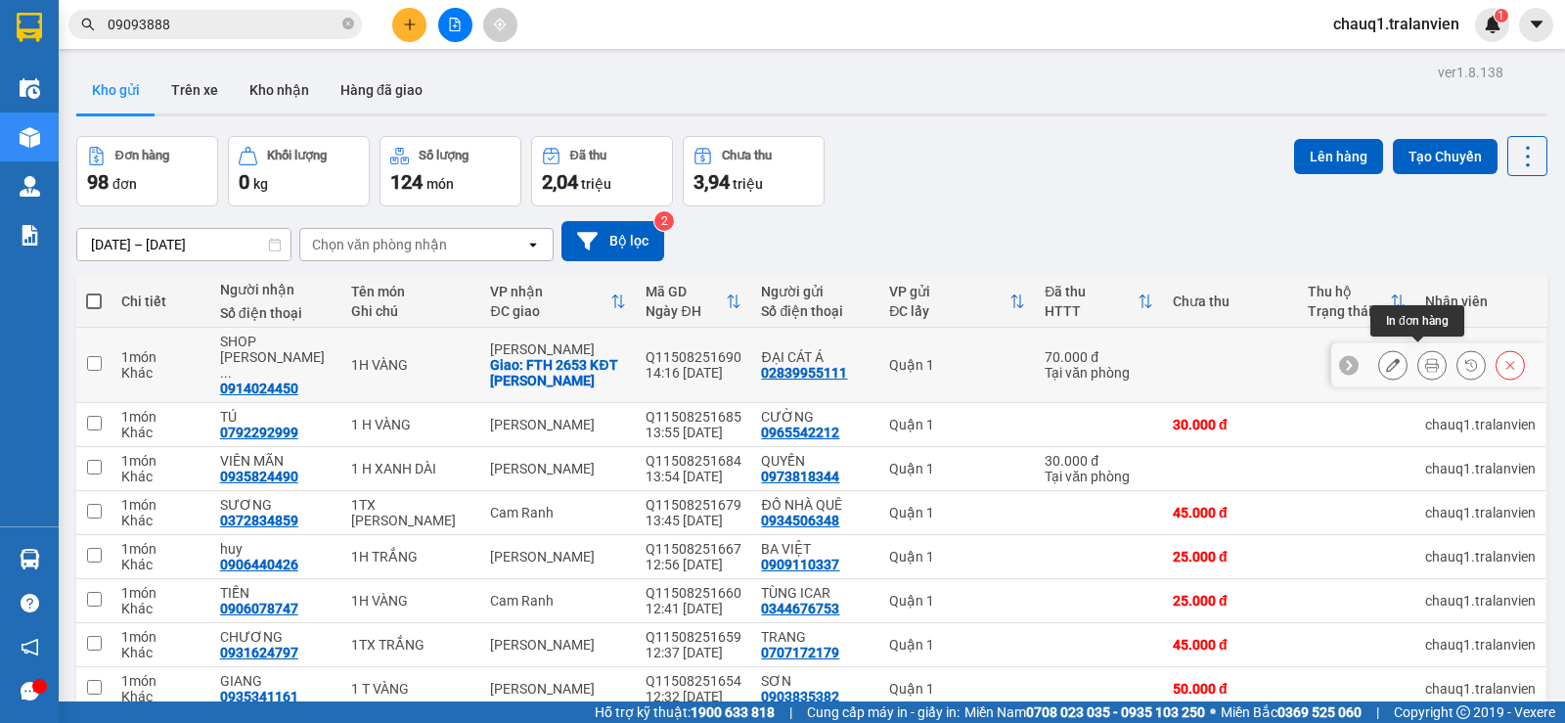
click at [1425, 358] on icon at bounding box center [1432, 365] width 14 height 14
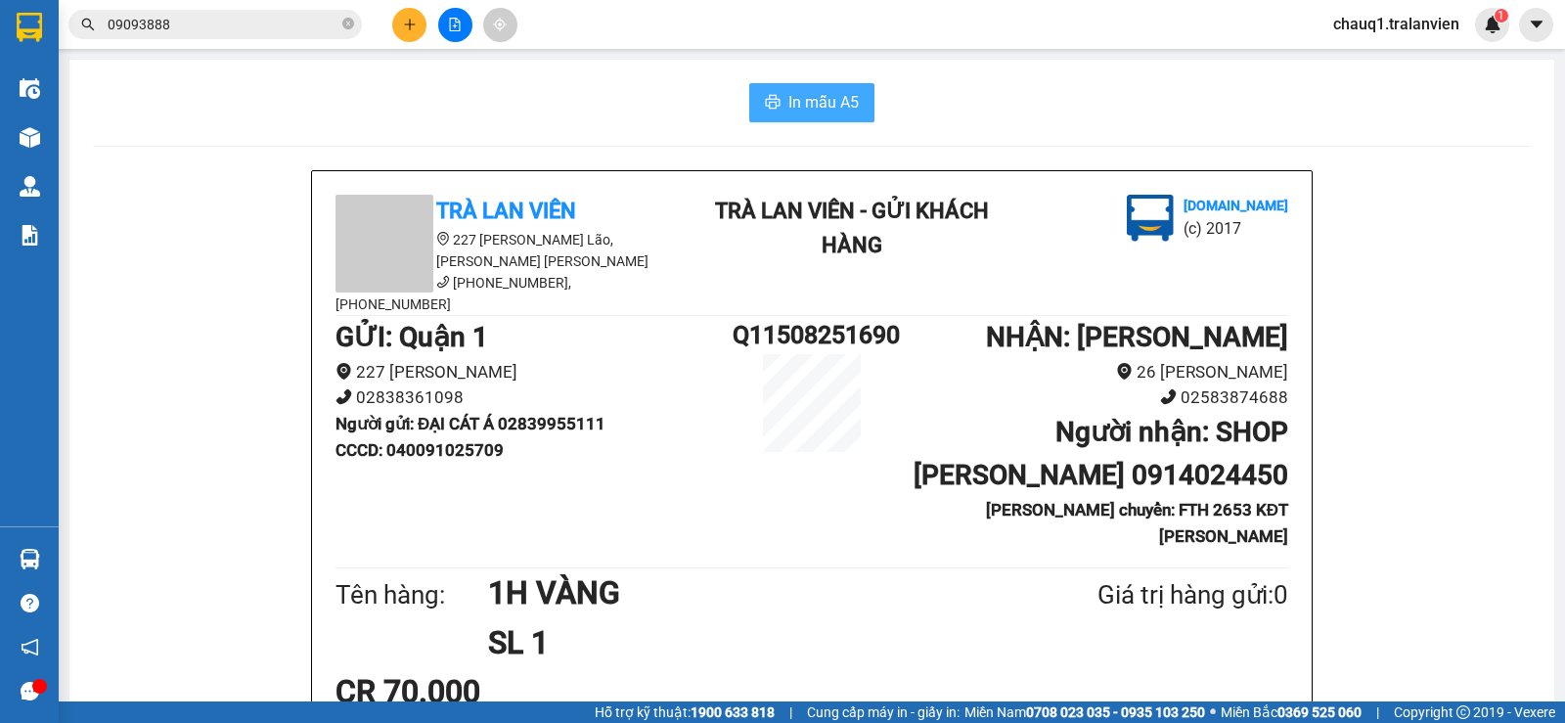
click at [808, 114] on span "In mẫu A5" at bounding box center [823, 102] width 70 height 24
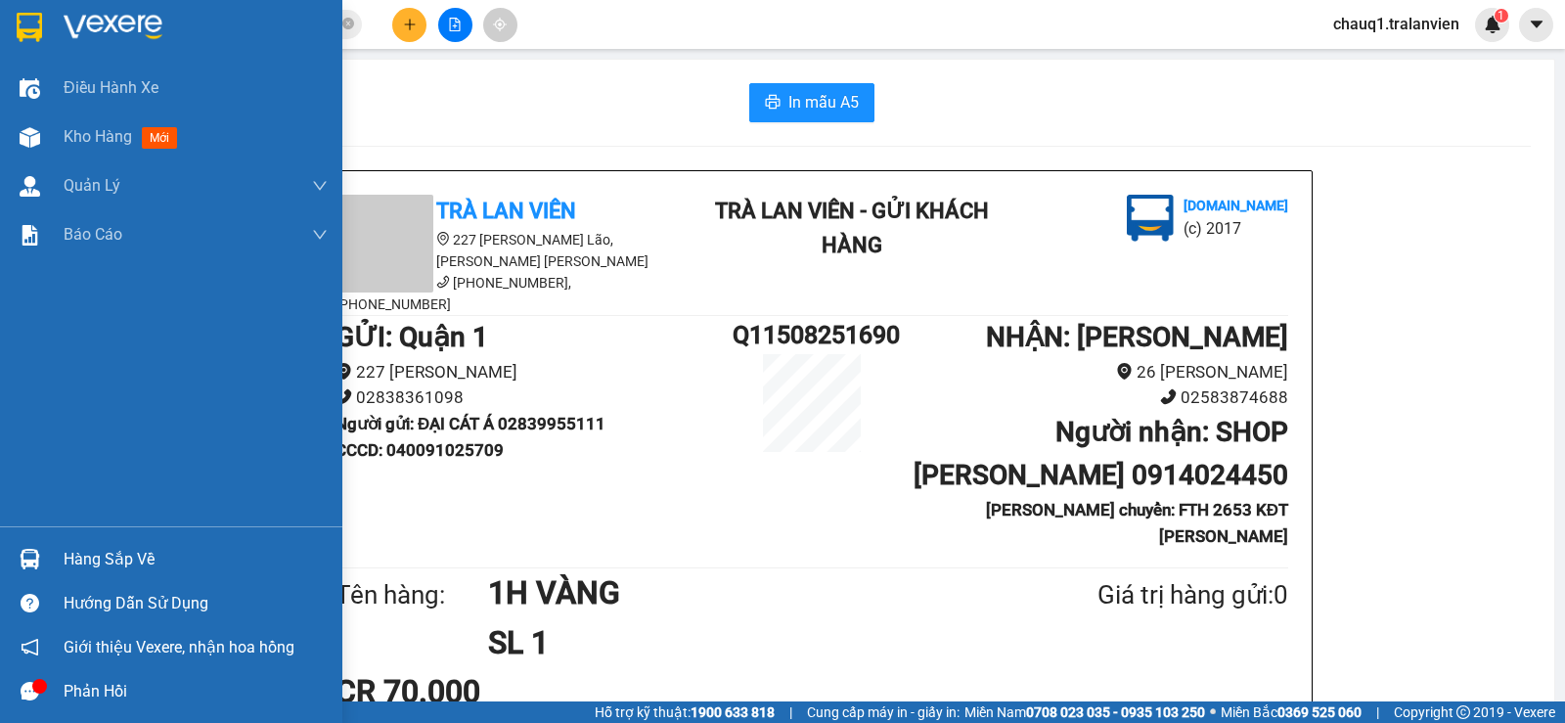
click at [55, 23] on div at bounding box center [171, 32] width 342 height 64
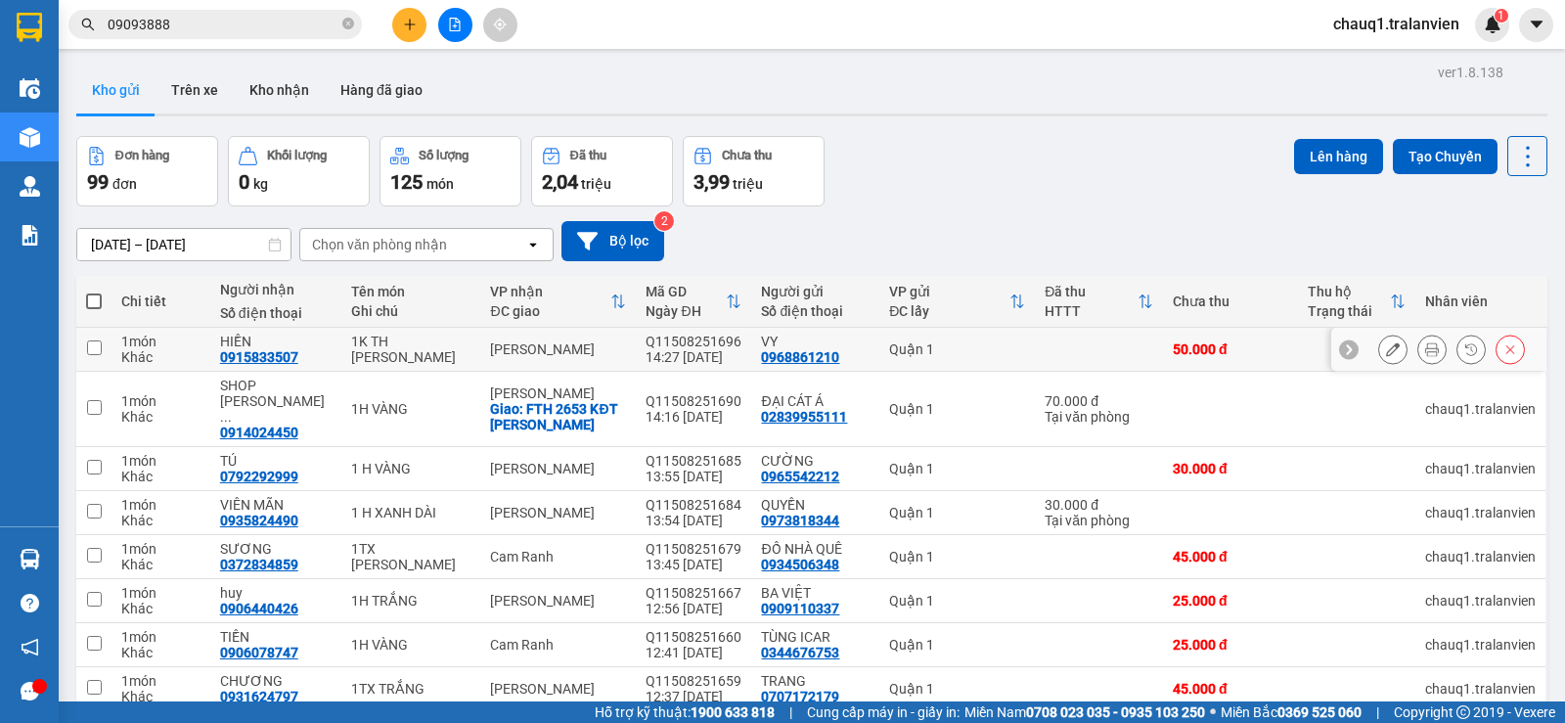
click at [1425, 349] on icon at bounding box center [1432, 349] width 14 height 14
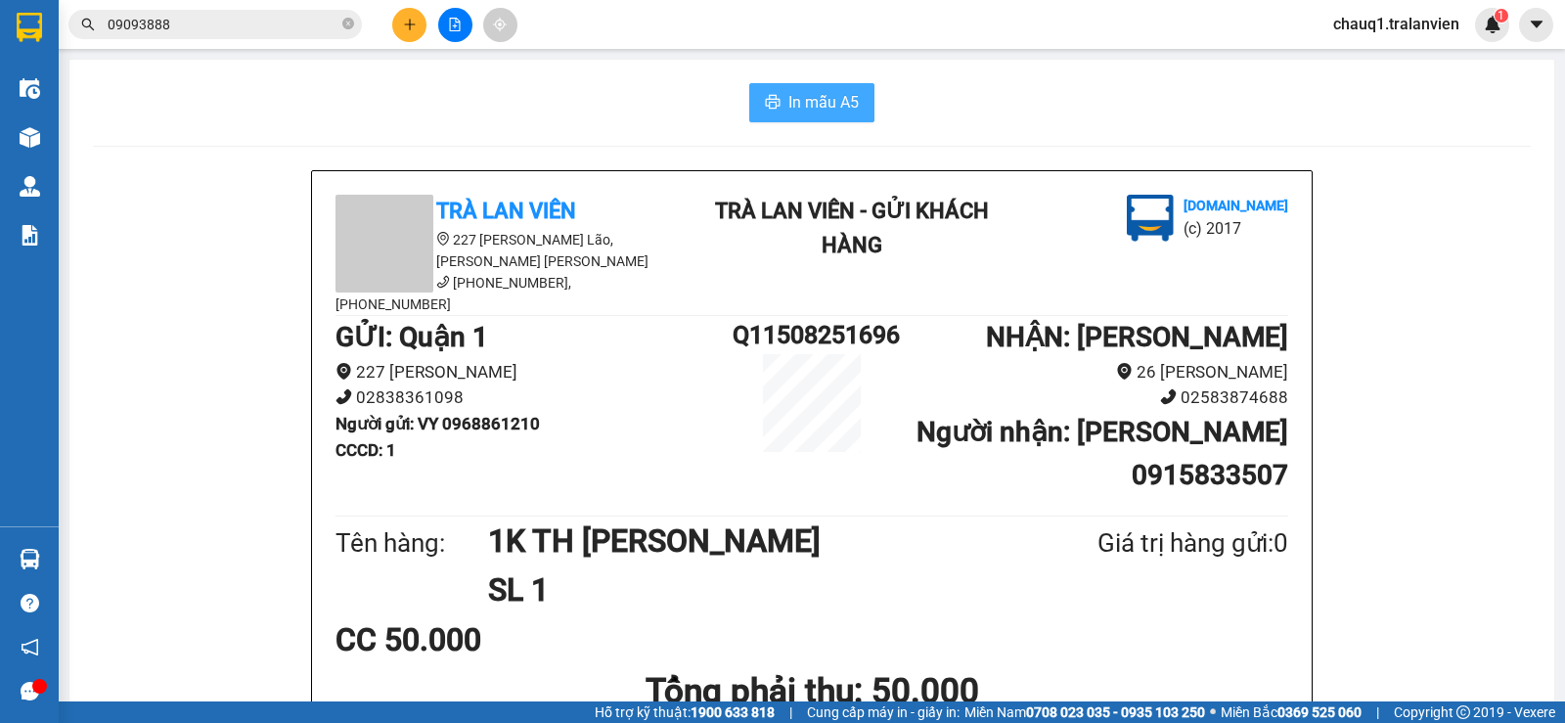
click at [836, 111] on span "In mẫu A5" at bounding box center [823, 102] width 70 height 24
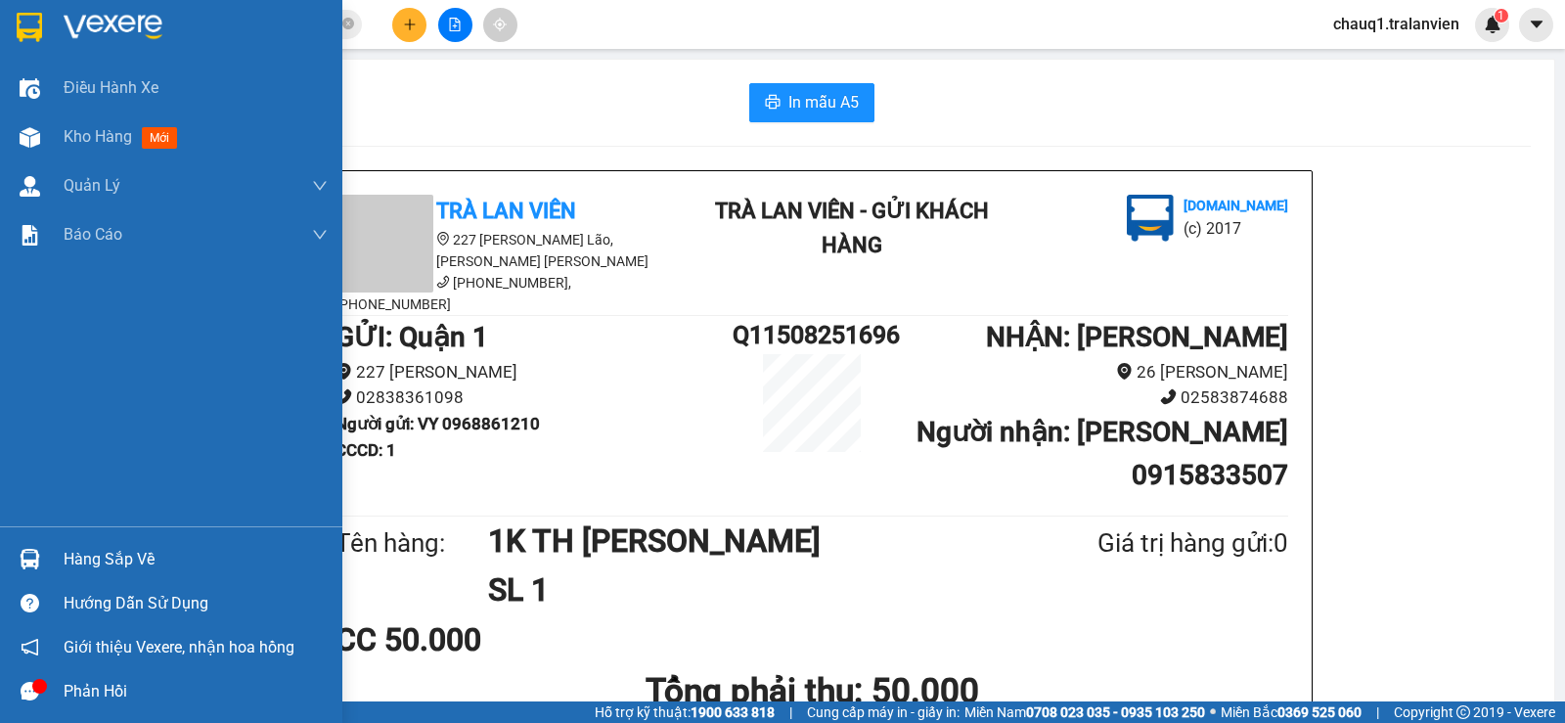
click at [31, 24] on img at bounding box center [29, 27] width 25 height 29
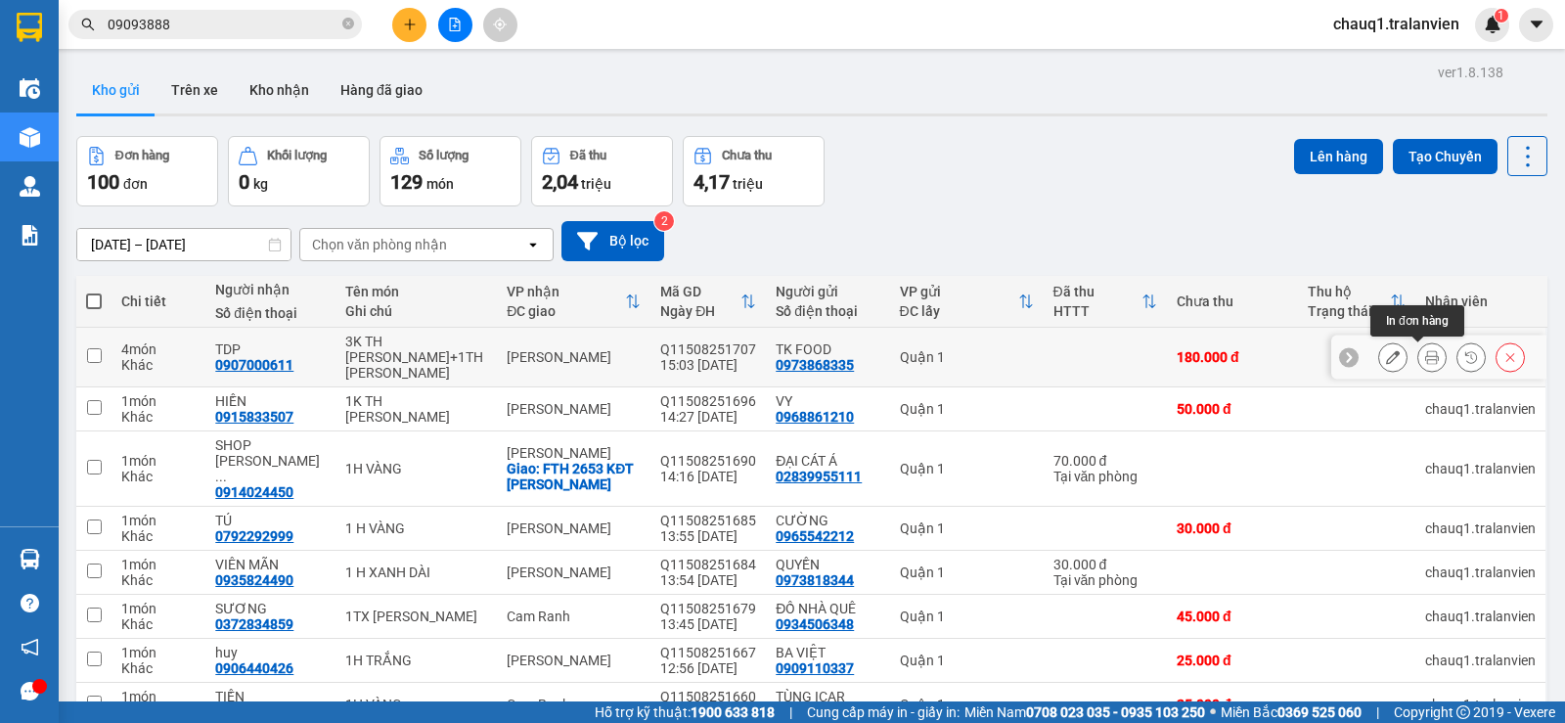
click at [1425, 360] on icon at bounding box center [1432, 357] width 14 height 14
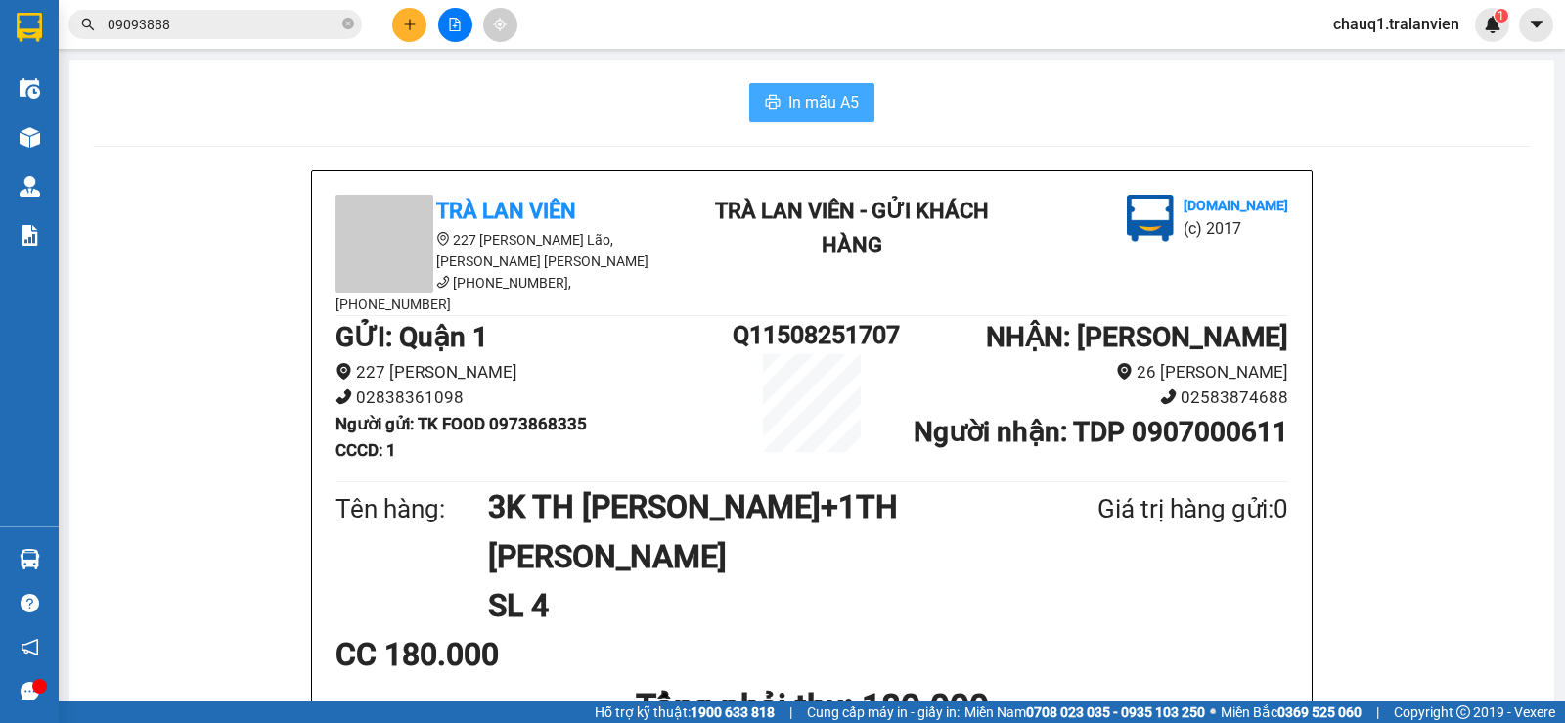
drag, startPoint x: 811, startPoint y: 96, endPoint x: 822, endPoint y: 107, distance: 15.9
click at [811, 97] on span "In mẫu A5" at bounding box center [823, 102] width 70 height 24
